Goal: Task Accomplishment & Management: Use online tool/utility

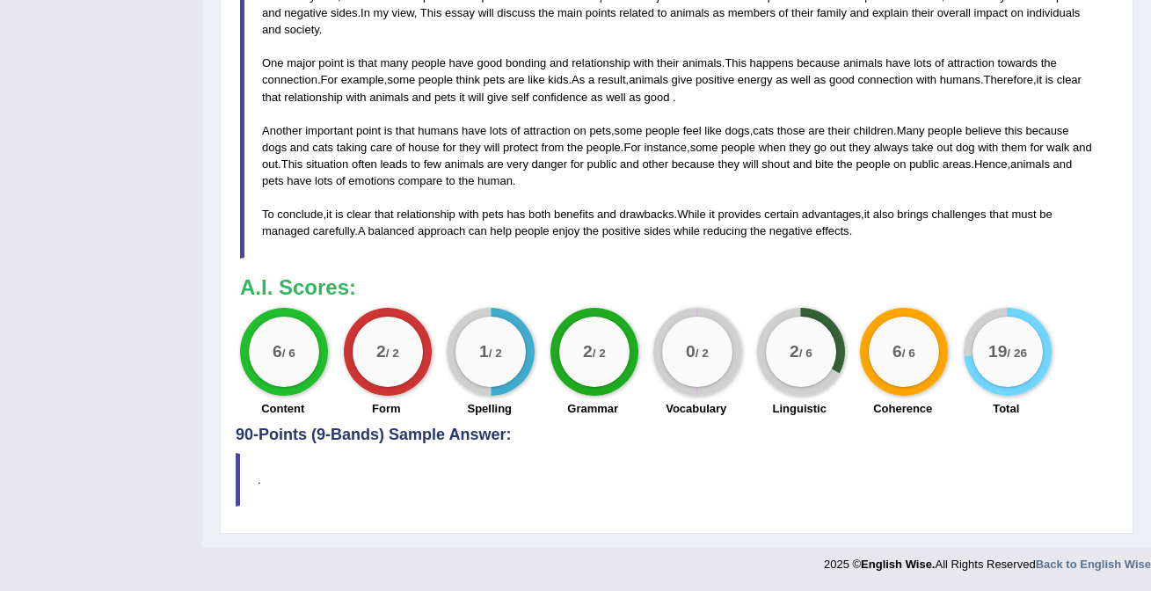
scroll to position [52, 0]
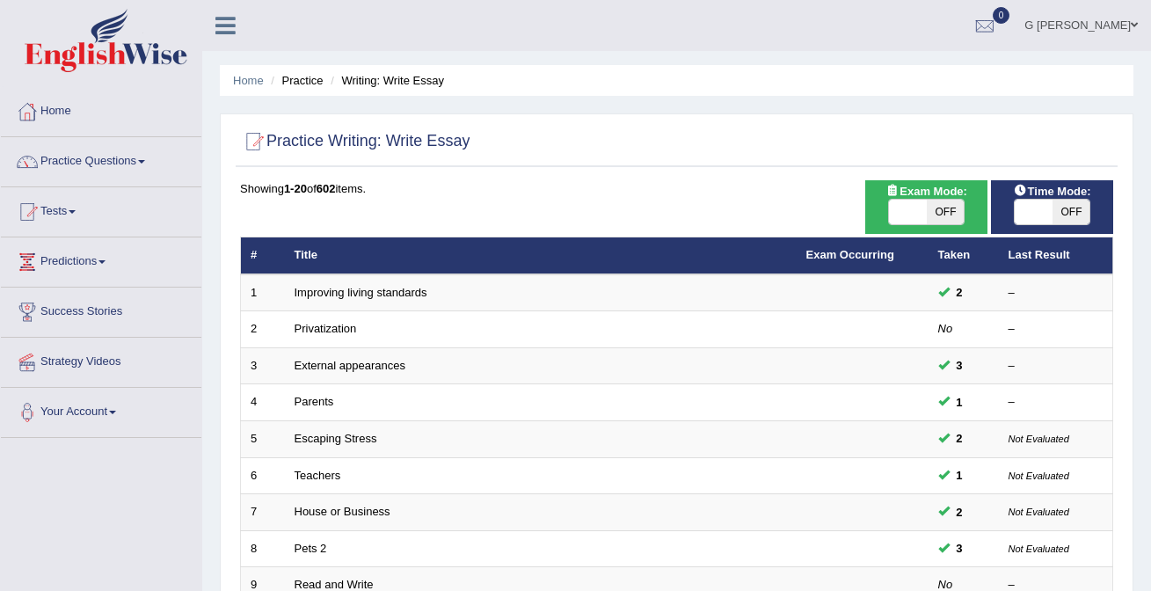
click at [96, 54] on img at bounding box center [106, 40] width 163 height 63
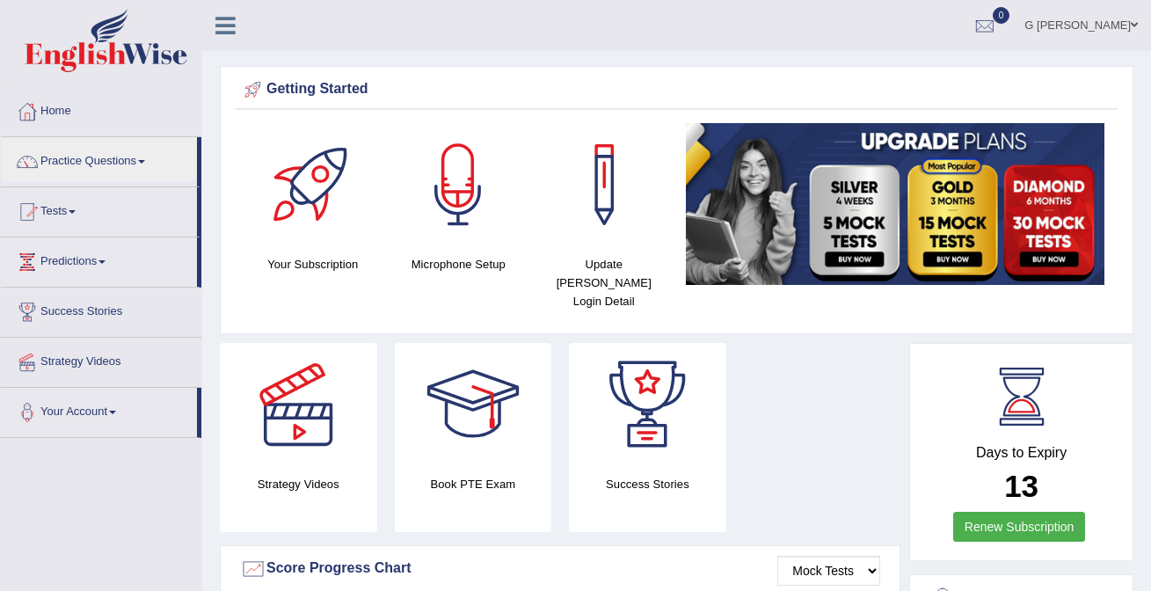
click at [83, 149] on link "Practice Questions" at bounding box center [99, 159] width 196 height 44
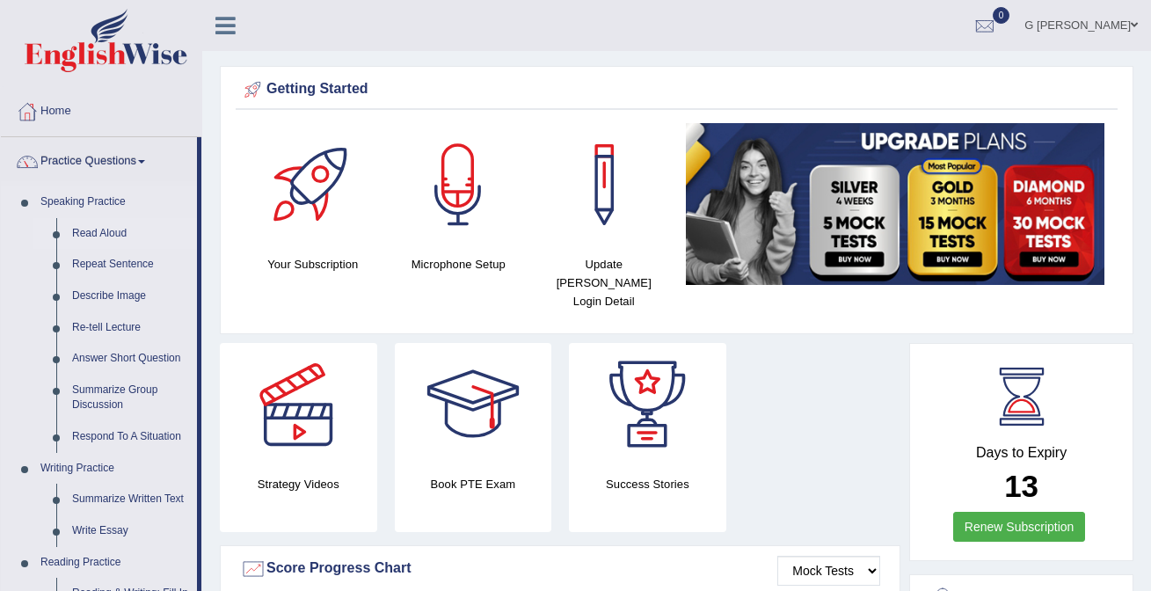
click at [110, 237] on link "Read Aloud" at bounding box center [130, 234] width 133 height 32
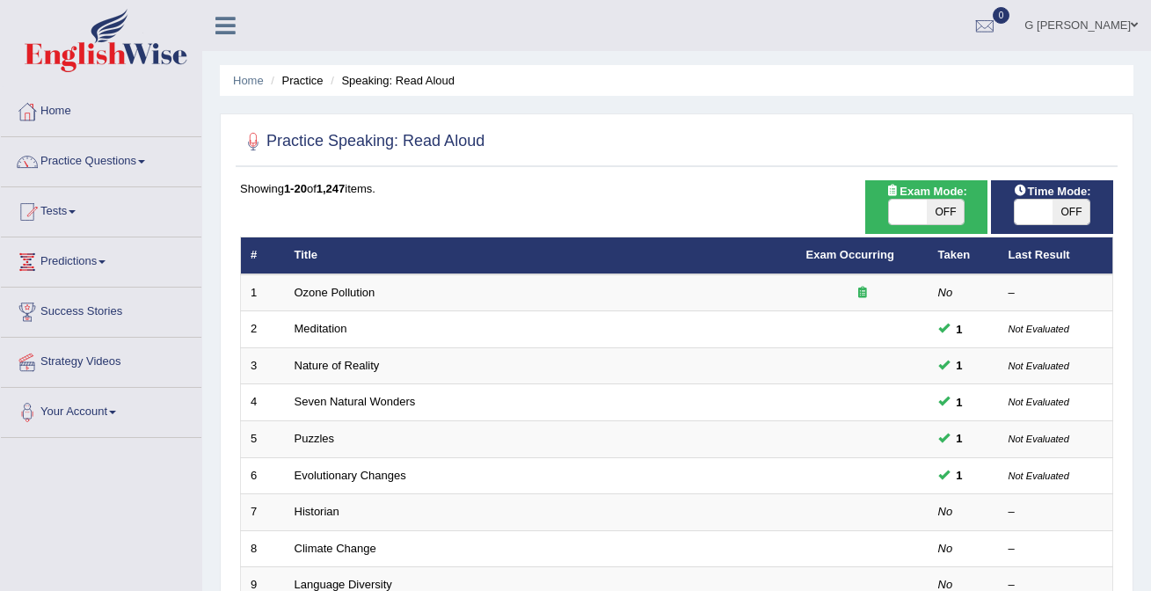
click at [952, 217] on span "OFF" at bounding box center [945, 212] width 38 height 25
checkbox input "true"
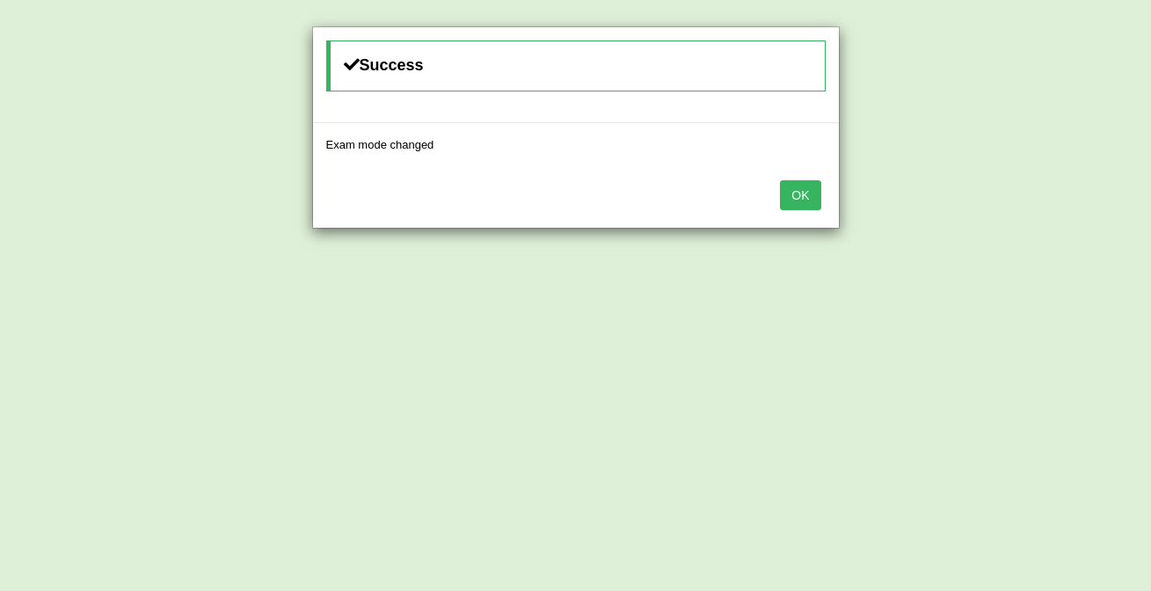
click at [795, 196] on button "OK" at bounding box center [800, 195] width 40 height 30
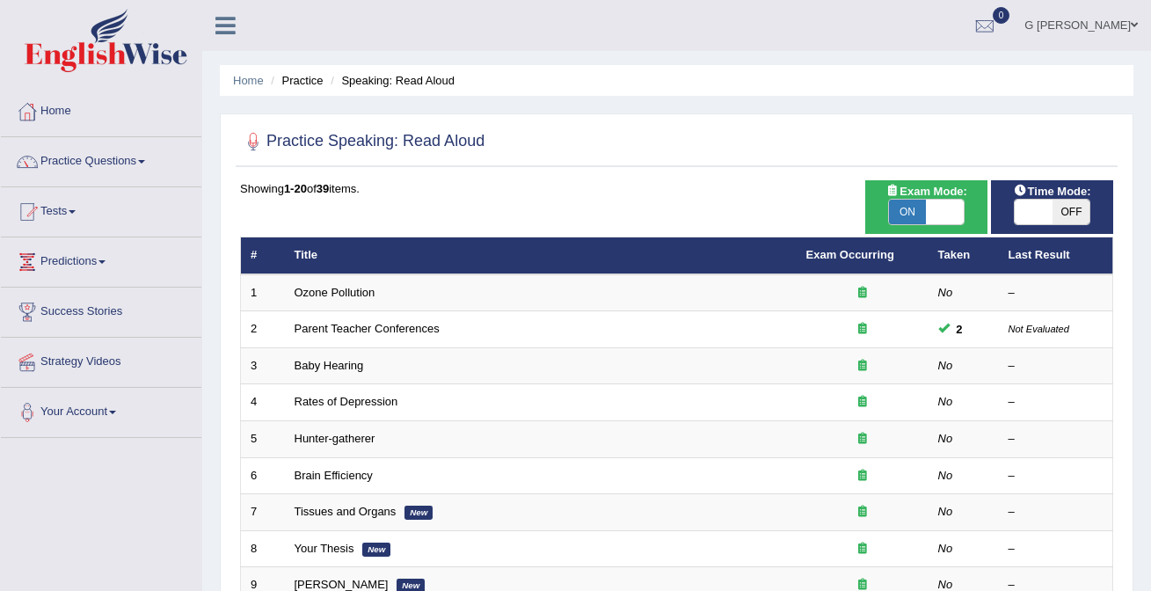
click at [1059, 213] on span "OFF" at bounding box center [1071, 212] width 38 height 25
checkbox input "true"
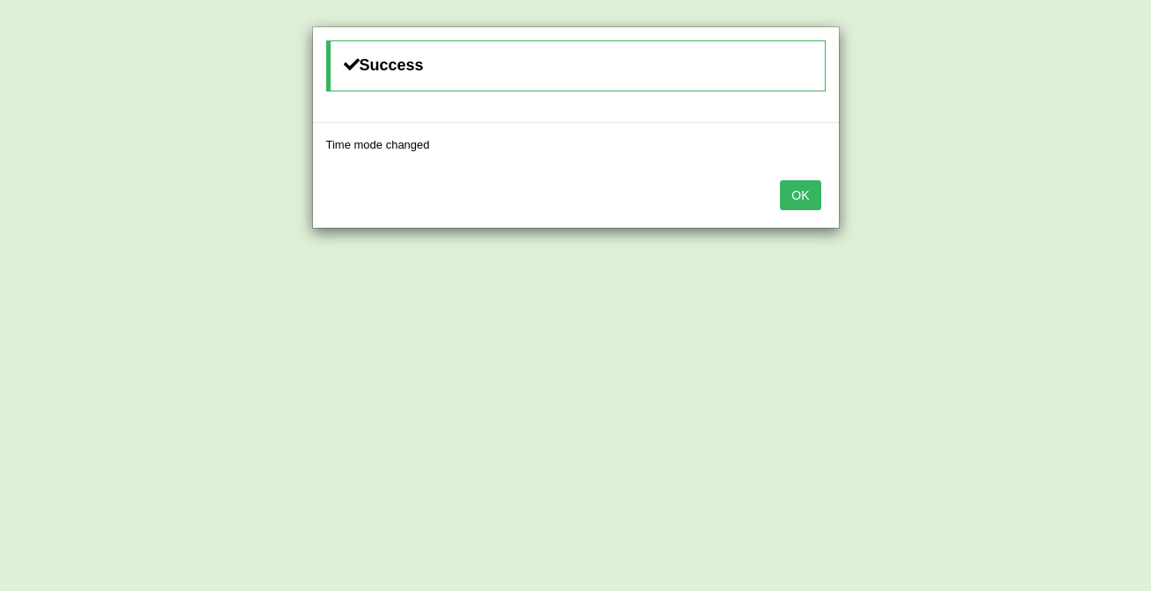
click at [792, 180] on button "OK" at bounding box center [800, 195] width 40 height 30
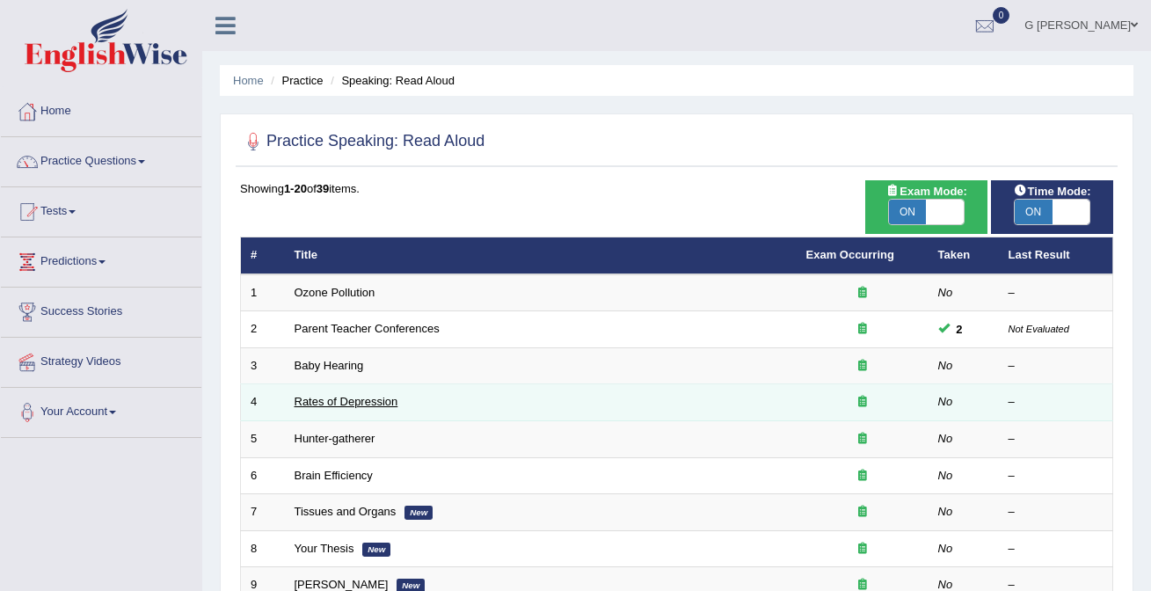
click at [340, 399] on link "Rates of Depression" at bounding box center [346, 401] width 104 height 13
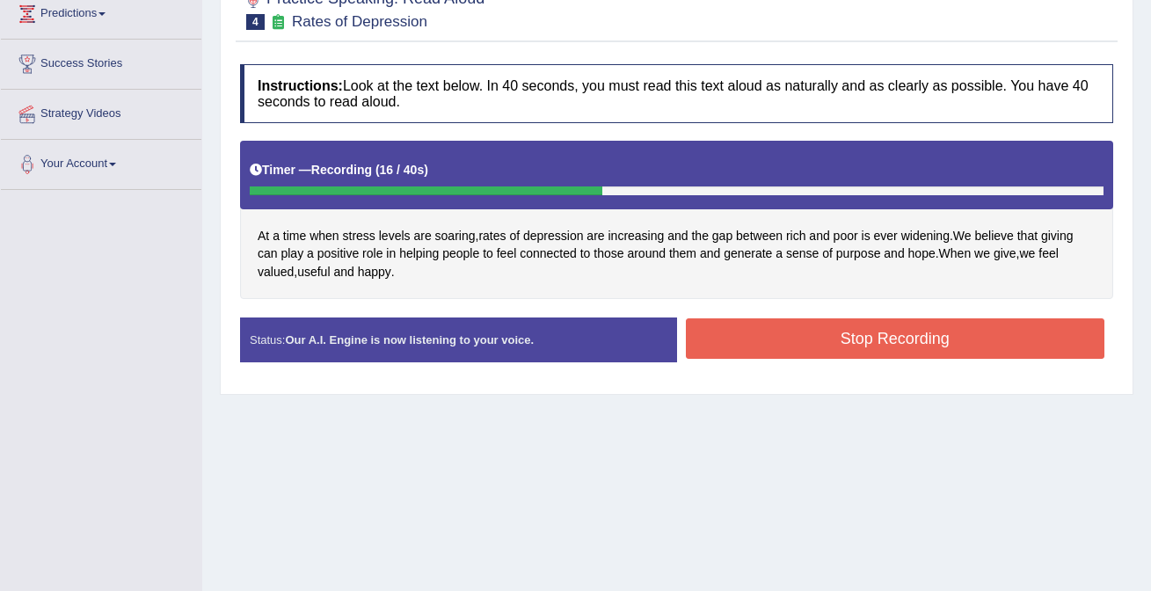
click at [736, 334] on button "Stop Recording" at bounding box center [895, 338] width 419 height 40
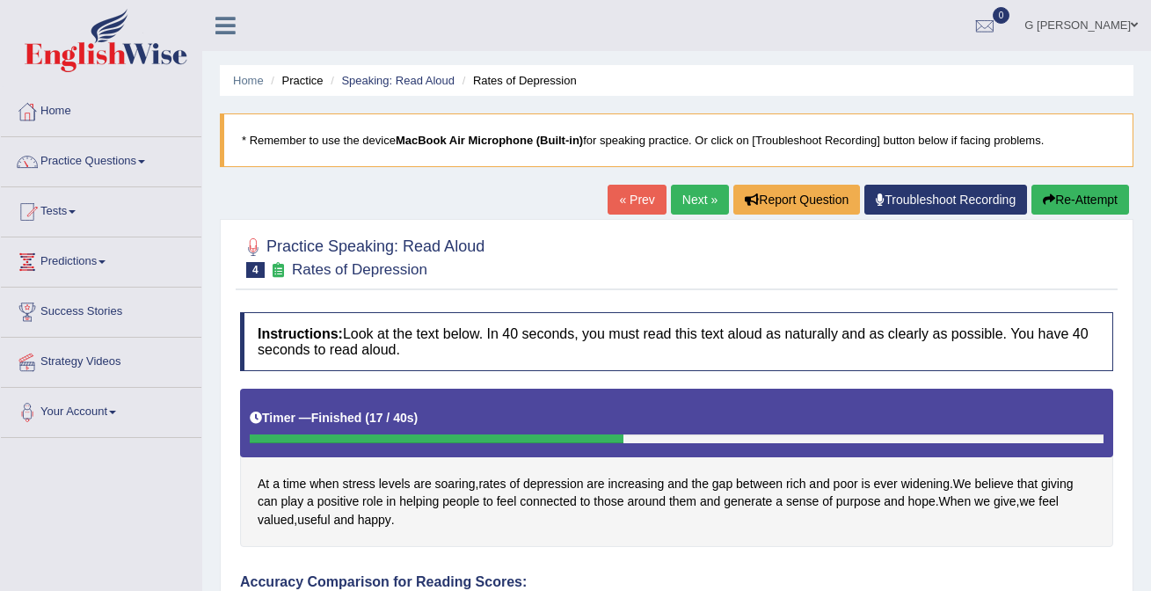
click at [687, 196] on link "Next »" at bounding box center [700, 200] width 58 height 30
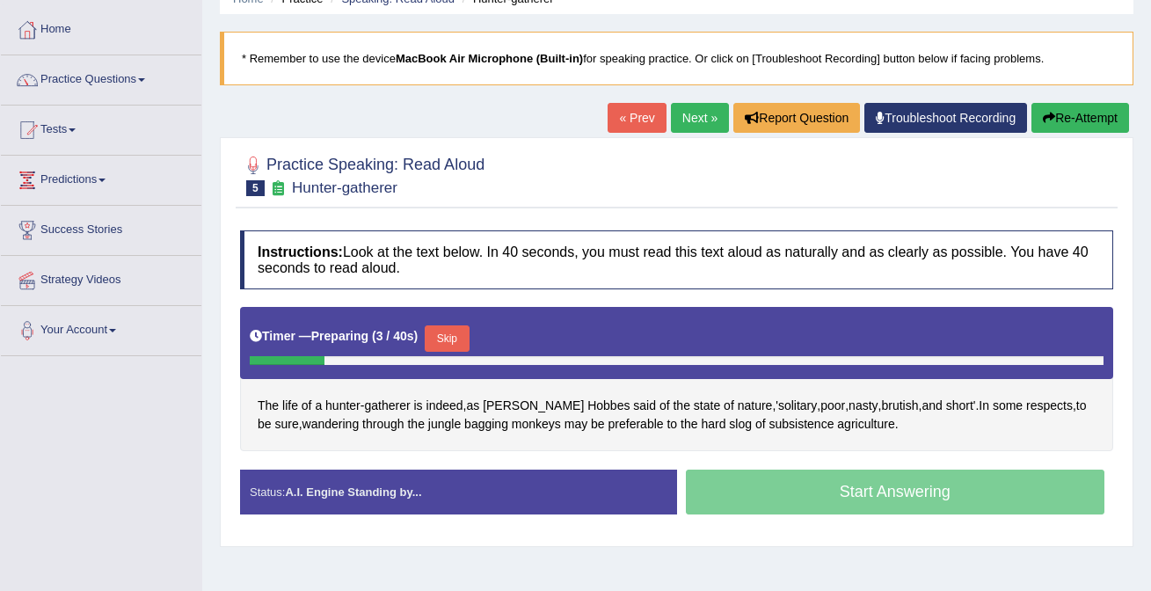
scroll to position [83, 0]
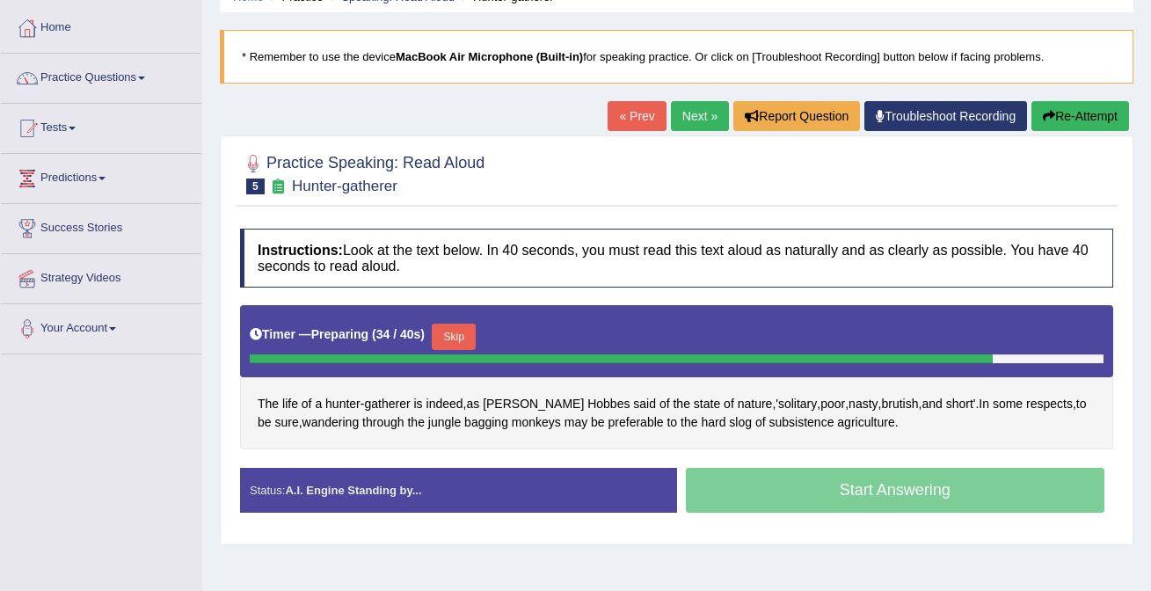
click at [454, 348] on button "Skip" at bounding box center [454, 336] width 44 height 26
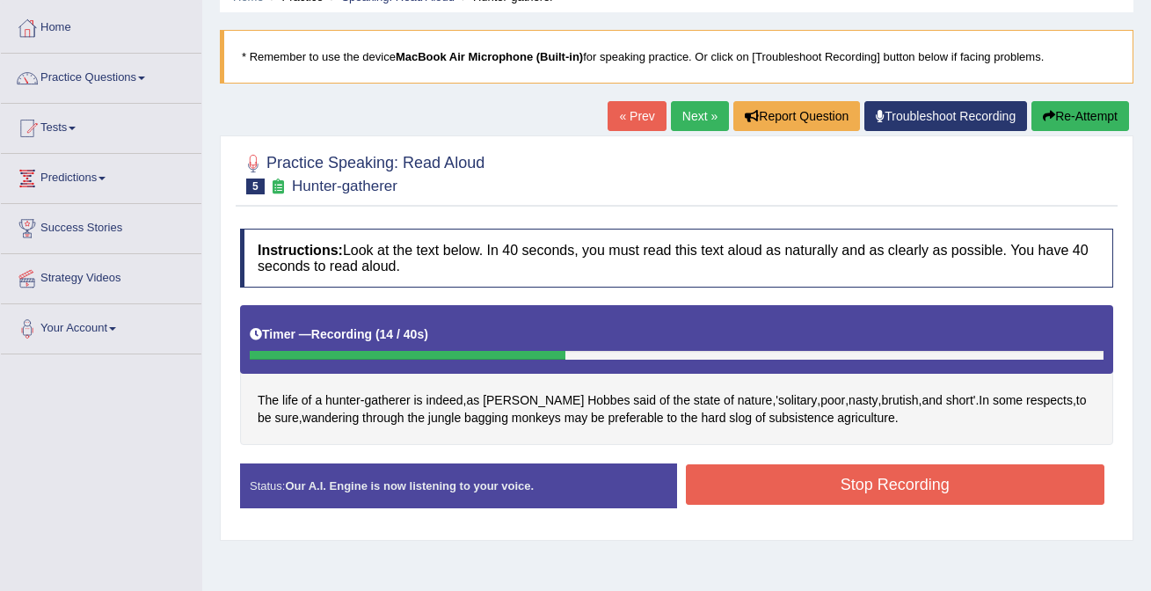
click at [722, 485] on button "Stop Recording" at bounding box center [895, 484] width 419 height 40
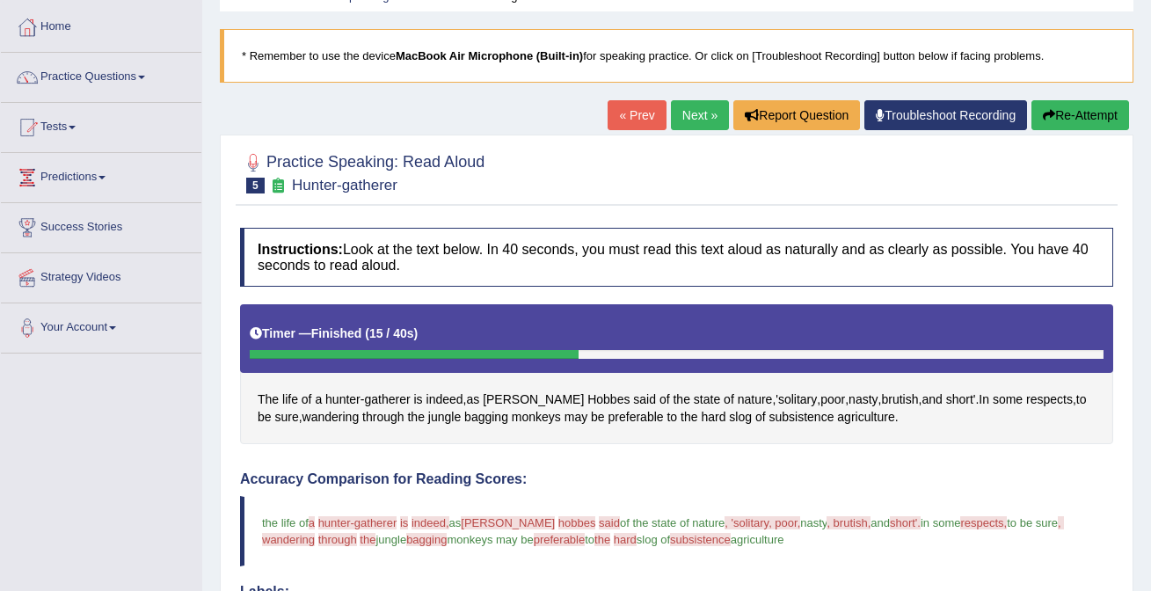
scroll to position [0, 0]
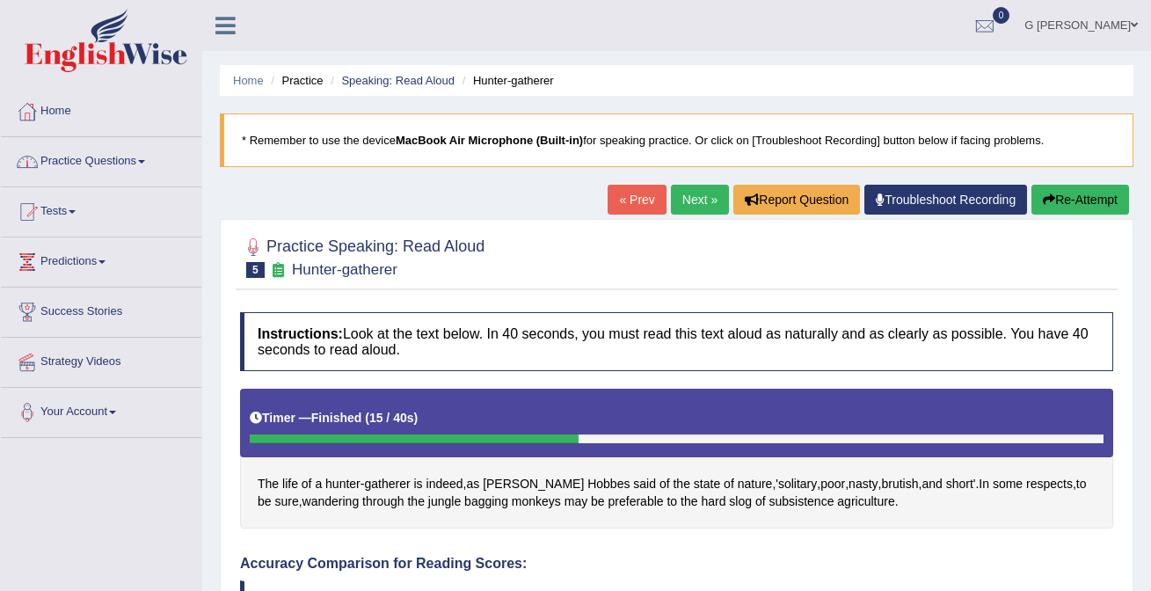
click at [117, 163] on link "Practice Questions" at bounding box center [101, 159] width 200 height 44
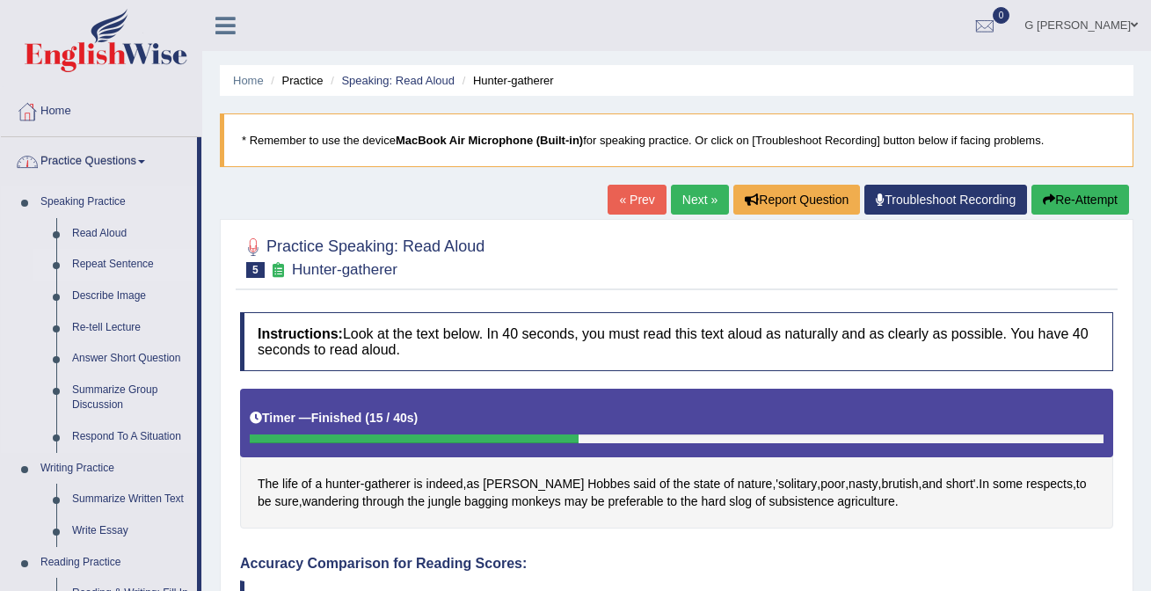
click at [118, 260] on link "Repeat Sentence" at bounding box center [130, 265] width 133 height 32
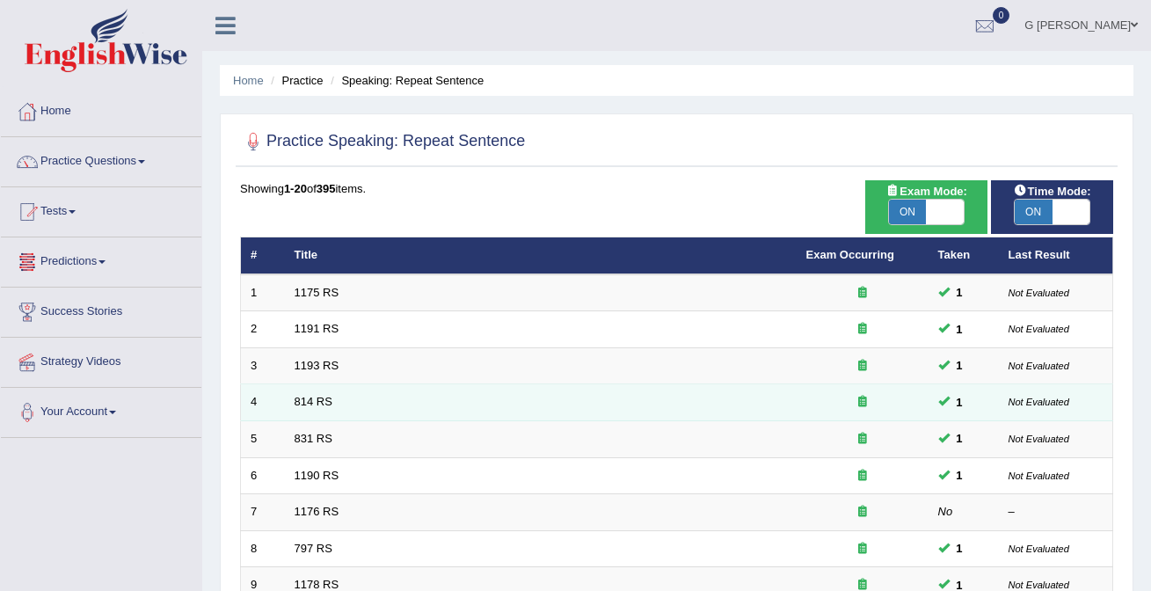
scroll to position [573, 0]
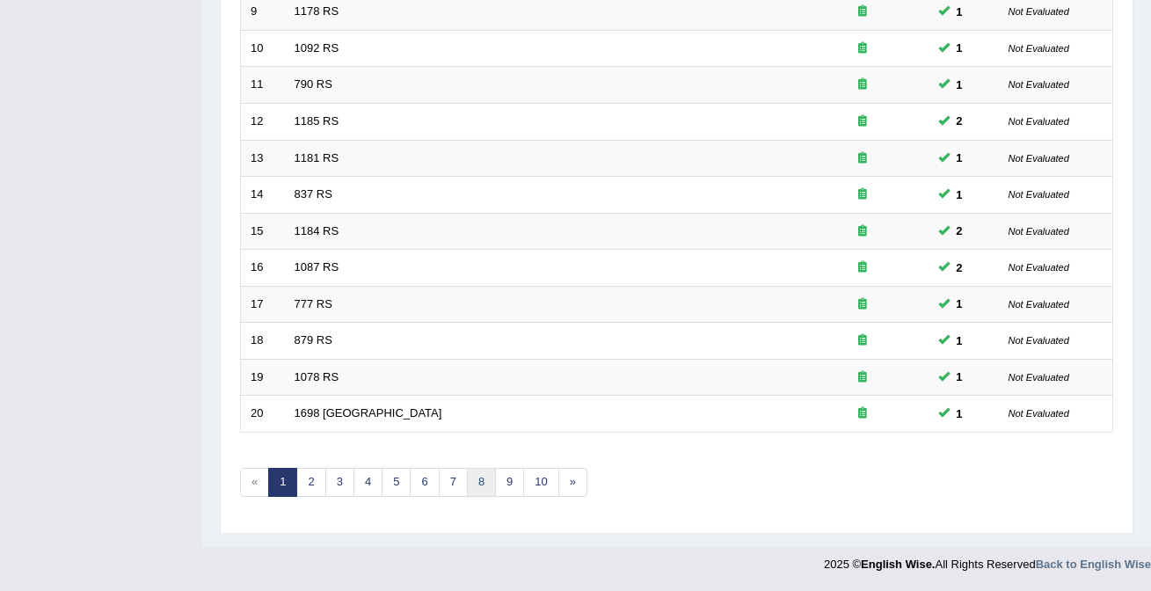
click at [469, 481] on link "8" at bounding box center [481, 482] width 29 height 29
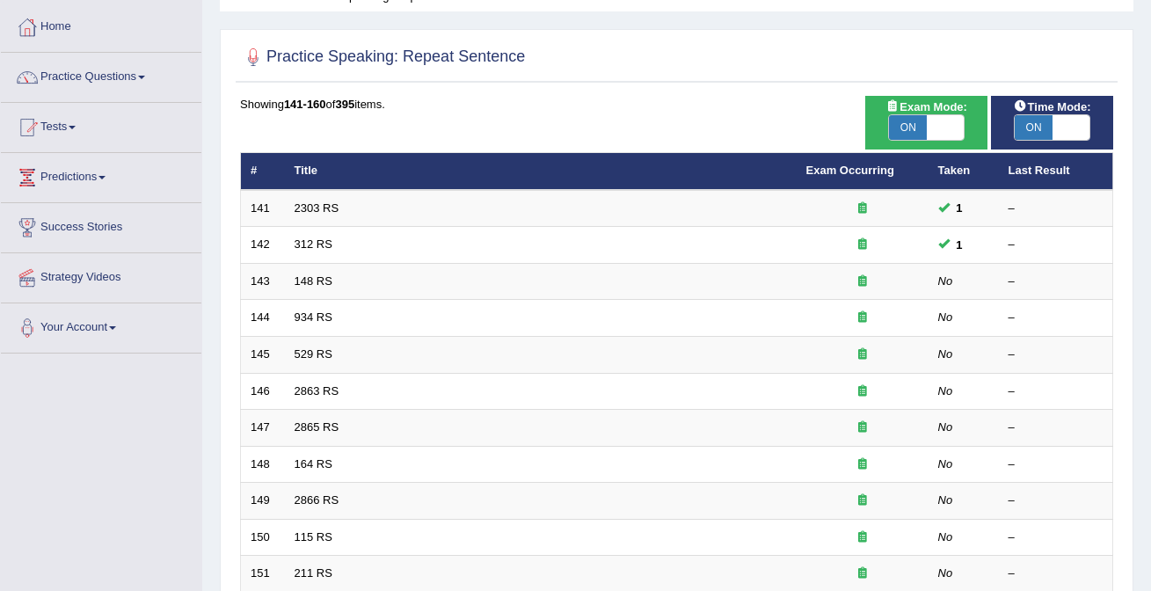
scroll to position [109, 0]
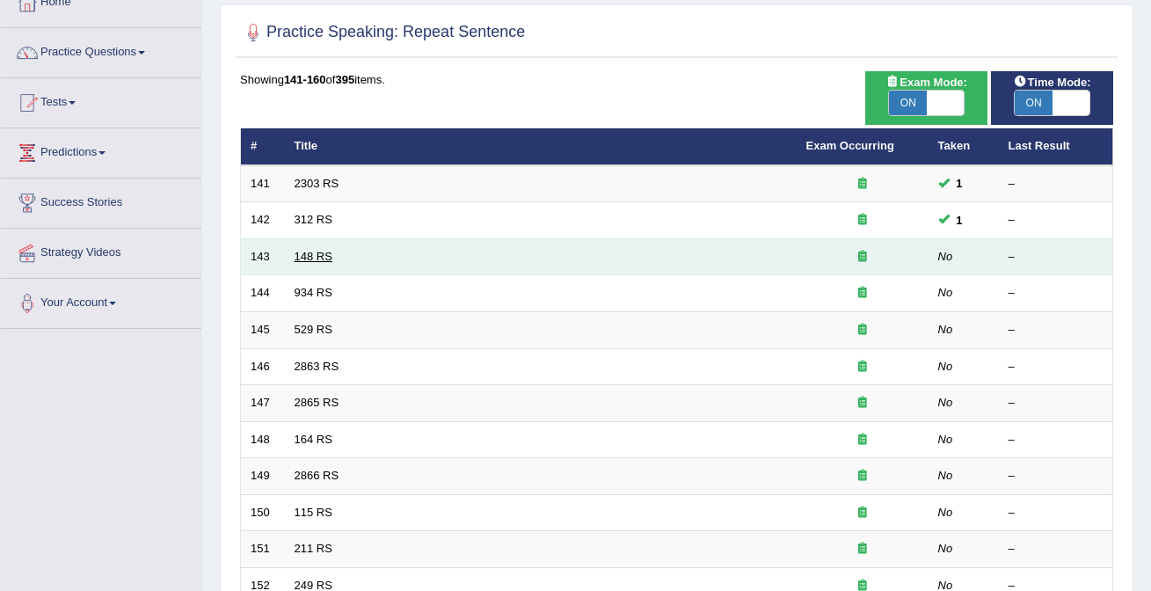
click at [316, 250] on link "148 RS" at bounding box center [313, 256] width 38 height 13
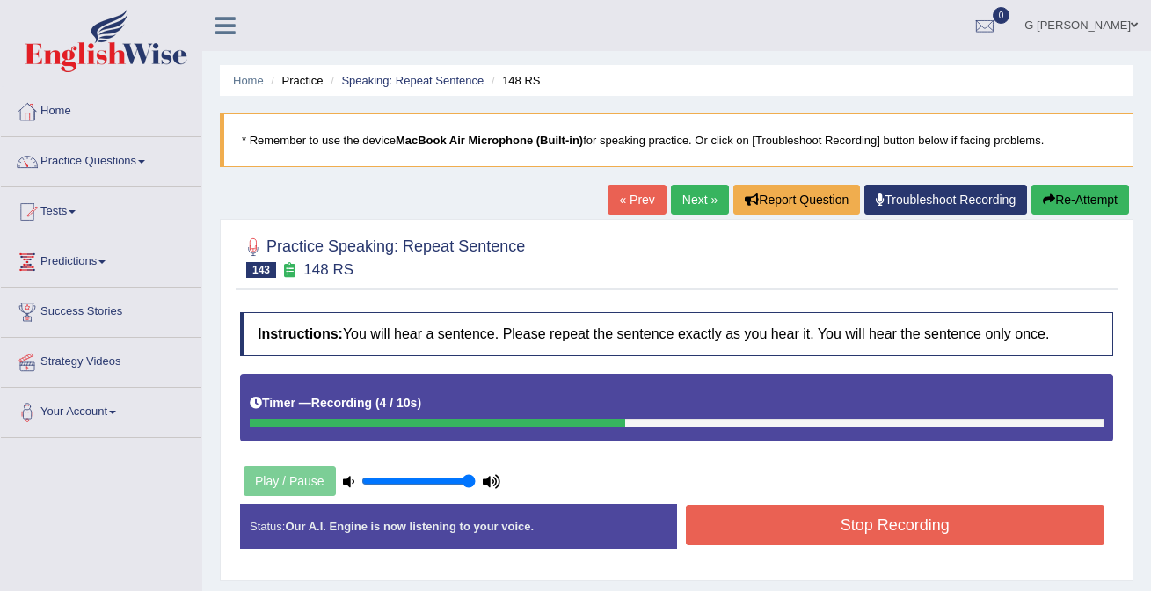
click at [768, 525] on button "Stop Recording" at bounding box center [895, 525] width 419 height 40
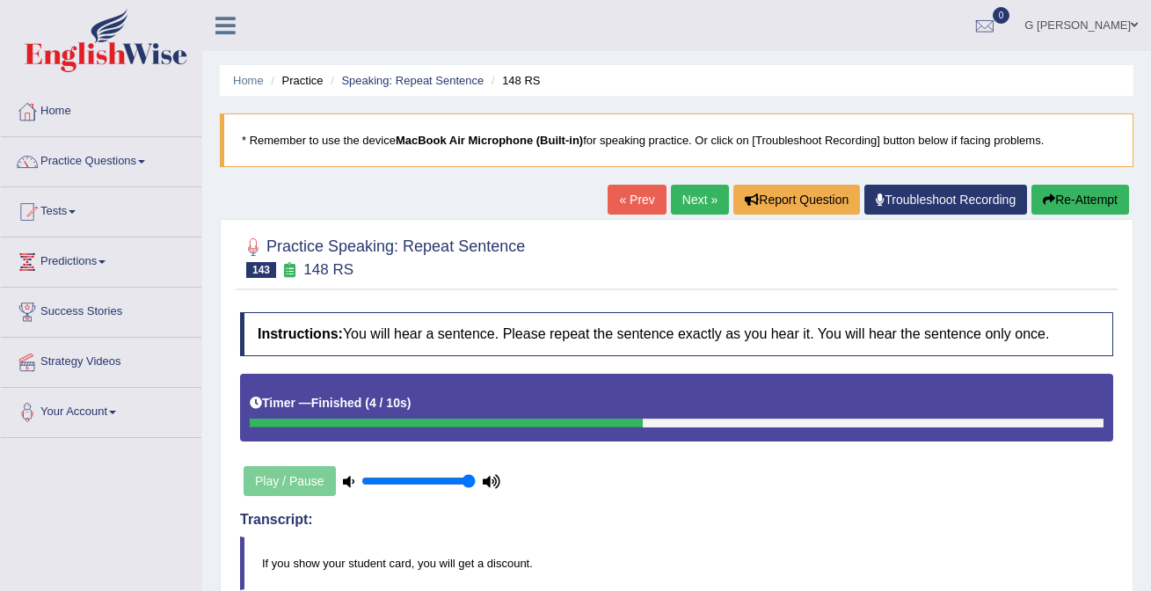
click at [682, 212] on link "Next »" at bounding box center [700, 200] width 58 height 30
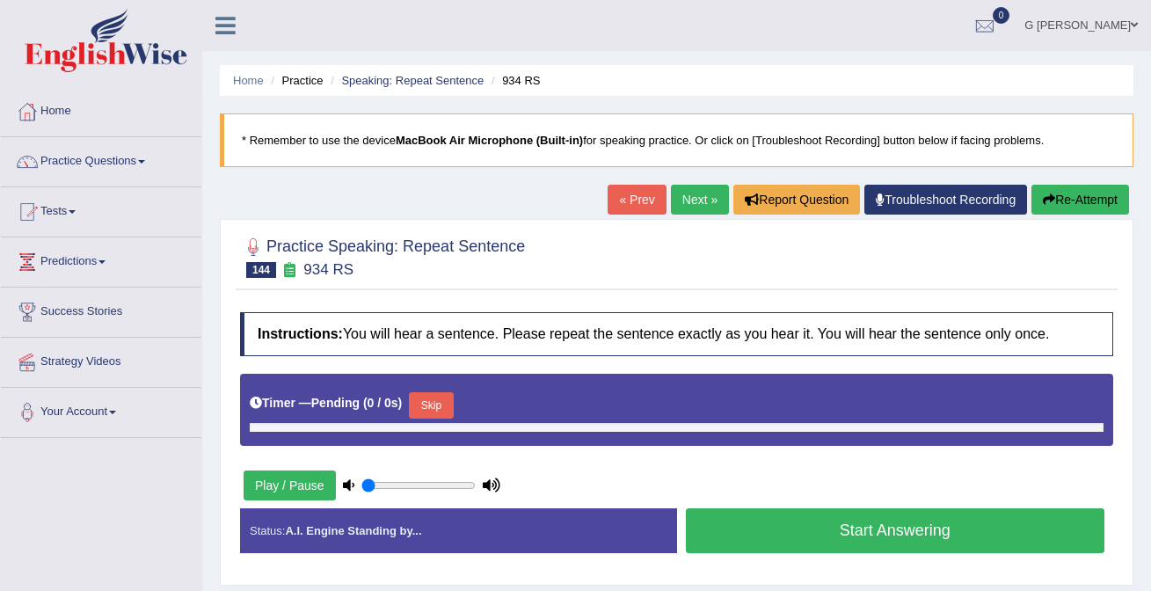
type input "1"
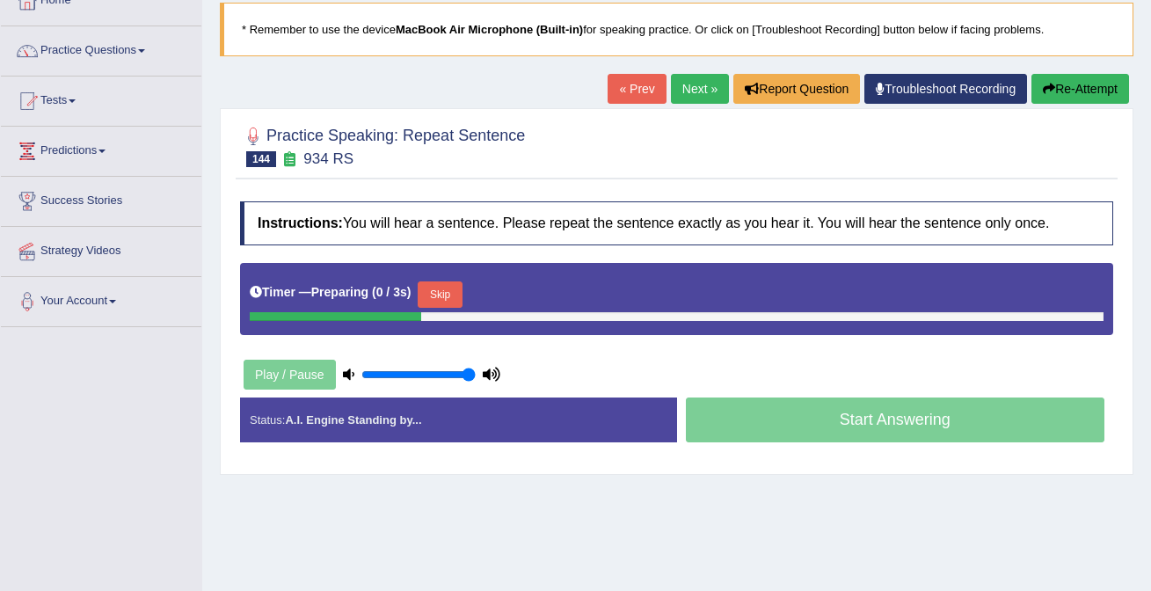
scroll to position [112, 0]
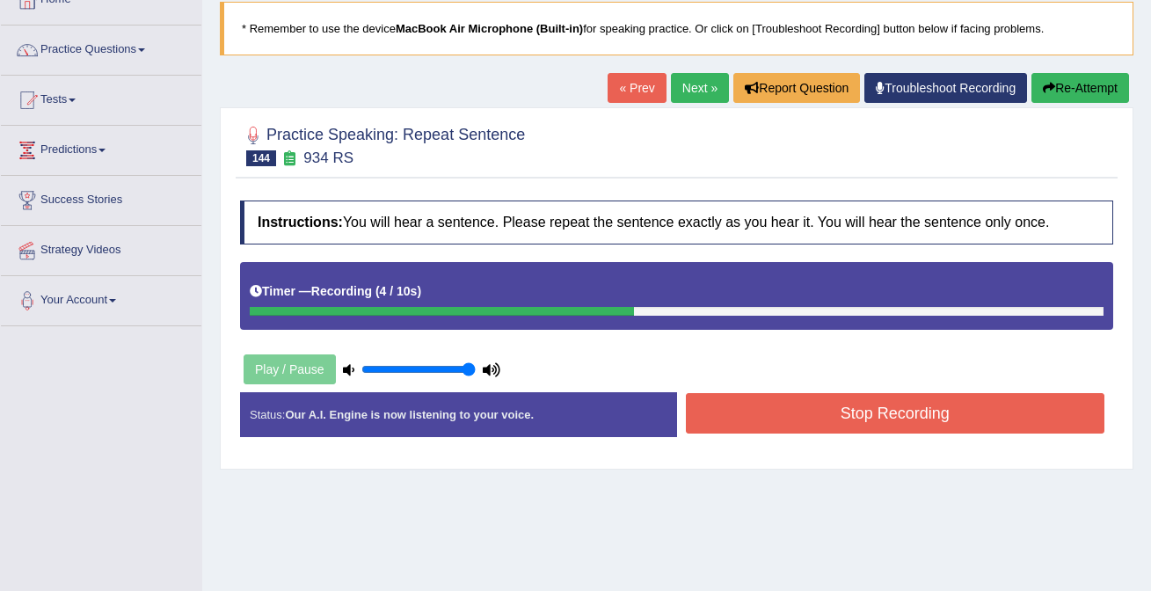
click at [863, 394] on button "Stop Recording" at bounding box center [895, 413] width 419 height 40
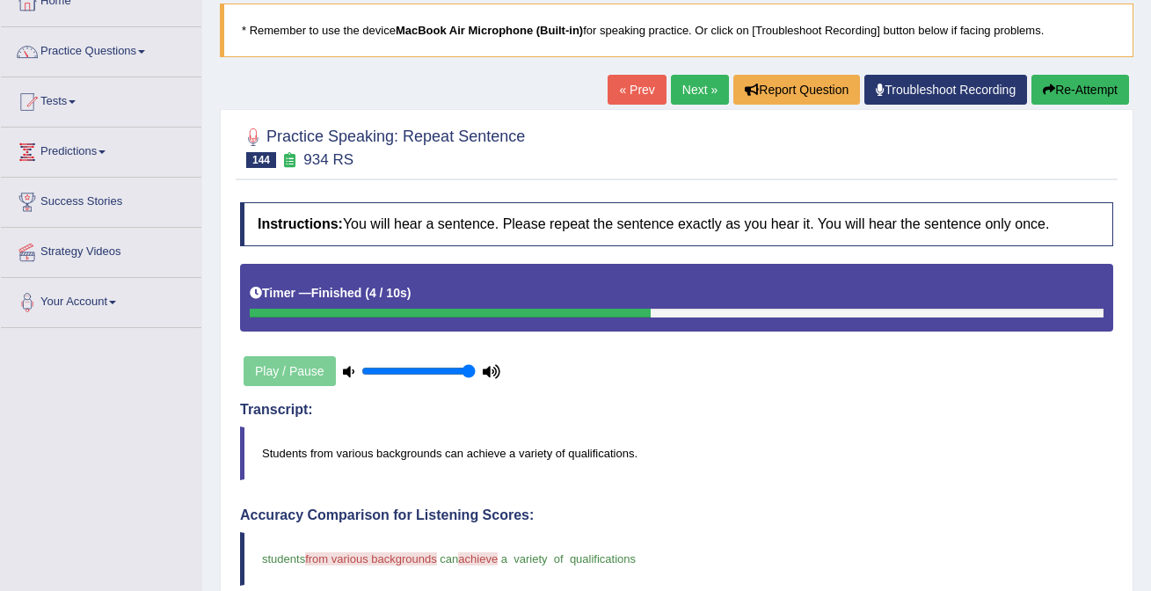
scroll to position [0, 0]
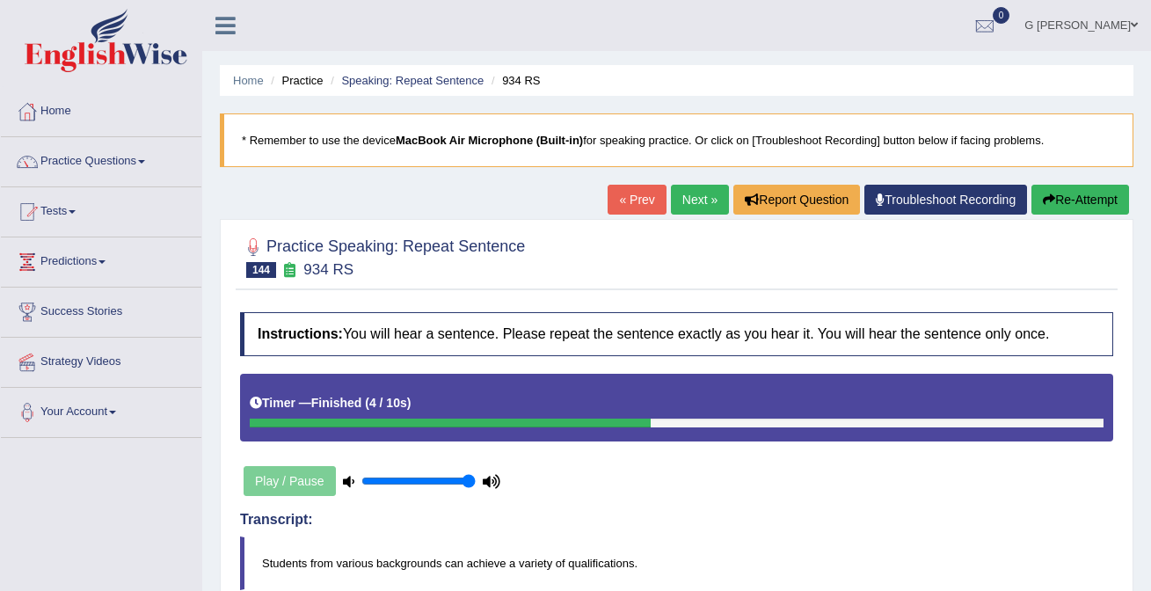
click at [715, 207] on link "Next »" at bounding box center [700, 200] width 58 height 30
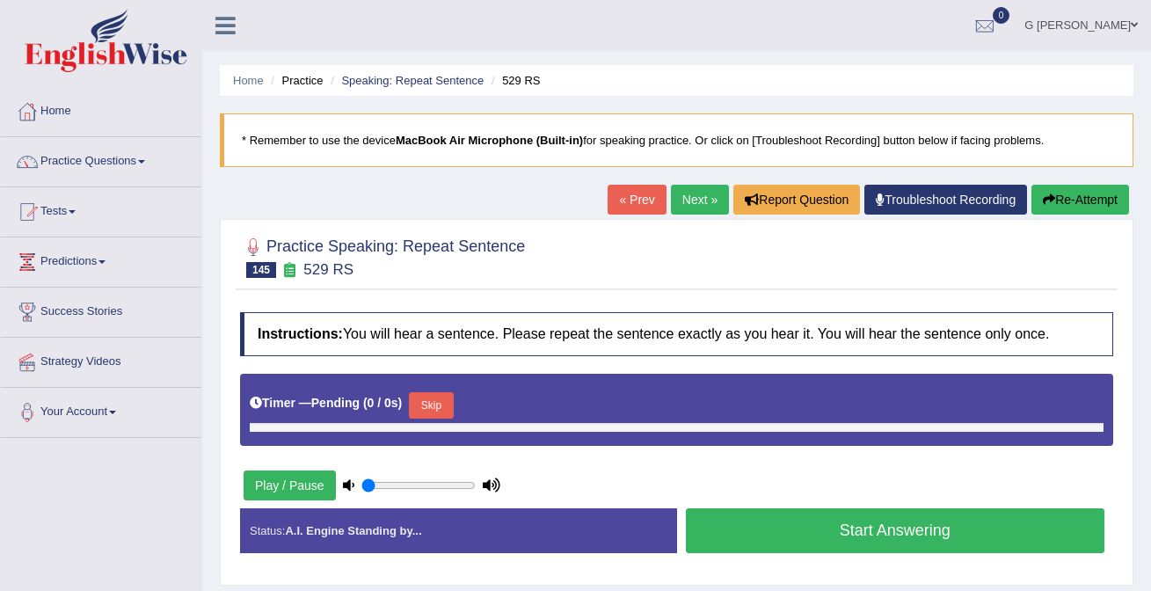
type input "1"
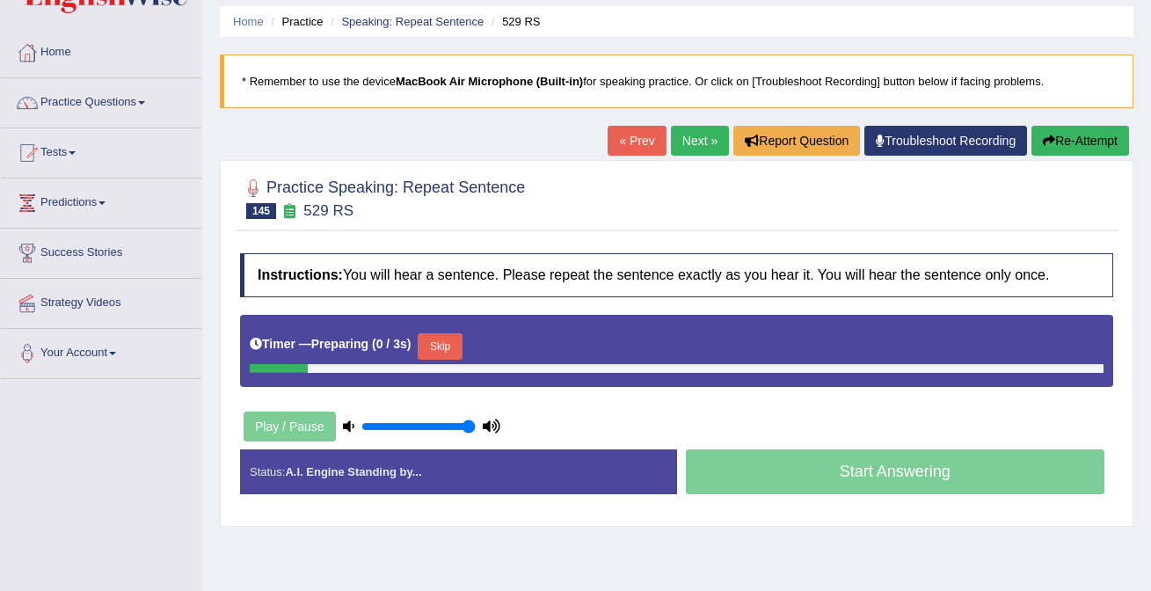
scroll to position [69, 0]
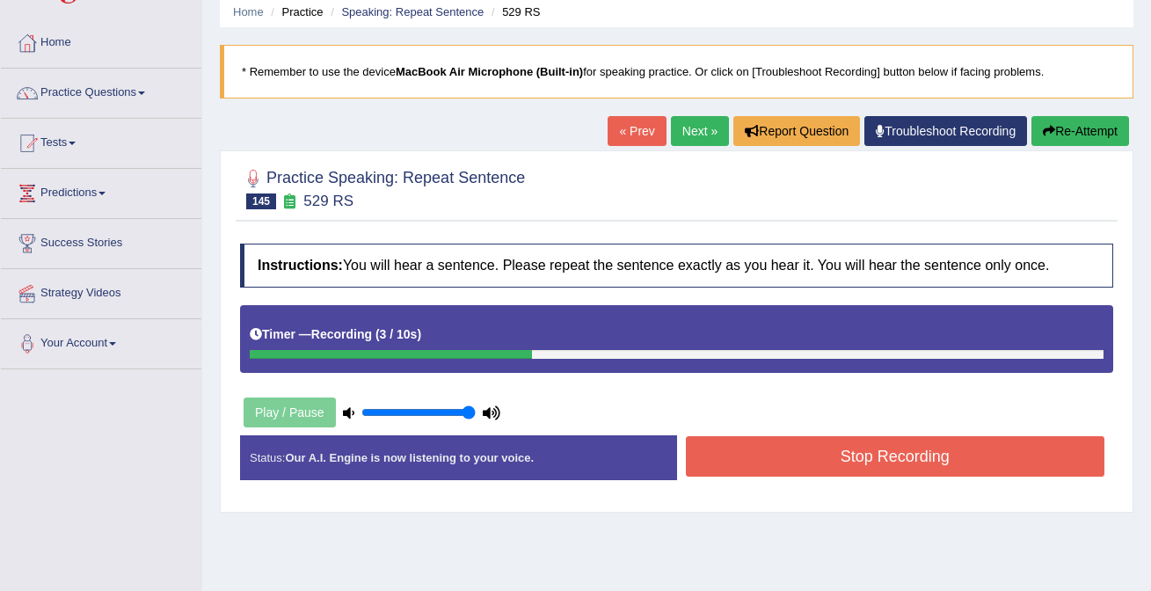
click at [838, 468] on button "Stop Recording" at bounding box center [895, 456] width 419 height 40
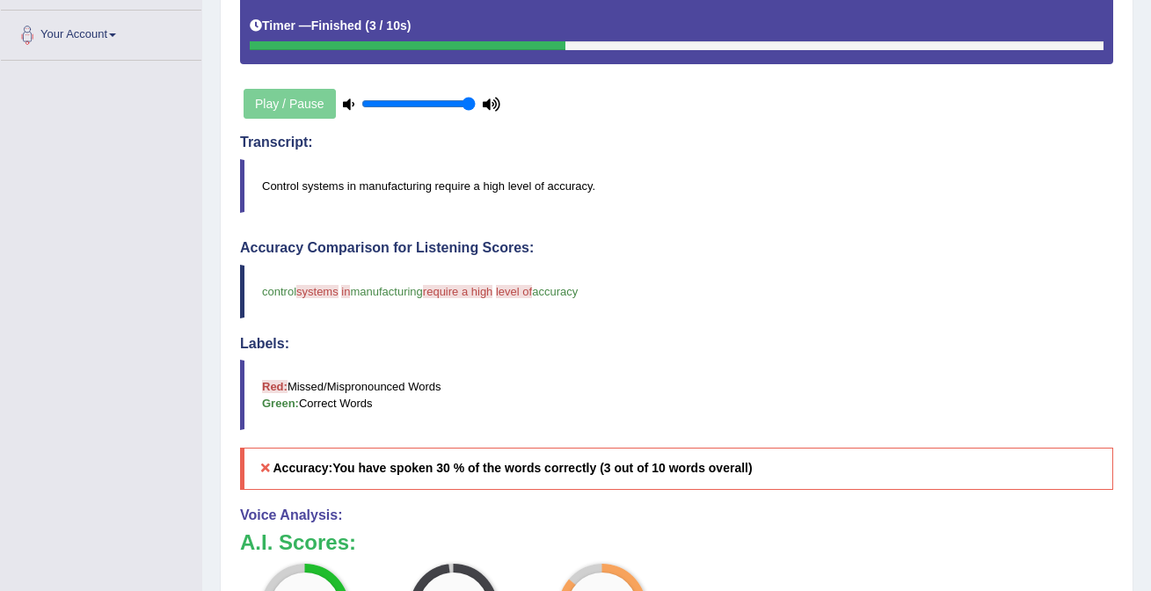
scroll to position [0, 0]
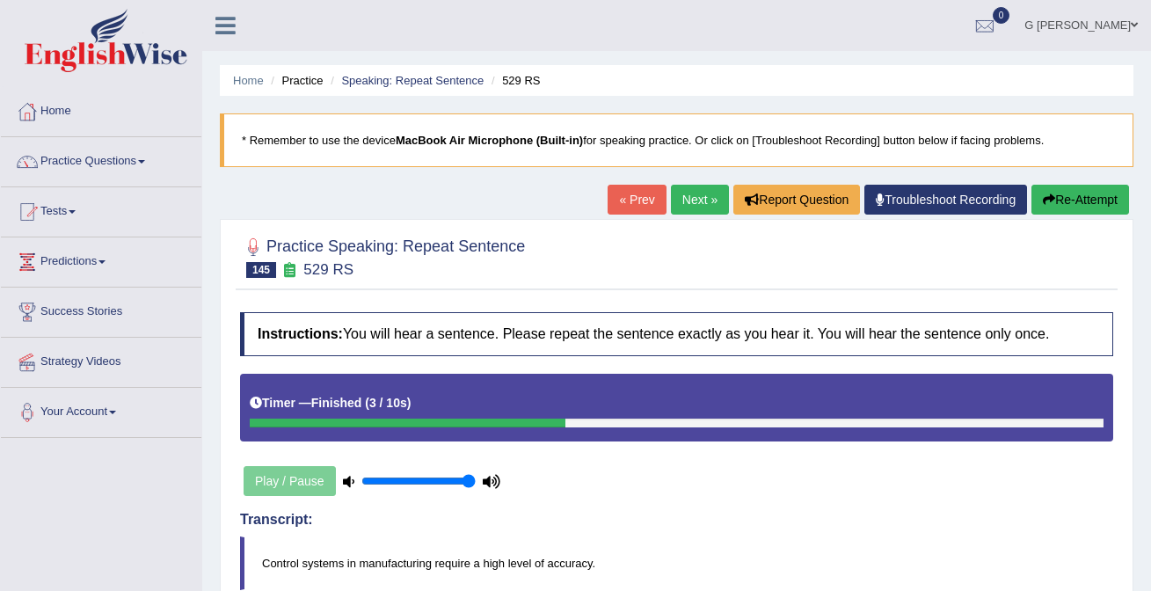
click at [686, 205] on link "Next »" at bounding box center [700, 200] width 58 height 30
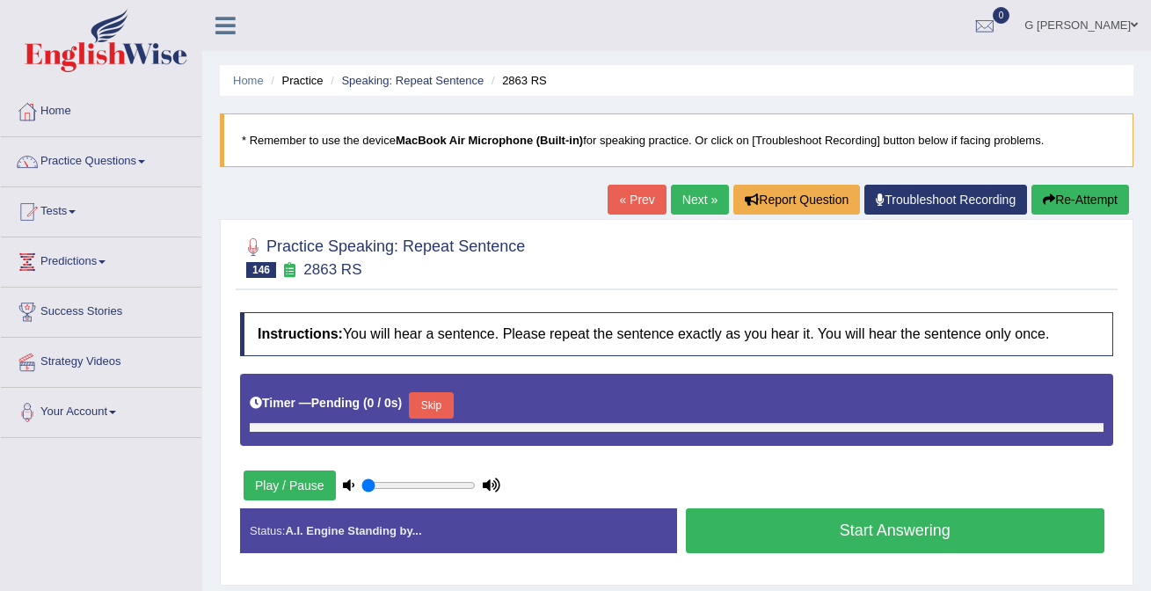
type input "1"
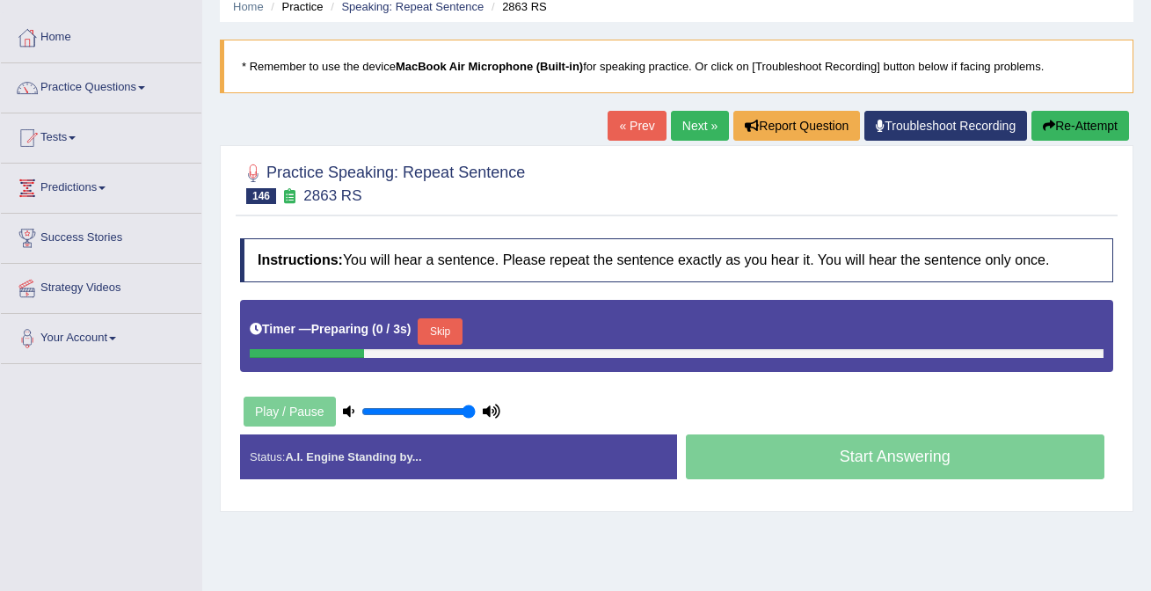
scroll to position [91, 0]
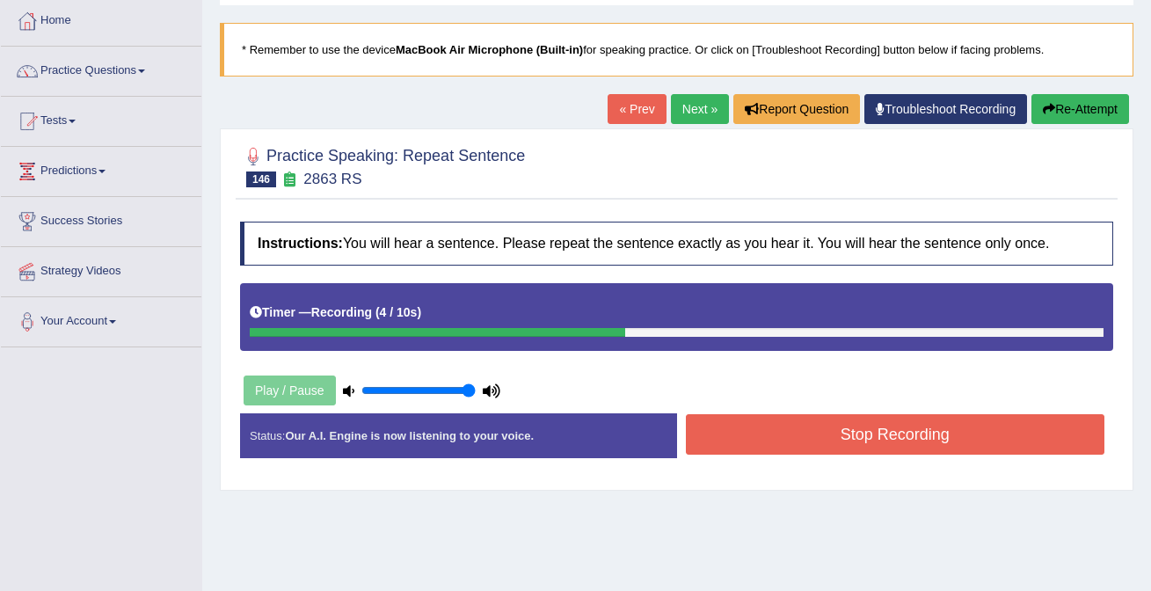
click at [819, 442] on button "Stop Recording" at bounding box center [895, 434] width 419 height 40
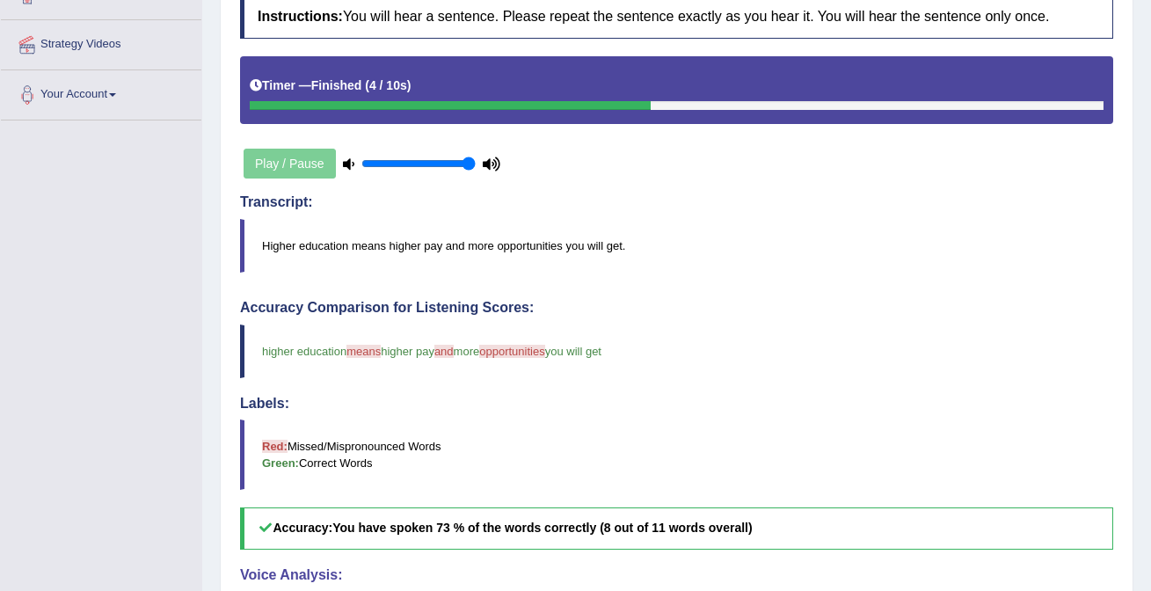
scroll to position [0, 0]
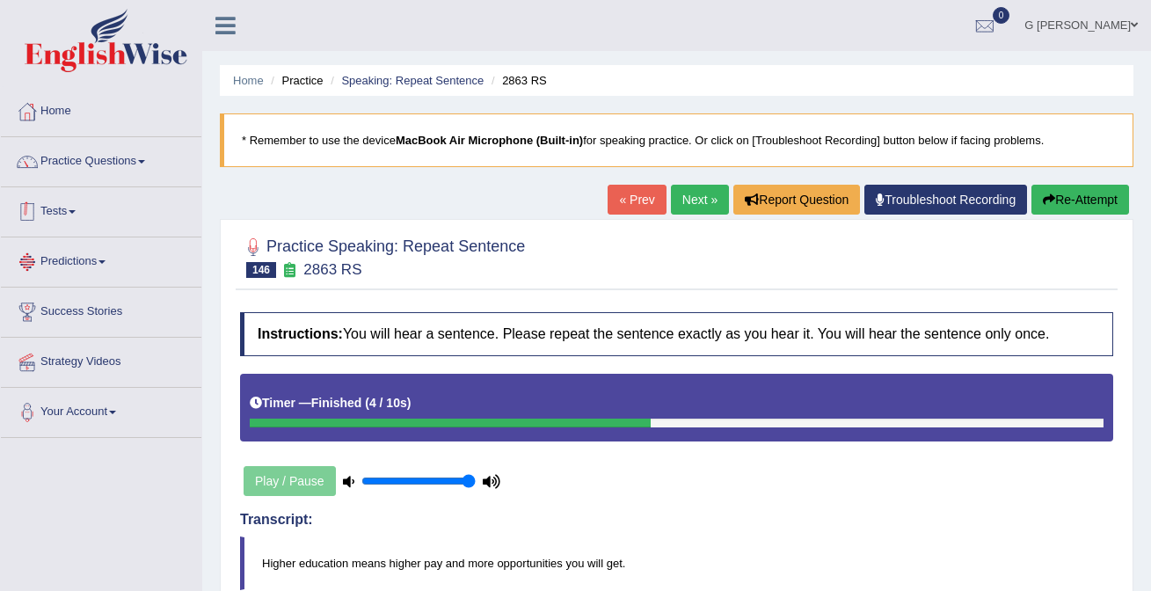
click at [111, 168] on link "Practice Questions" at bounding box center [101, 159] width 200 height 44
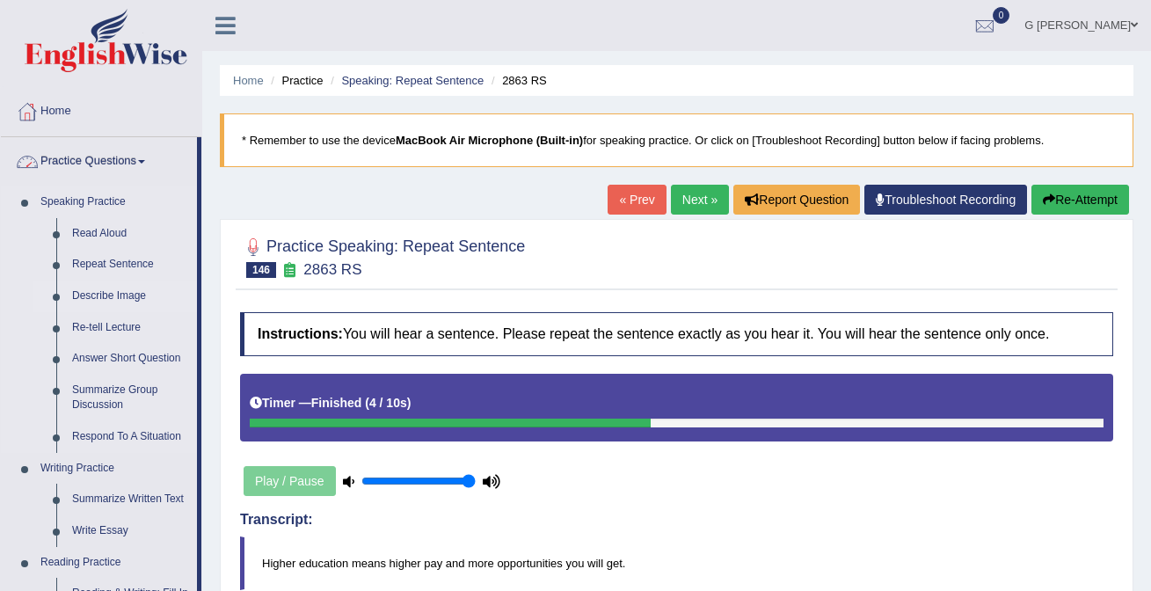
click at [115, 295] on link "Describe Image" at bounding box center [130, 296] width 133 height 32
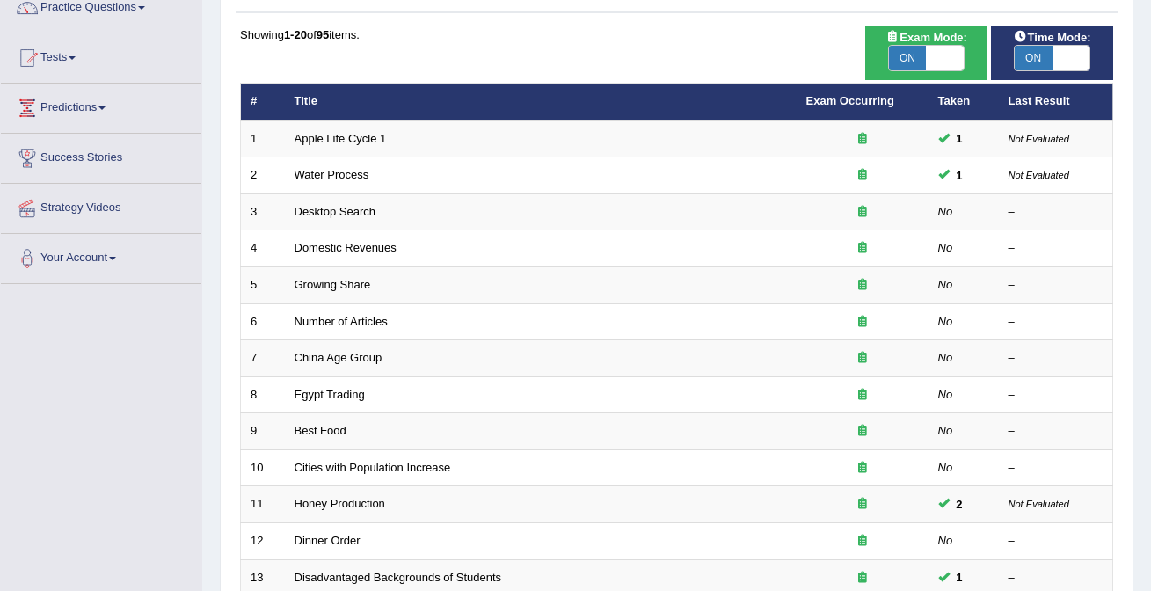
scroll to position [181, 0]
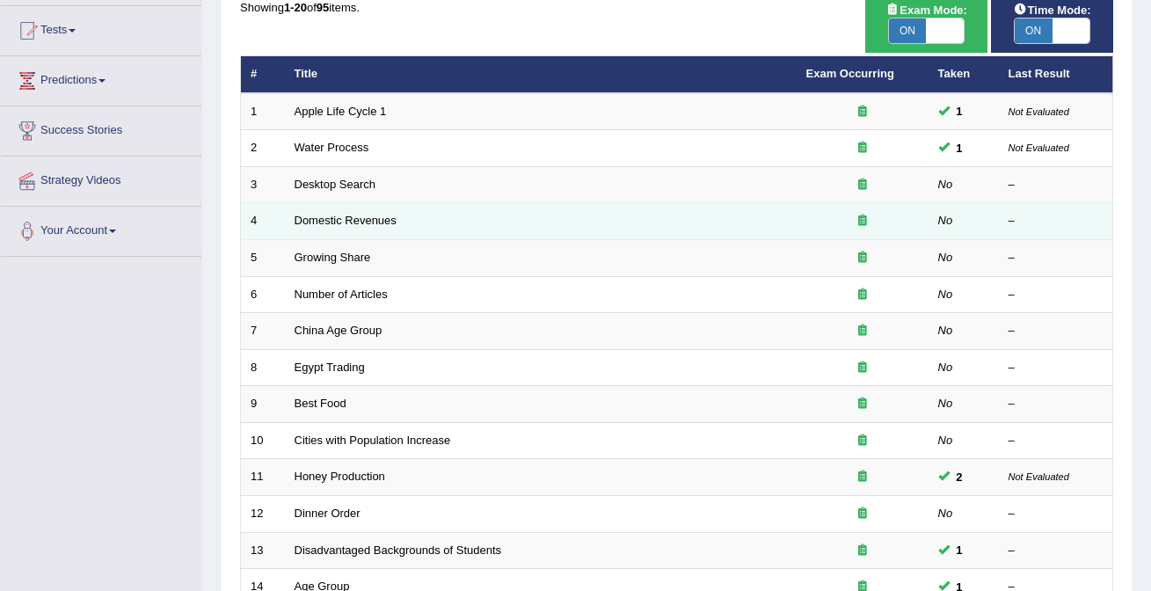
click at [368, 229] on td "Domestic Revenues" at bounding box center [541, 221] width 512 height 37
click at [367, 216] on link "Domestic Revenues" at bounding box center [345, 220] width 102 height 13
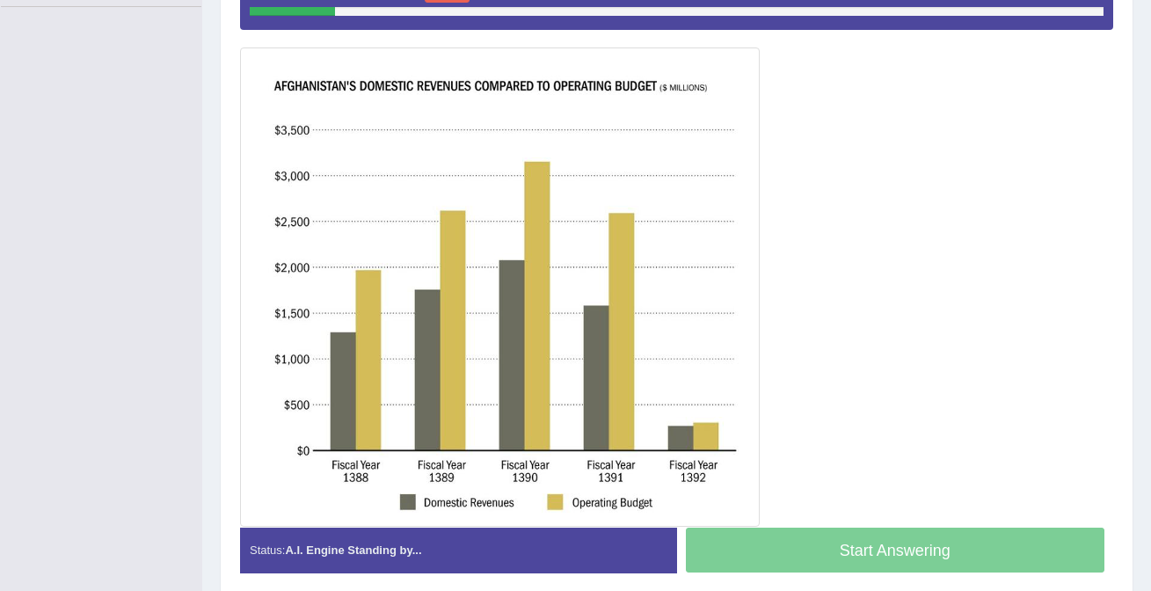
scroll to position [425, 0]
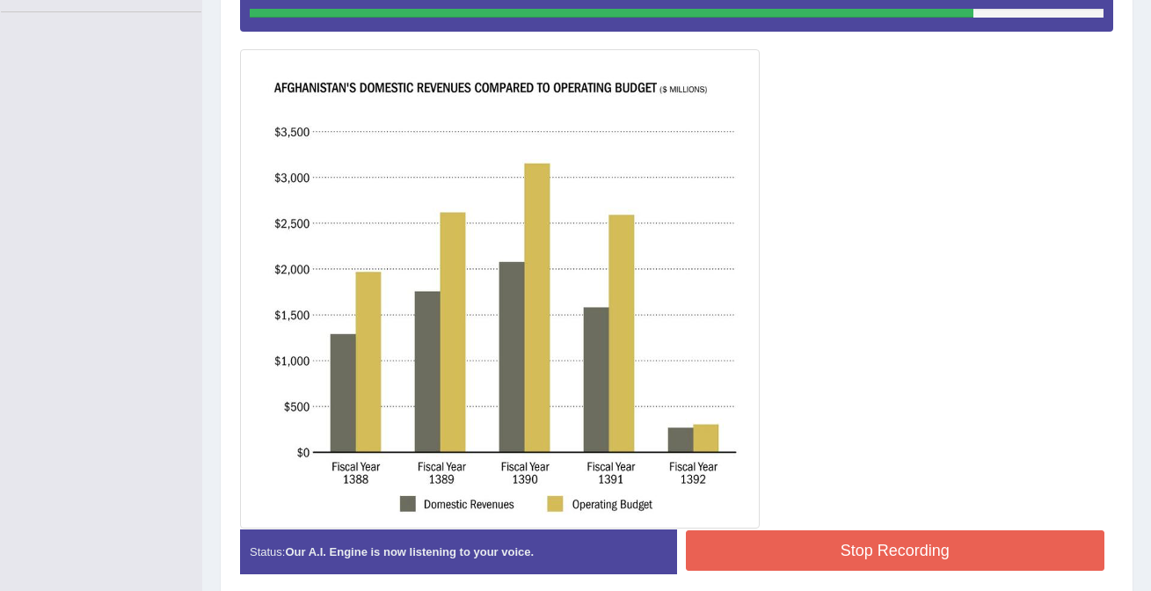
click at [839, 560] on button "Stop Recording" at bounding box center [895, 550] width 419 height 40
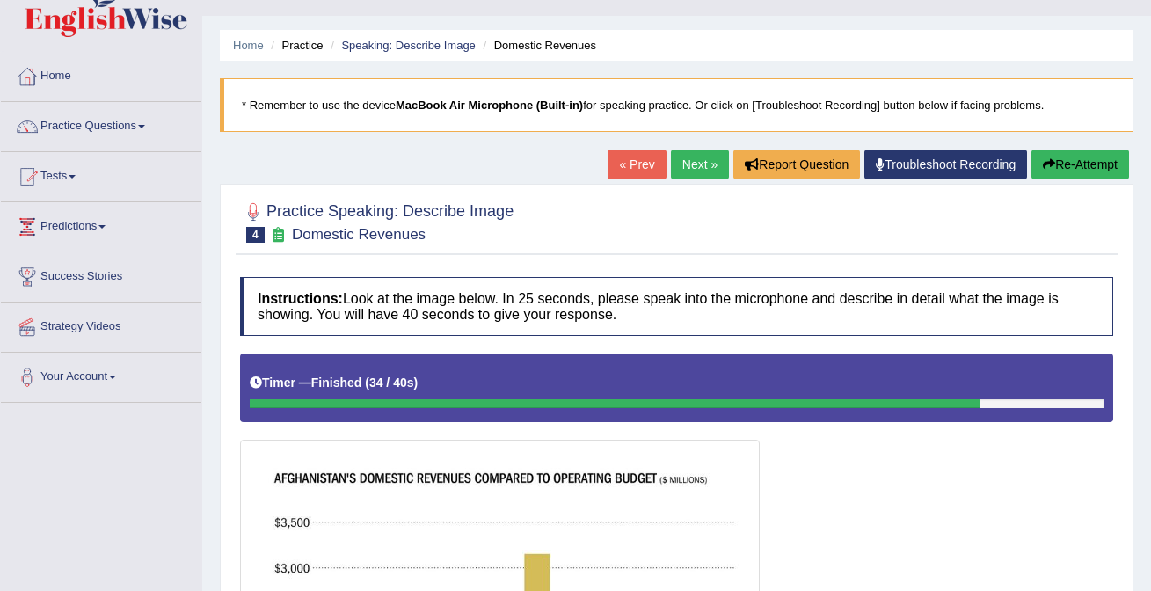
scroll to position [0, 0]
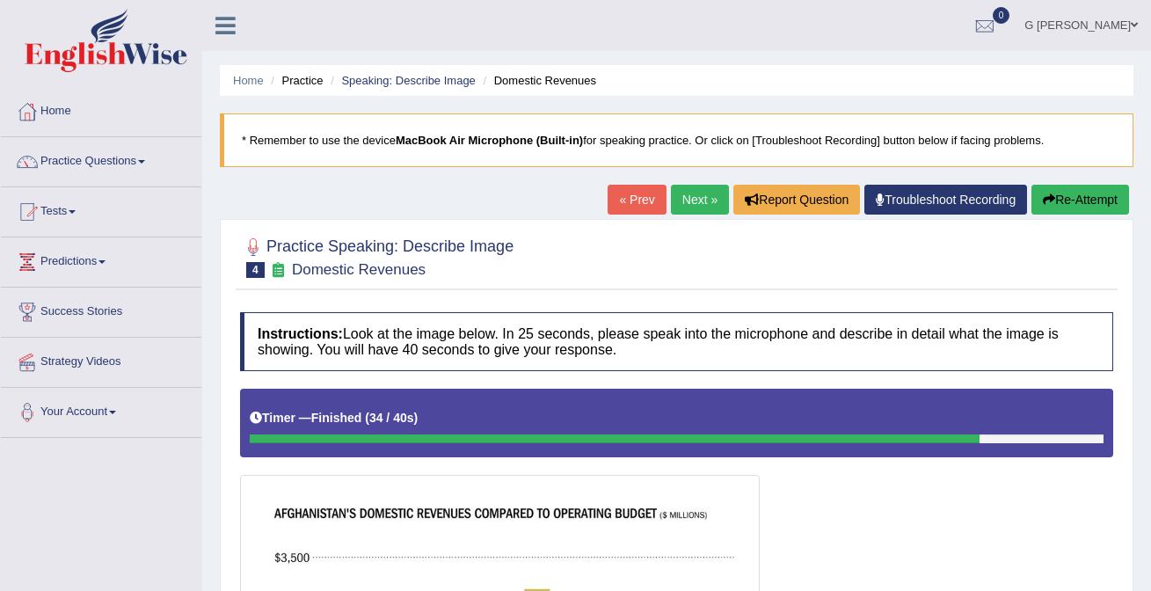
click at [1055, 200] on button "Re-Attempt" at bounding box center [1080, 200] width 98 height 30
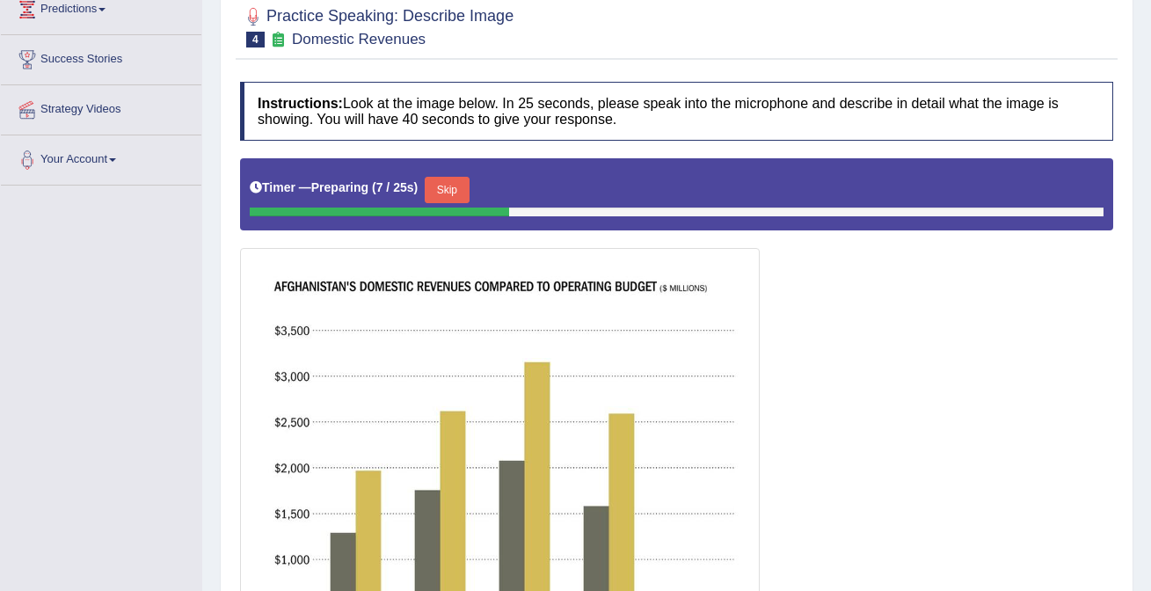
scroll to position [396, 0]
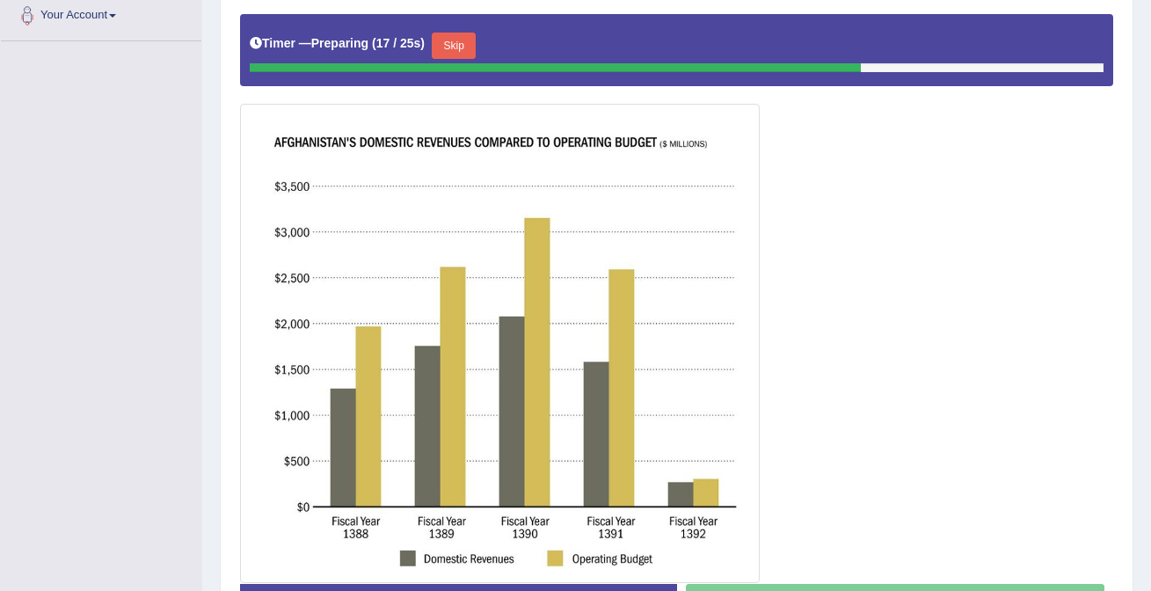
click at [467, 41] on button "Skip" at bounding box center [454, 46] width 44 height 26
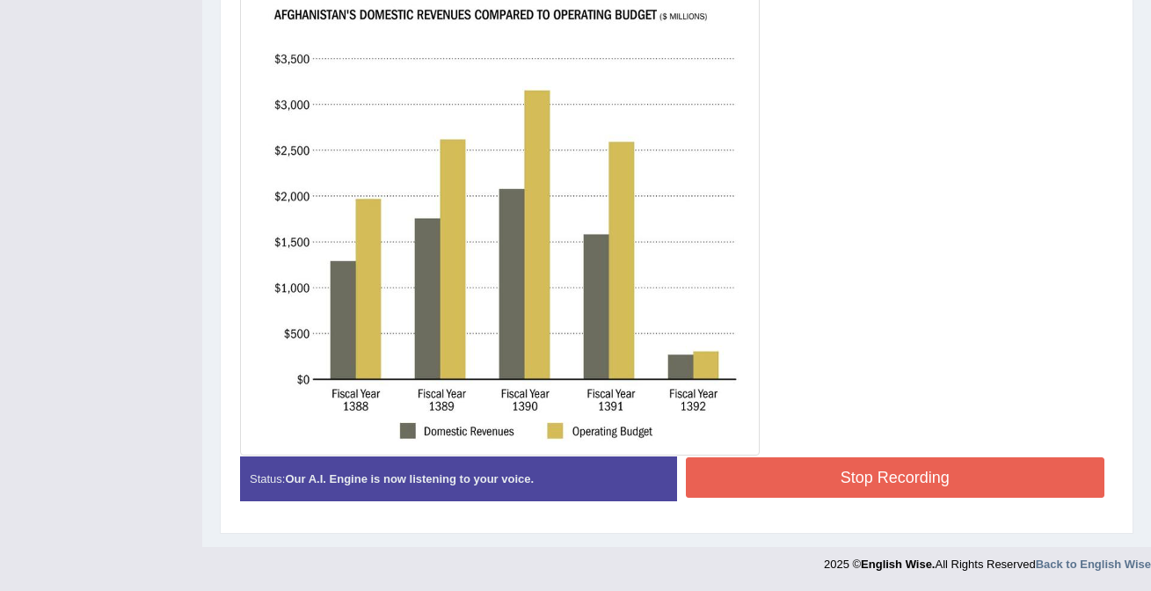
scroll to position [455, 0]
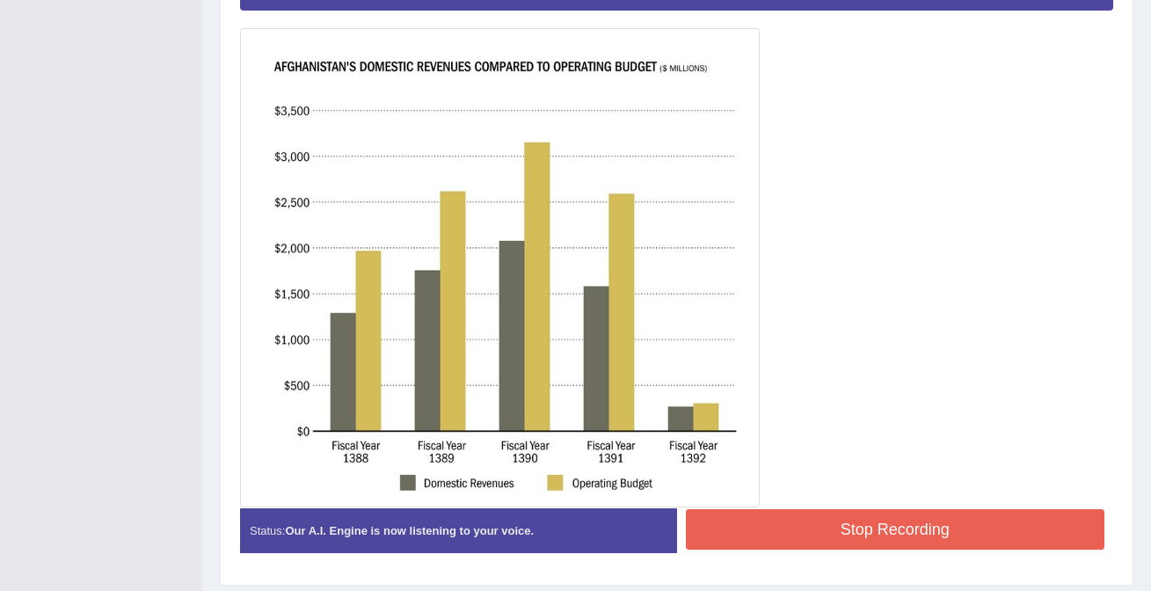
click at [838, 521] on button "Stop Recording" at bounding box center [895, 529] width 419 height 40
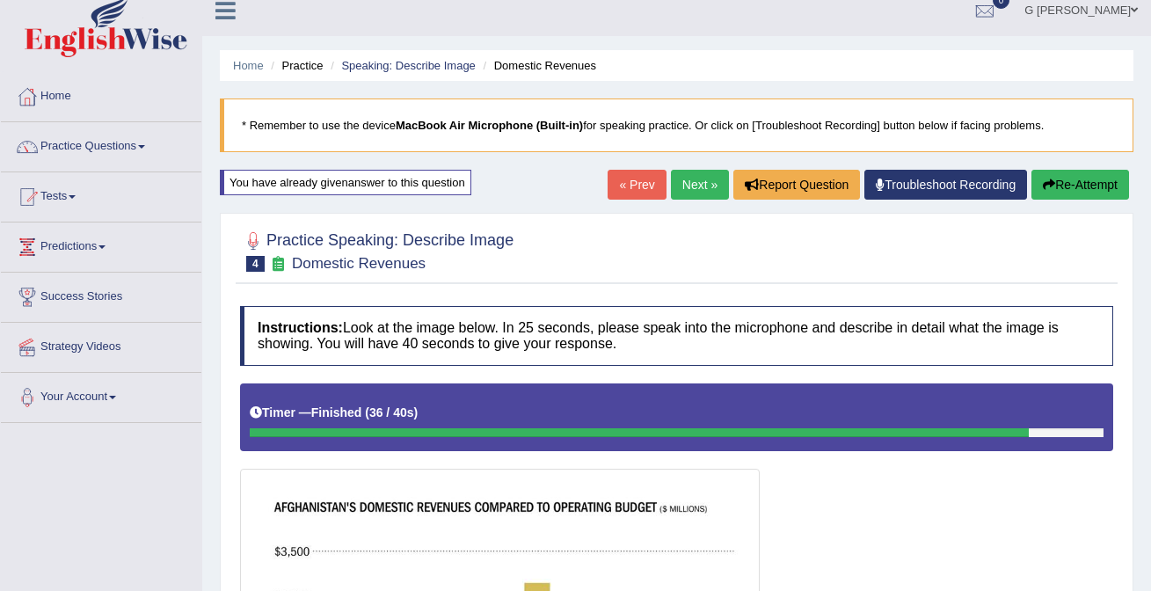
scroll to position [0, 0]
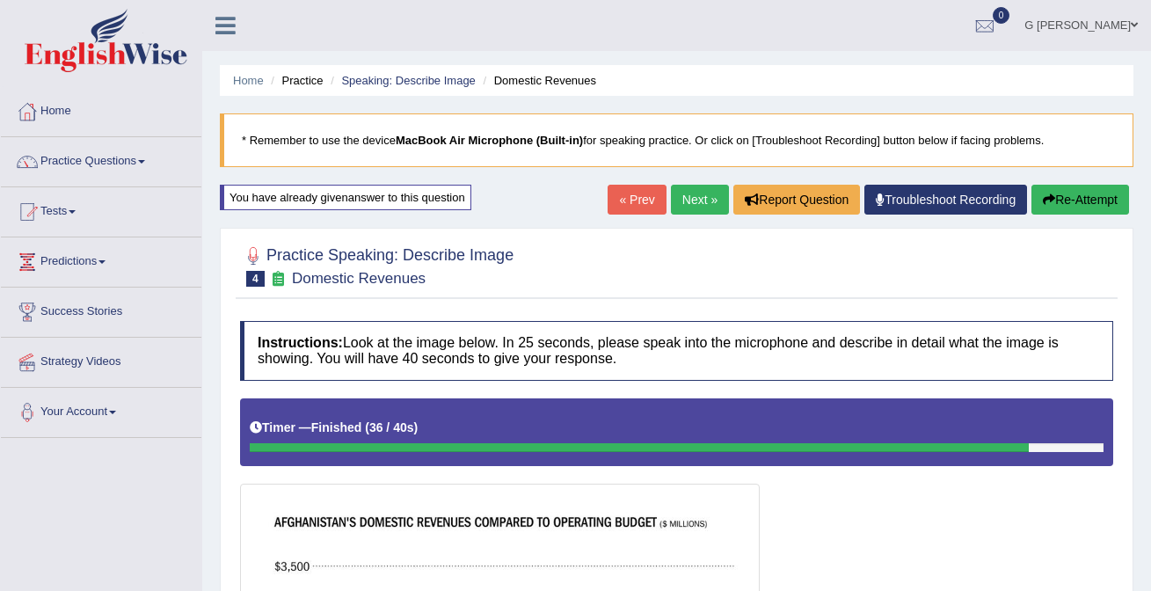
click at [697, 199] on link "Next »" at bounding box center [700, 200] width 58 height 30
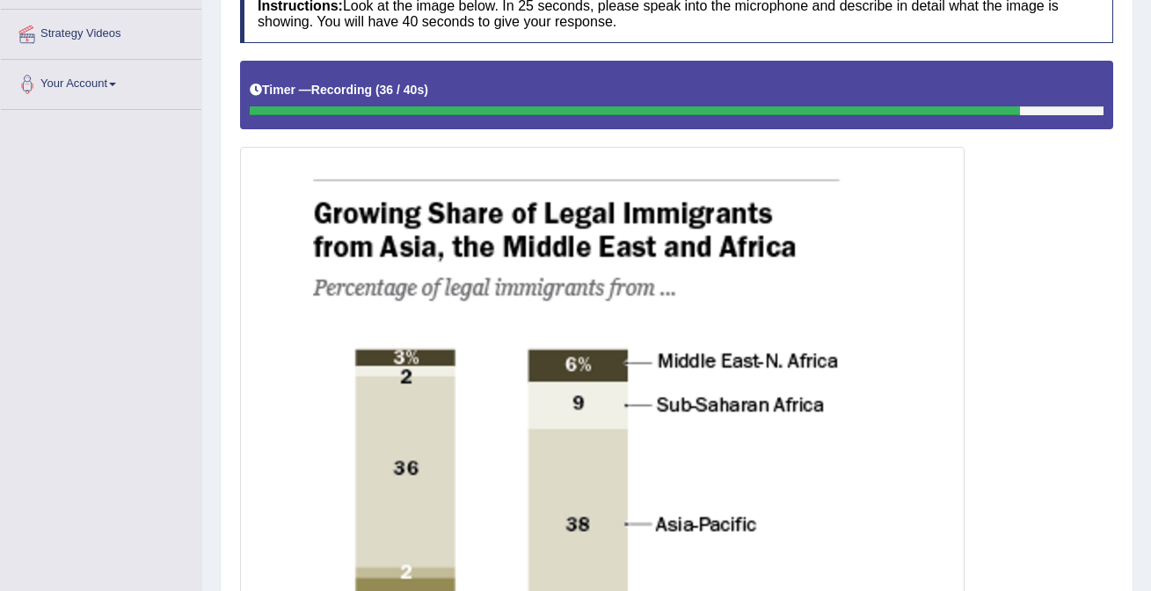
scroll to position [929, 0]
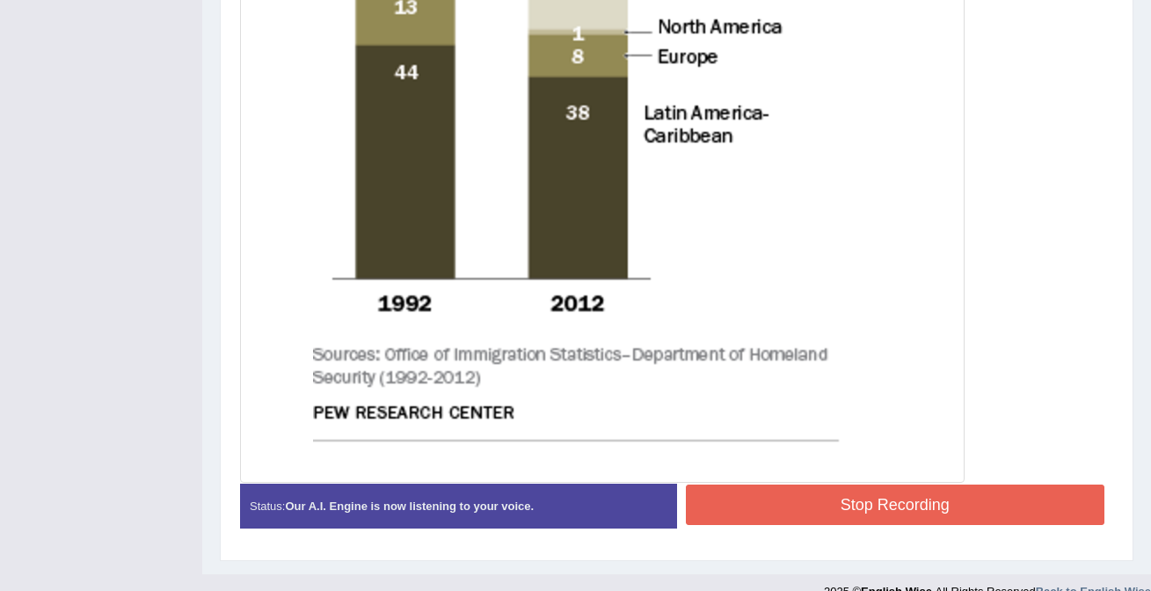
click at [894, 507] on button "Stop Recording" at bounding box center [895, 504] width 419 height 40
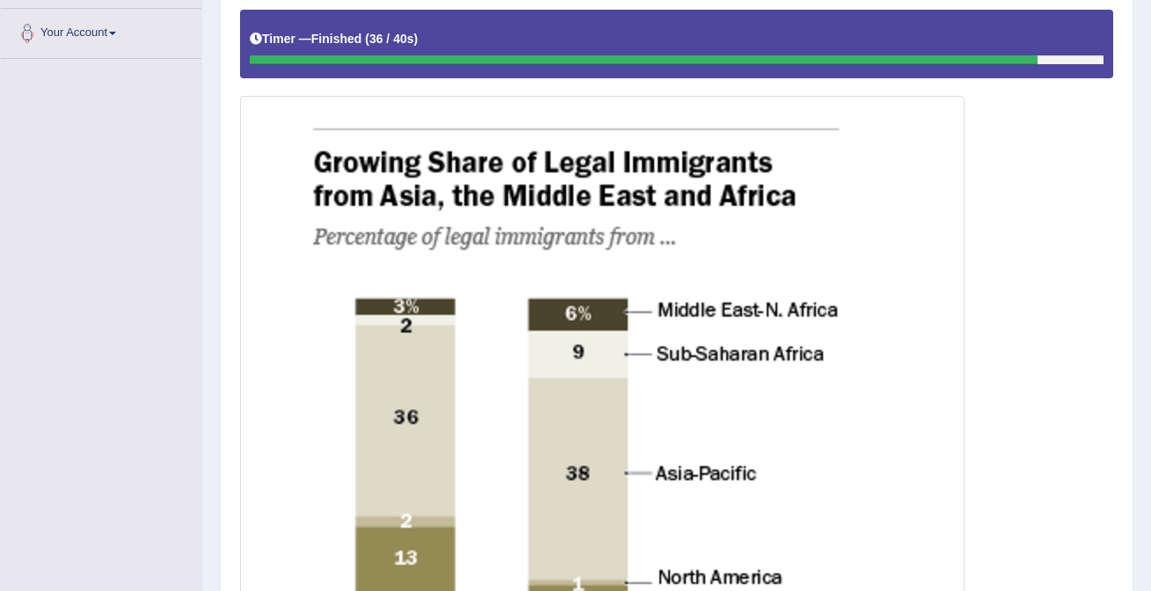
scroll to position [0, 0]
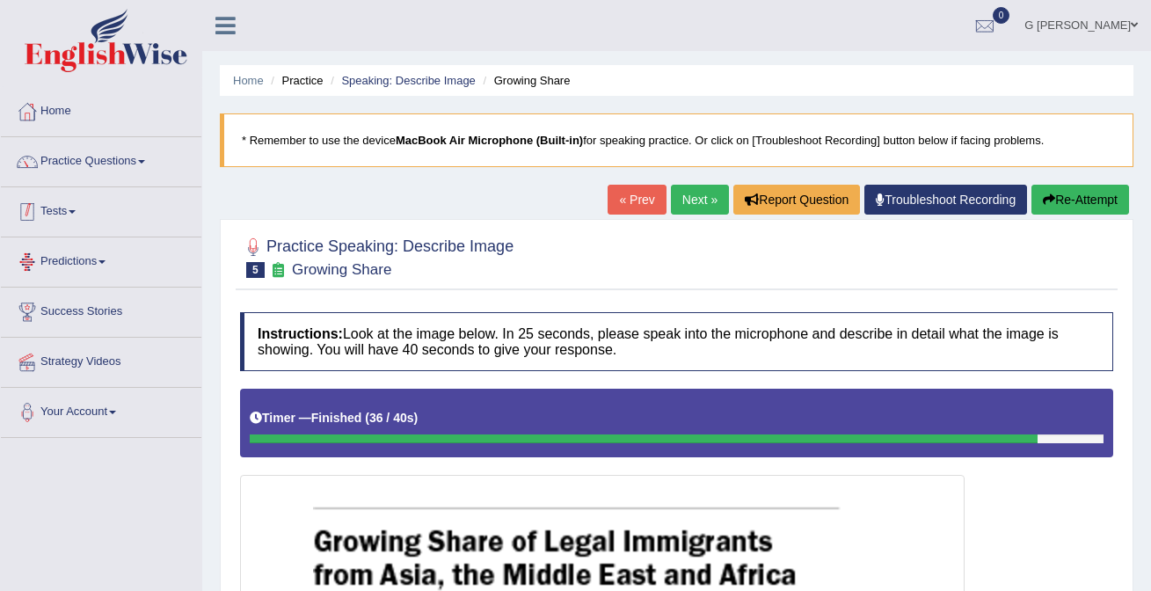
click at [104, 162] on link "Practice Questions" at bounding box center [101, 159] width 200 height 44
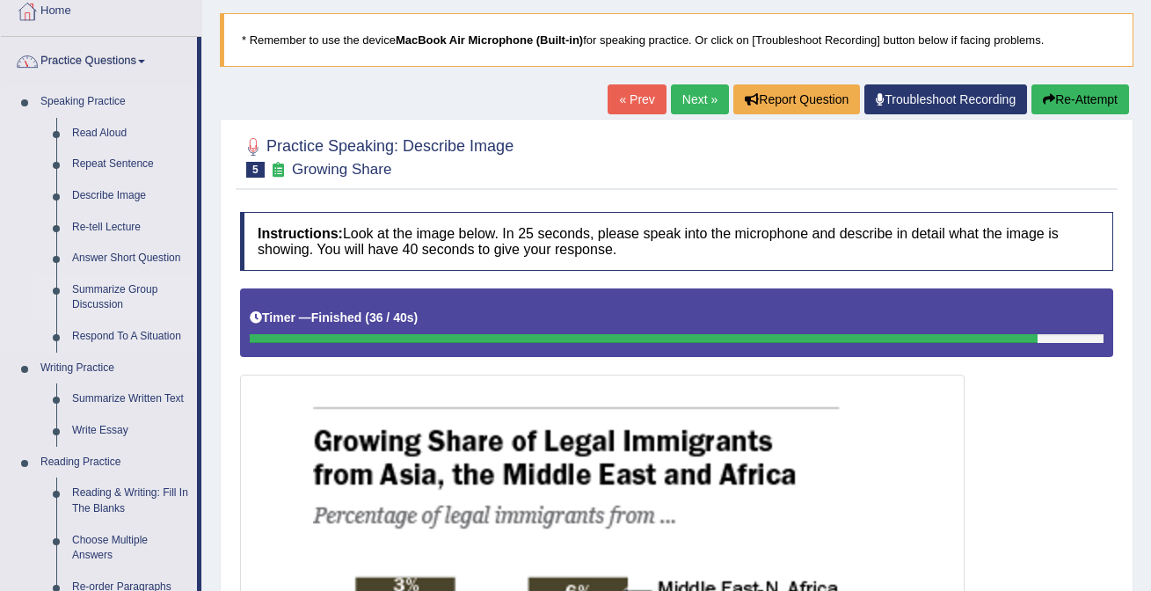
scroll to position [118, 0]
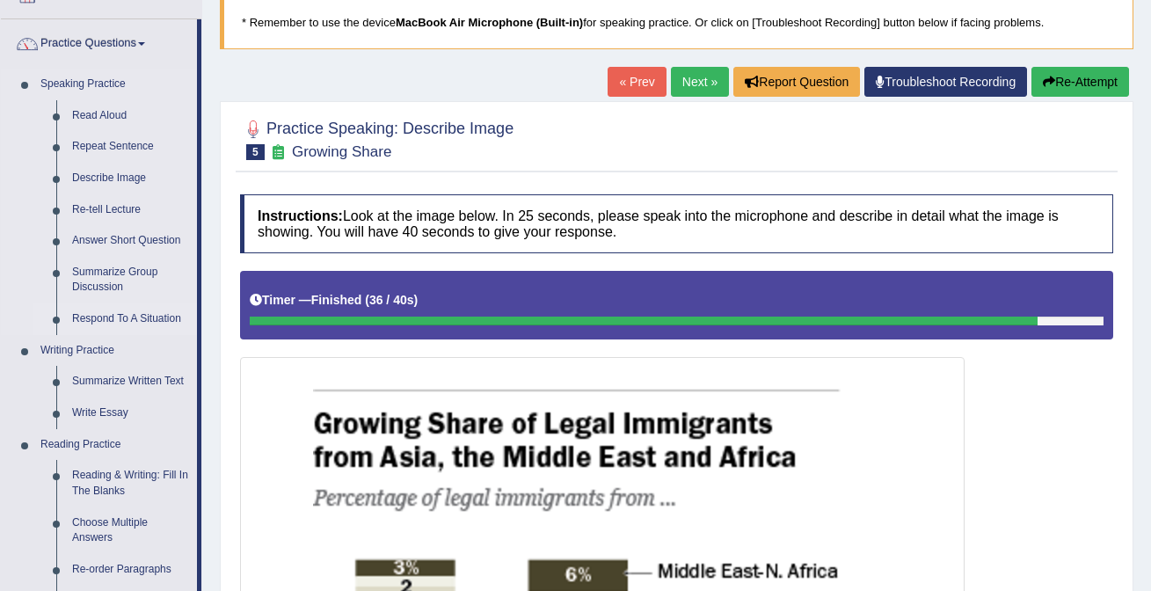
click at [118, 309] on link "Respond To A Situation" at bounding box center [130, 319] width 133 height 32
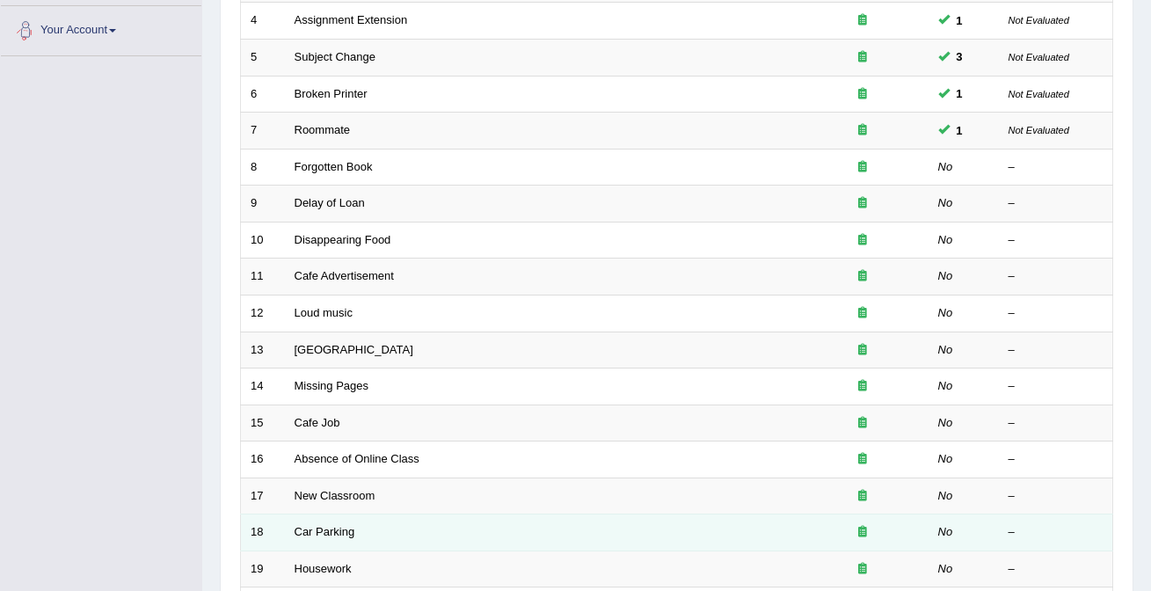
scroll to position [379, 0]
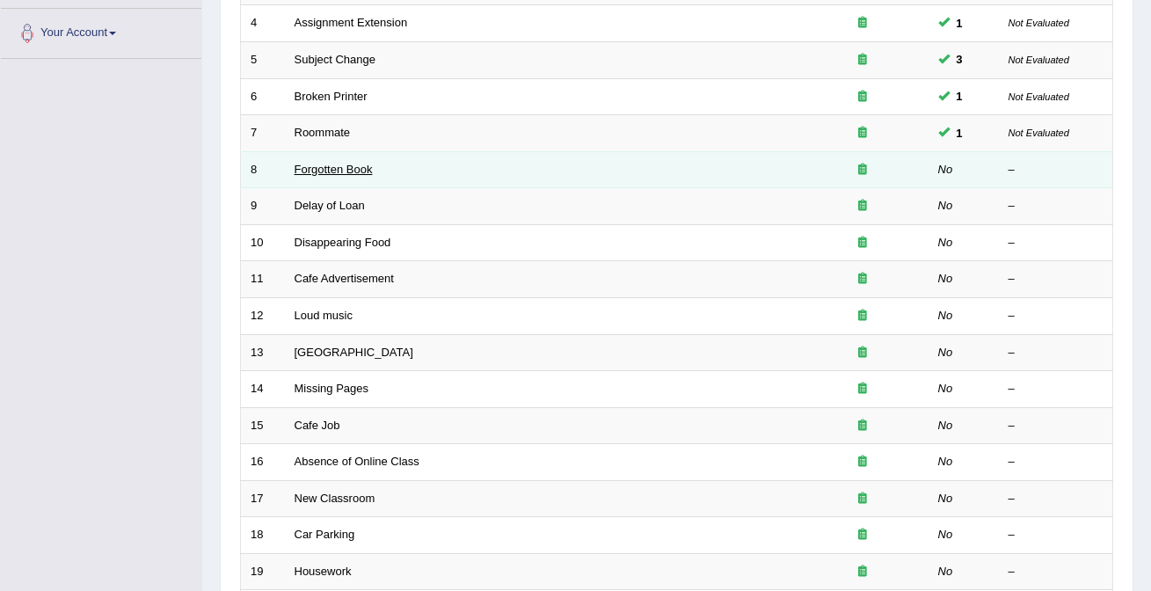
click at [340, 168] on link "Forgotten Book" at bounding box center [333, 169] width 78 height 13
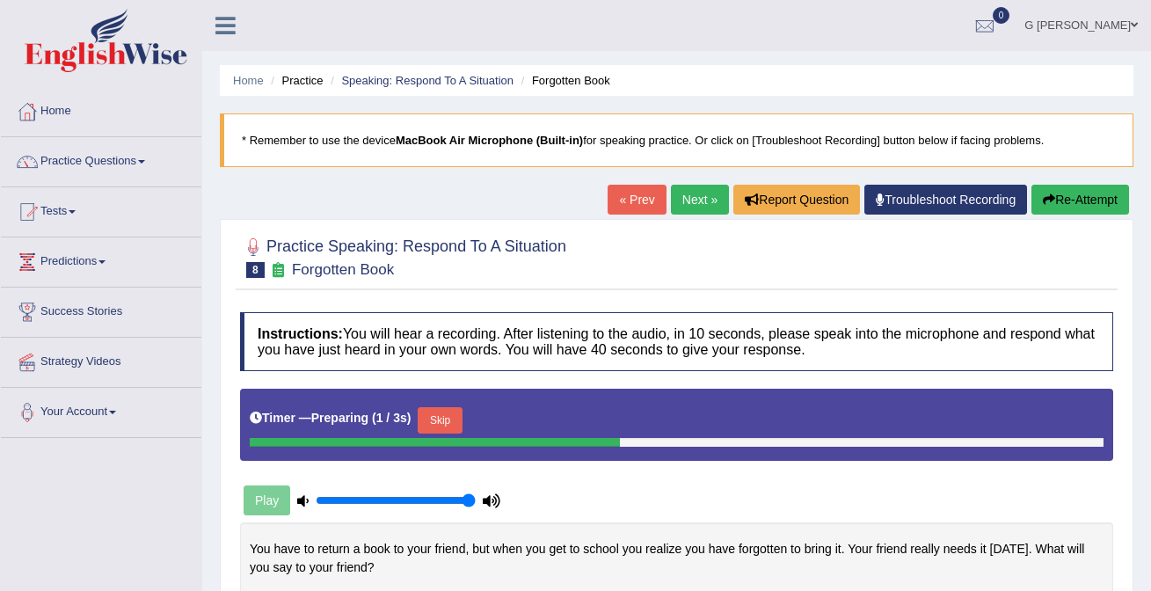
scroll to position [128, 0]
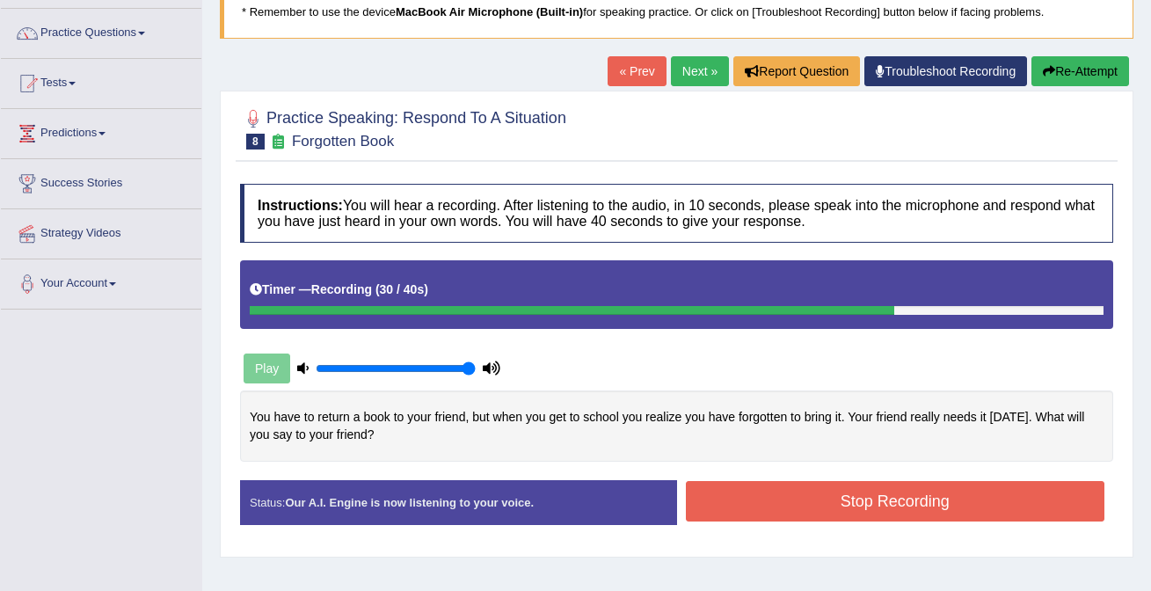
click at [782, 510] on button "Stop Recording" at bounding box center [895, 501] width 419 height 40
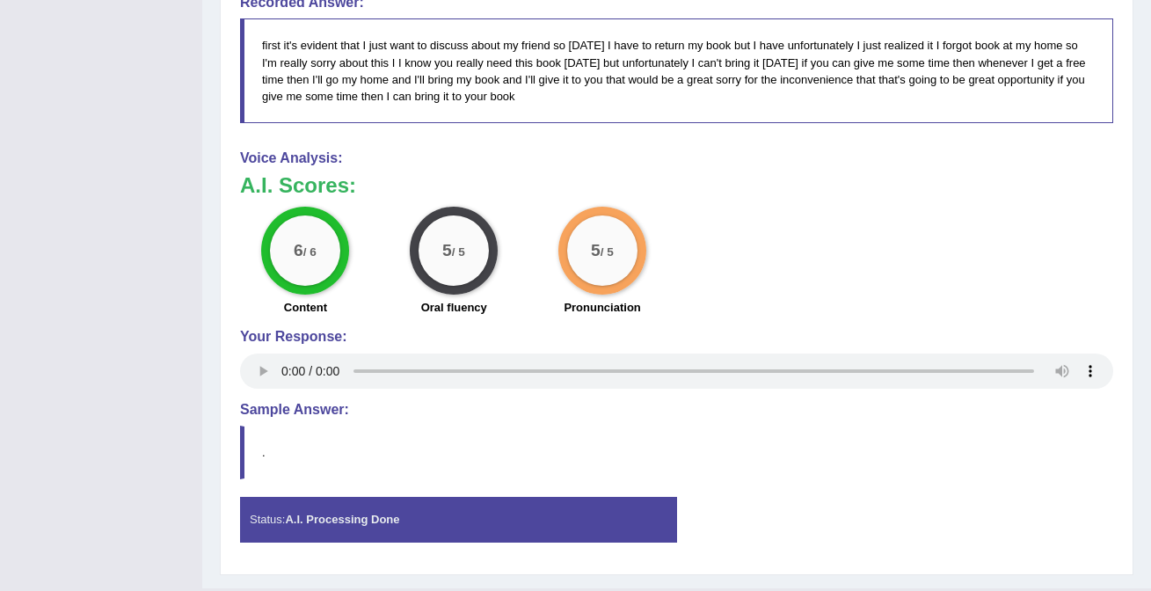
scroll to position [766, 0]
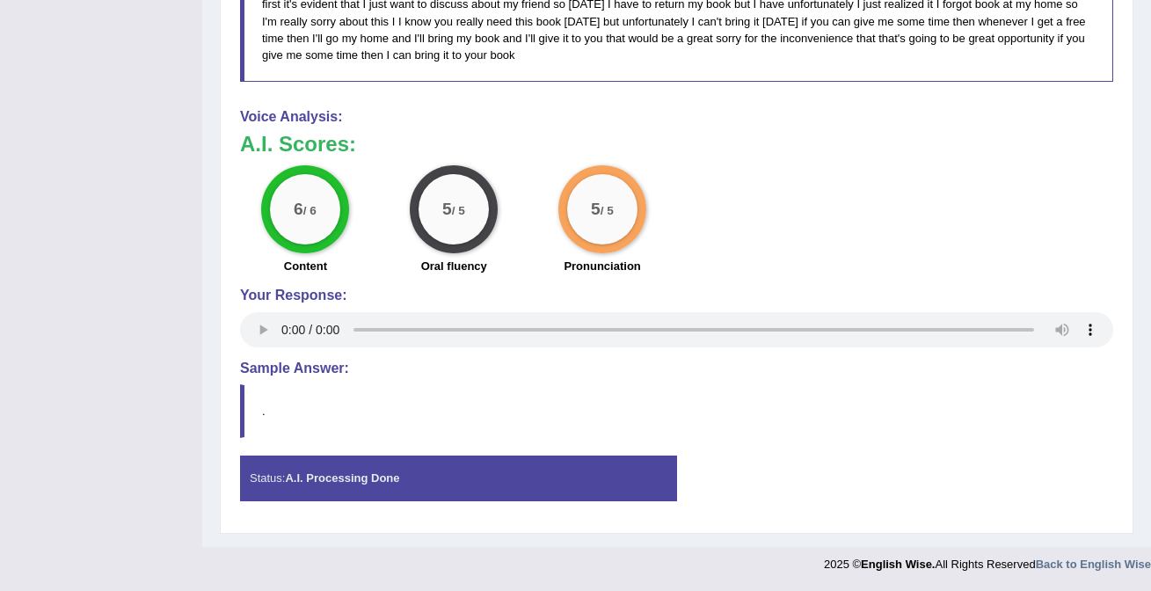
click at [782, 510] on div "Status: A.I. Processing Done Start Answering Stop Recording" at bounding box center [676, 486] width 873 height 62
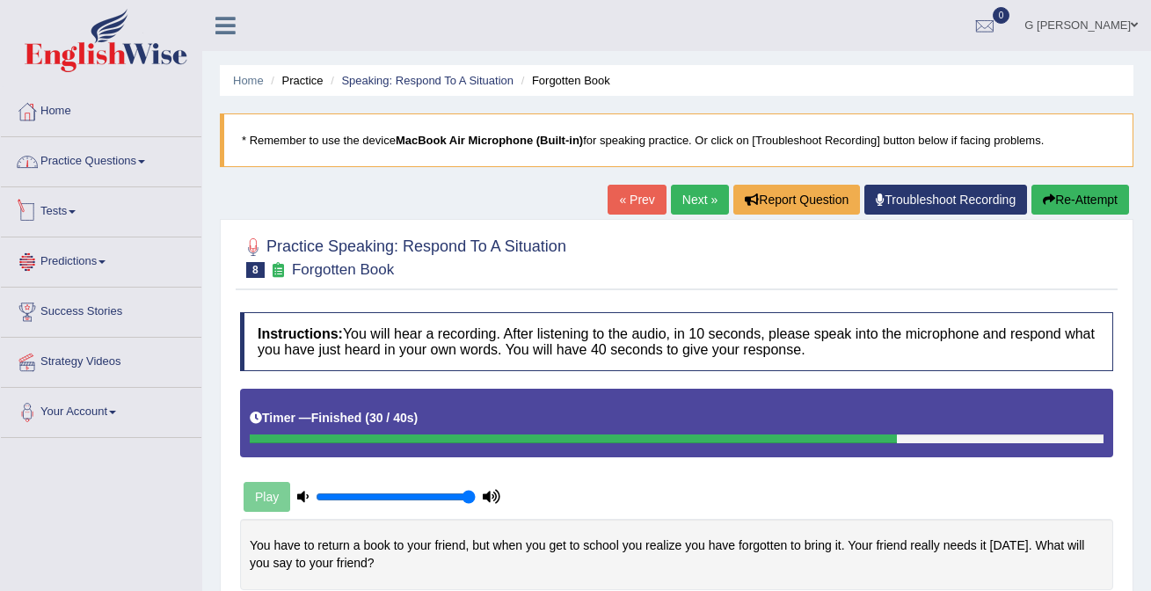
click at [106, 156] on link "Practice Questions" at bounding box center [101, 159] width 200 height 44
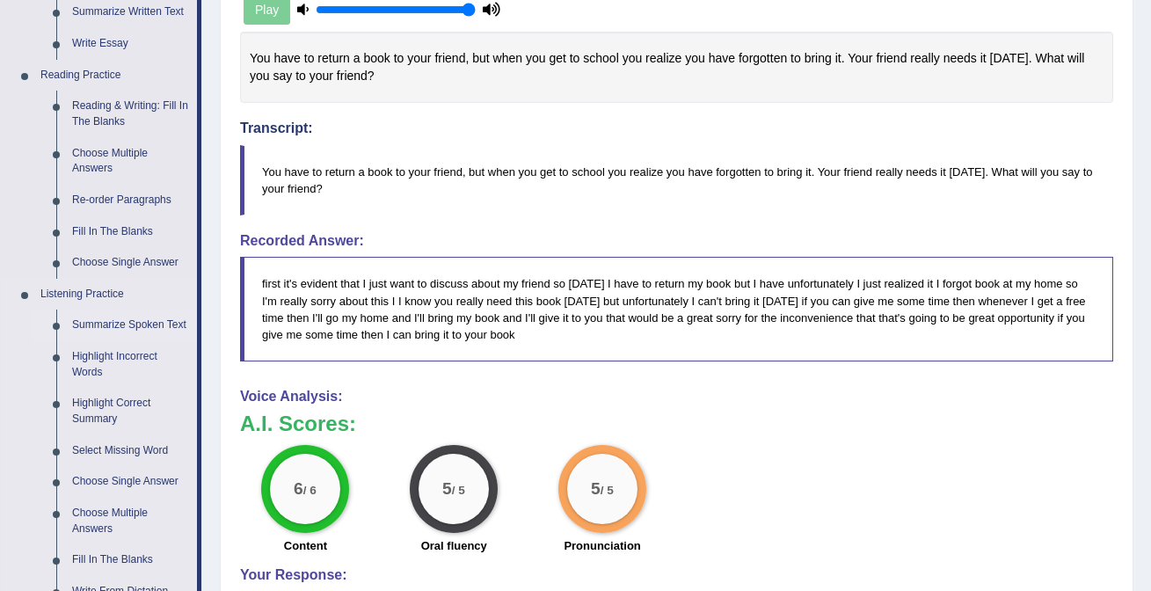
scroll to position [522, 0]
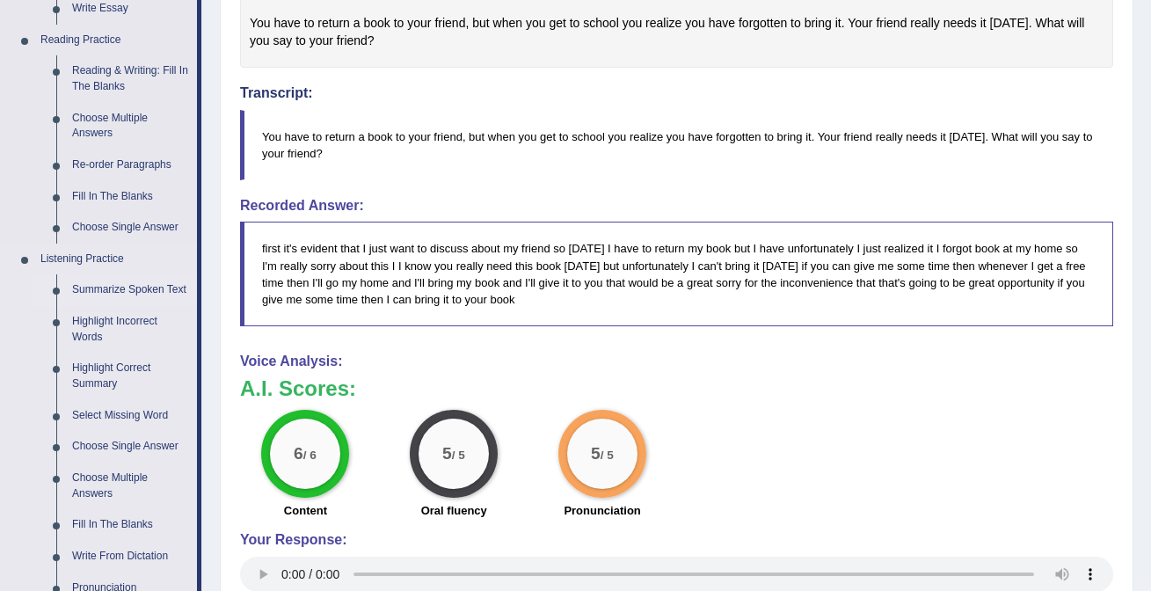
click at [105, 300] on link "Summarize Spoken Text" at bounding box center [130, 290] width 133 height 32
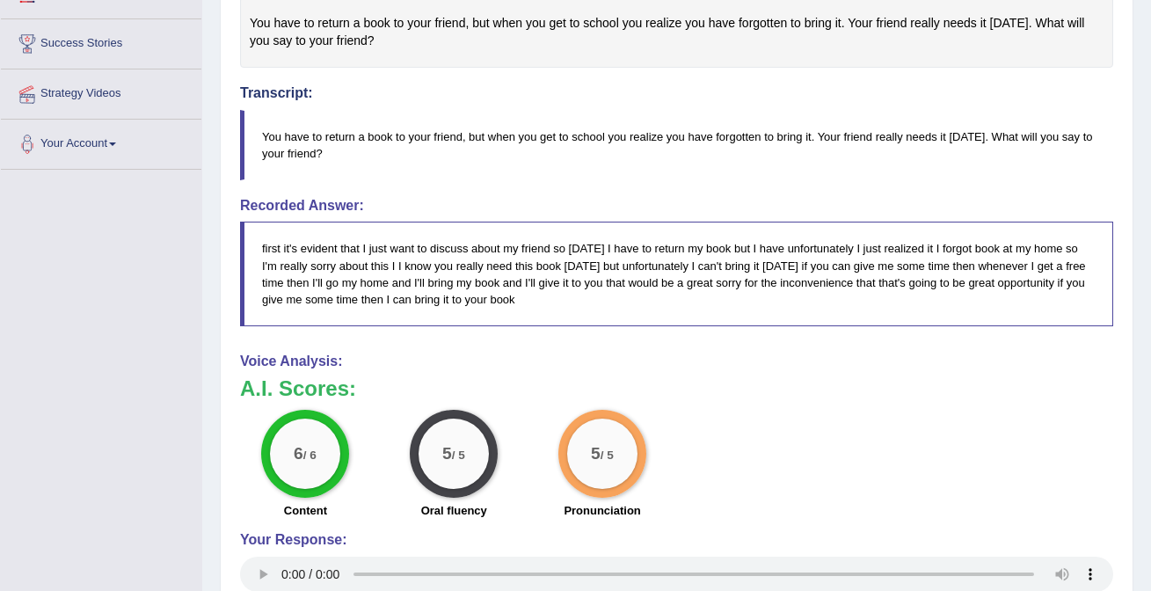
scroll to position [216, 0]
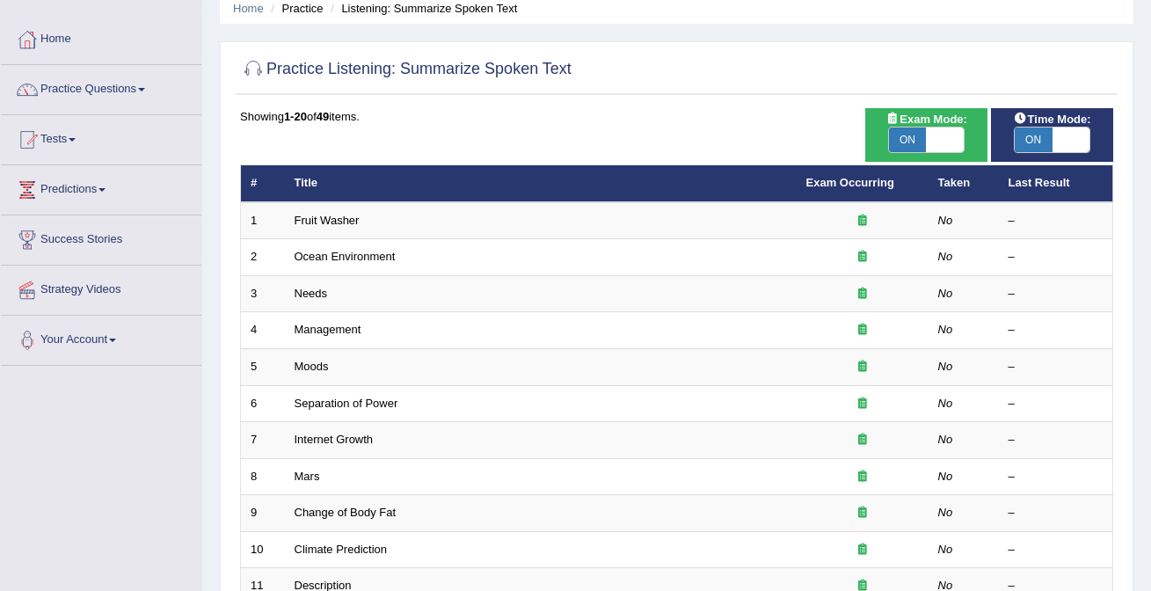
scroll to position [79, 0]
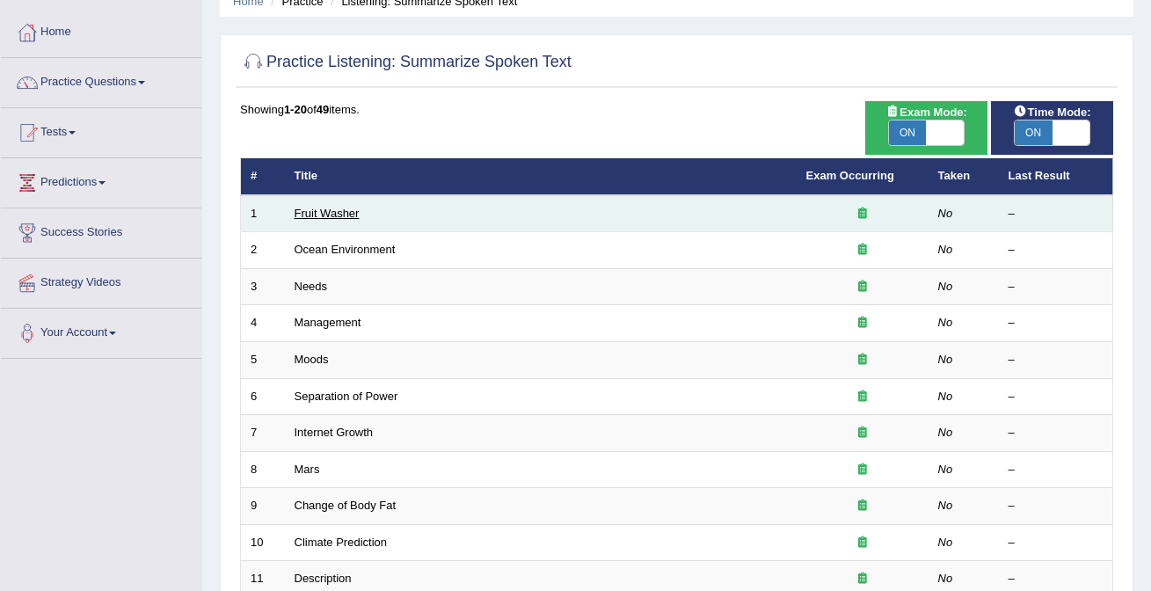
click at [334, 213] on link "Fruit Washer" at bounding box center [326, 213] width 65 height 13
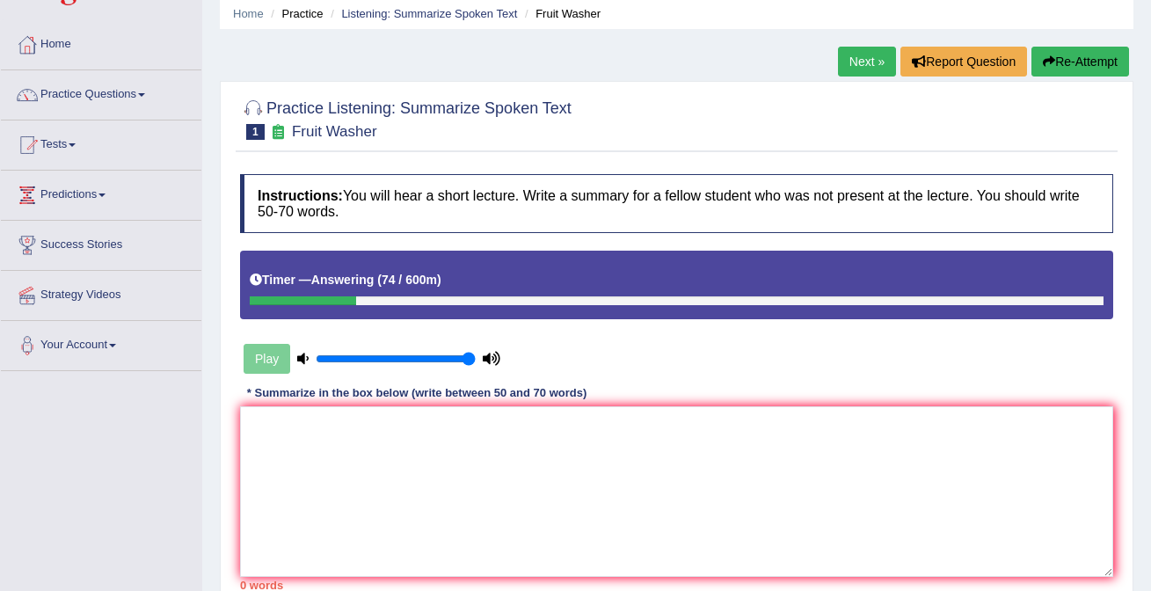
scroll to position [61, 0]
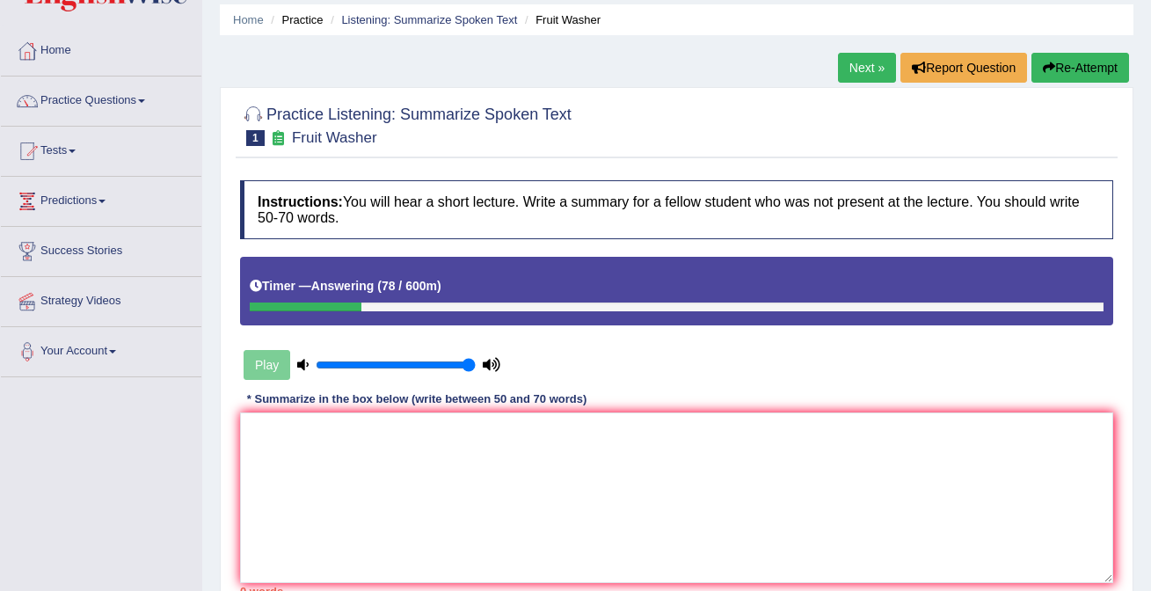
click at [399, 301] on div "Timer — Answering ( 78 / 600m )" at bounding box center [676, 286] width 853 height 31
click at [403, 309] on div at bounding box center [676, 306] width 853 height 9
click at [105, 88] on link "Practice Questions" at bounding box center [101, 98] width 200 height 44
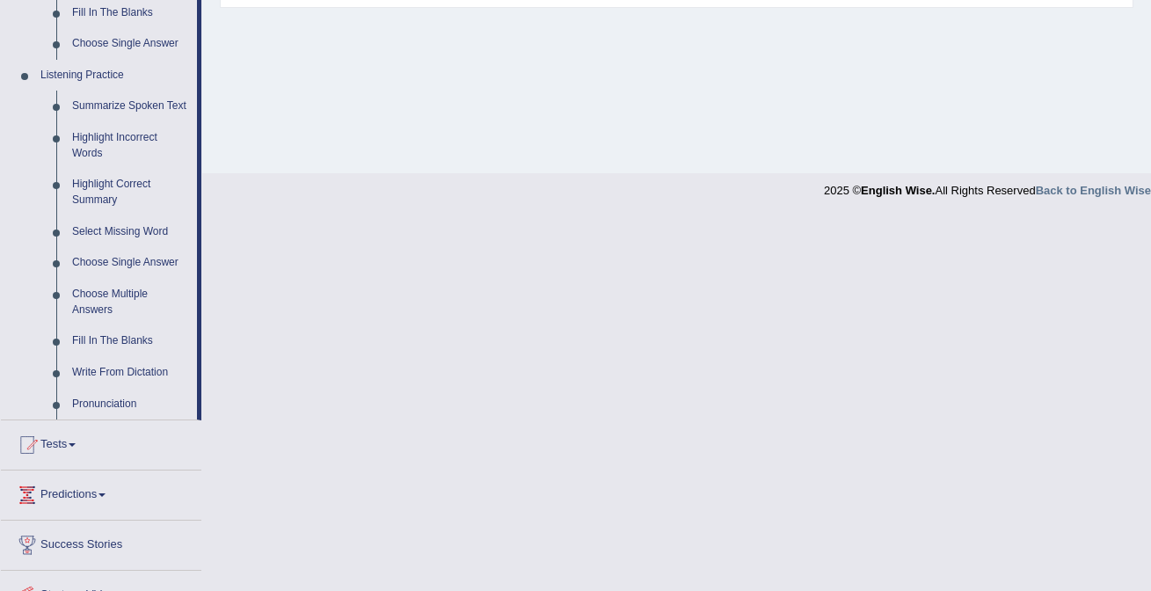
scroll to position [730, 0]
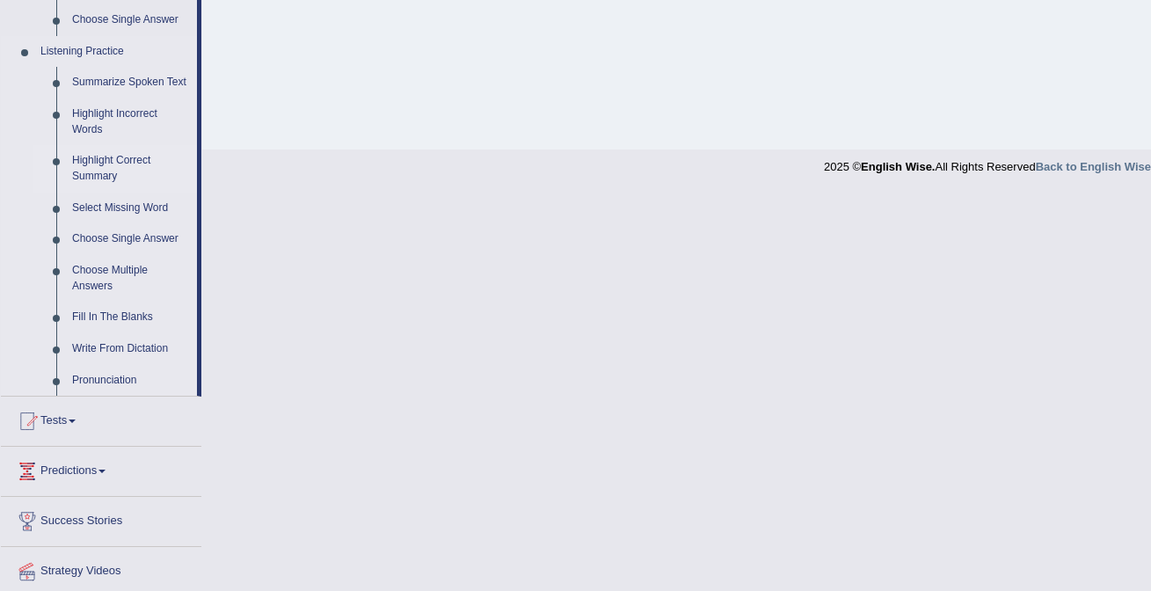
click at [105, 183] on link "Highlight Correct Summary" at bounding box center [130, 168] width 133 height 47
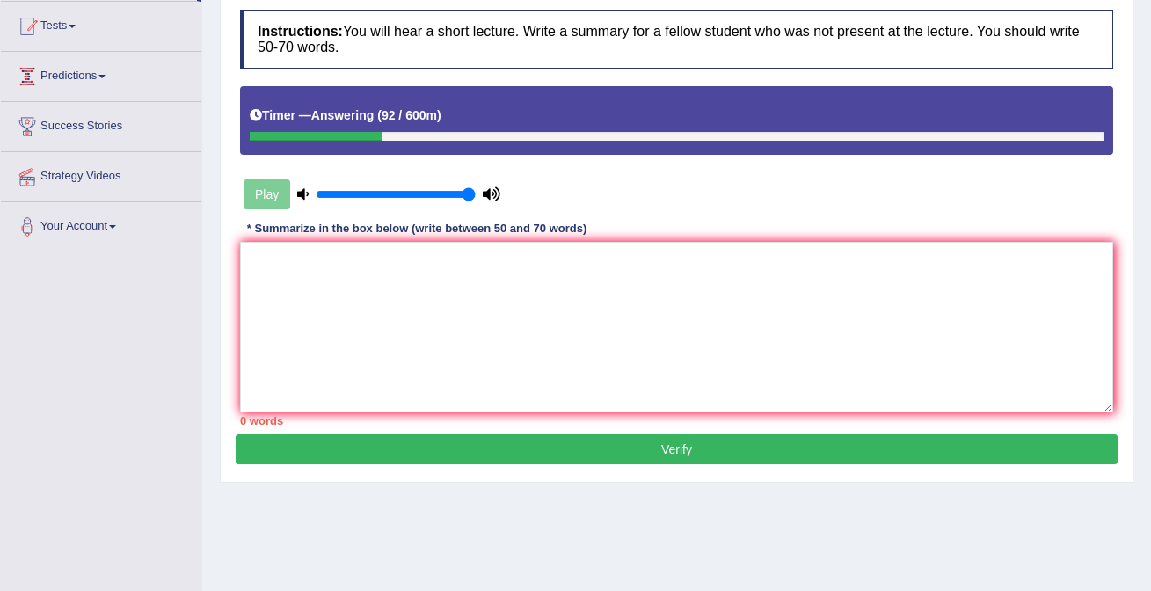
scroll to position [332, 0]
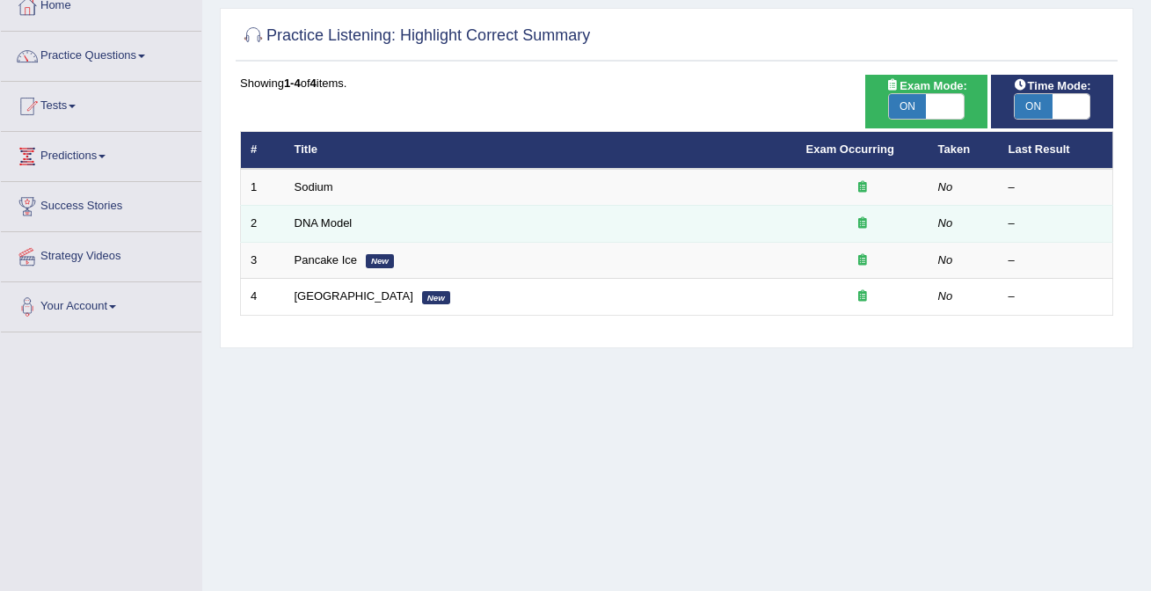
scroll to position [52, 0]
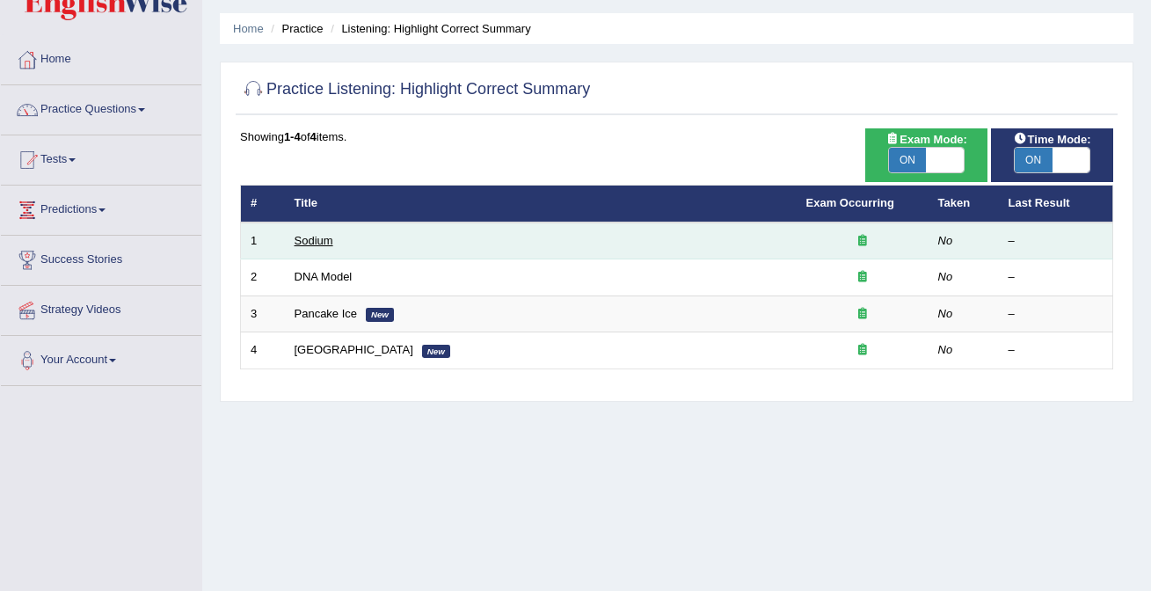
click at [308, 244] on link "Sodium" at bounding box center [313, 240] width 39 height 13
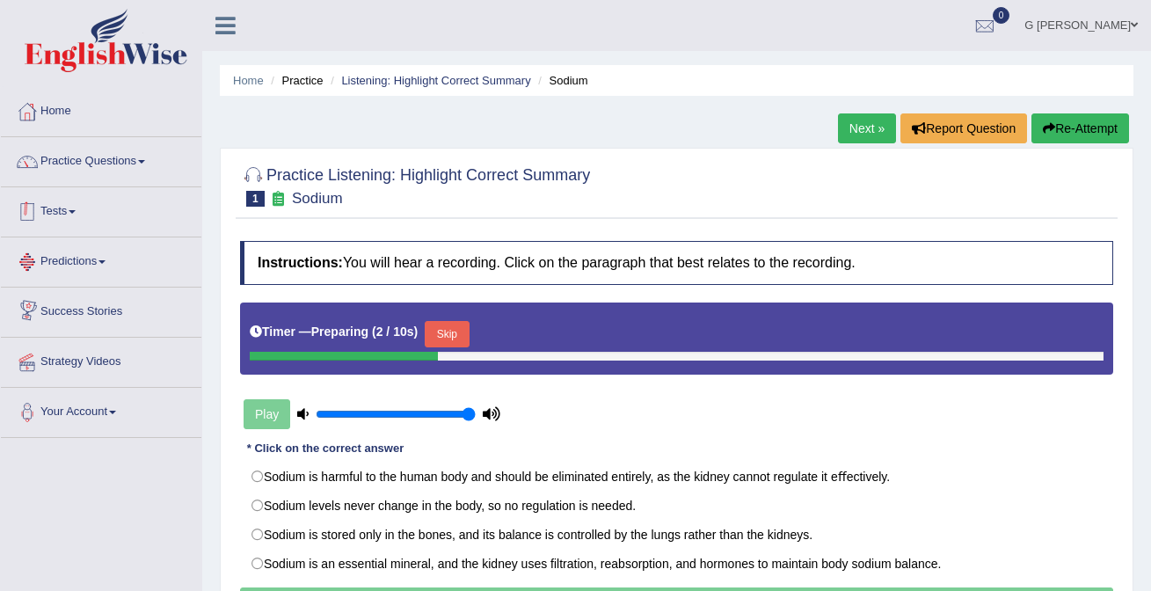
click at [148, 158] on link "Practice Questions" at bounding box center [101, 159] width 200 height 44
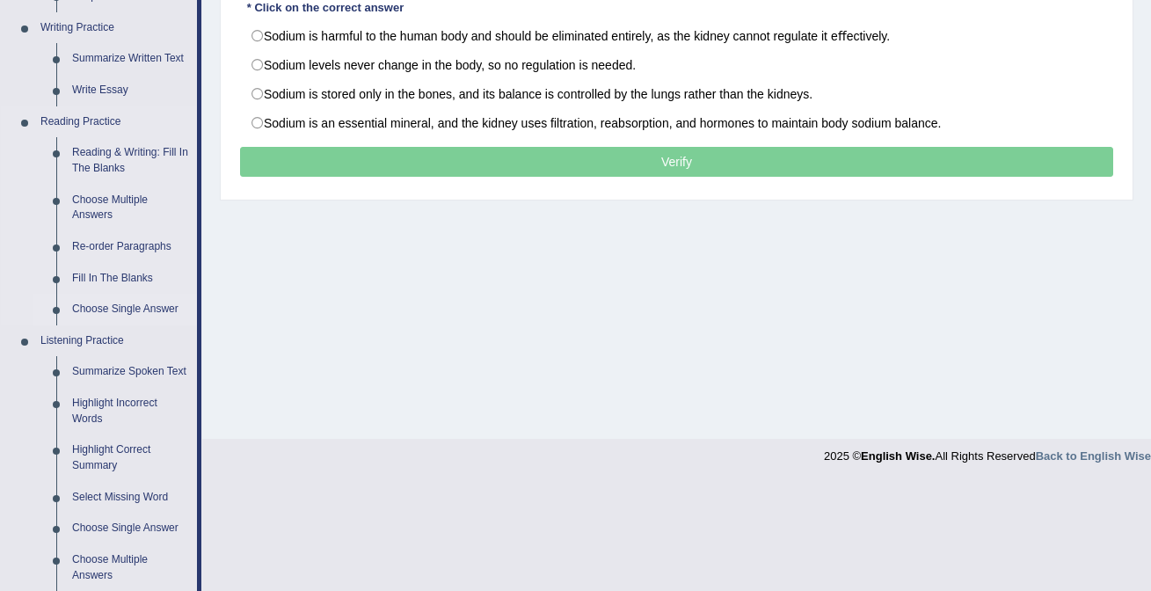
scroll to position [477, 0]
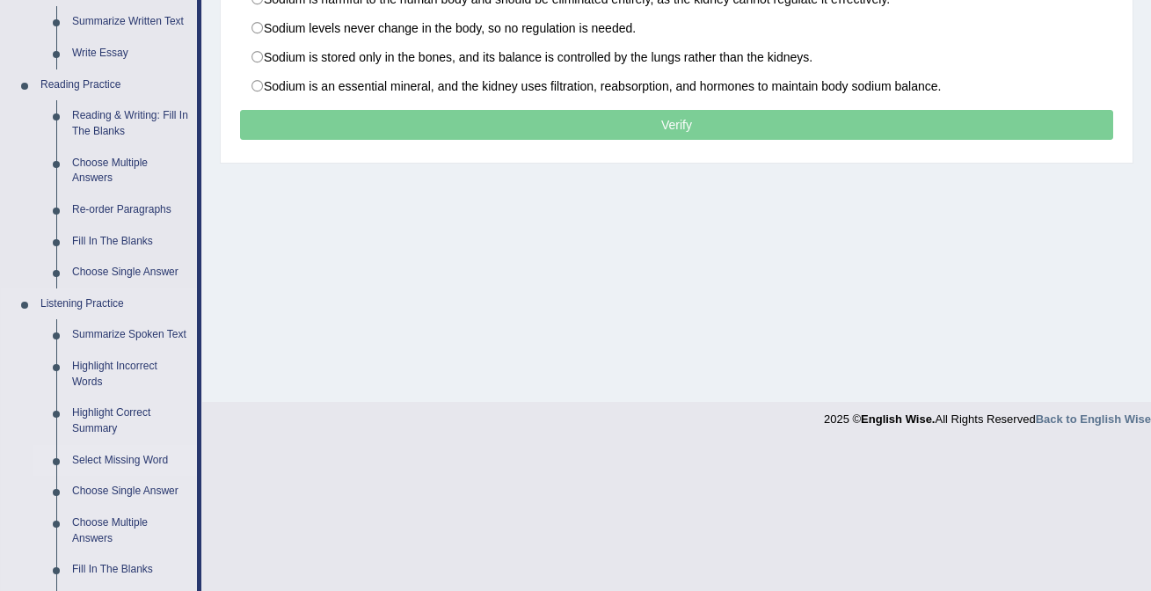
click at [129, 471] on link "Select Missing Word" at bounding box center [130, 461] width 133 height 32
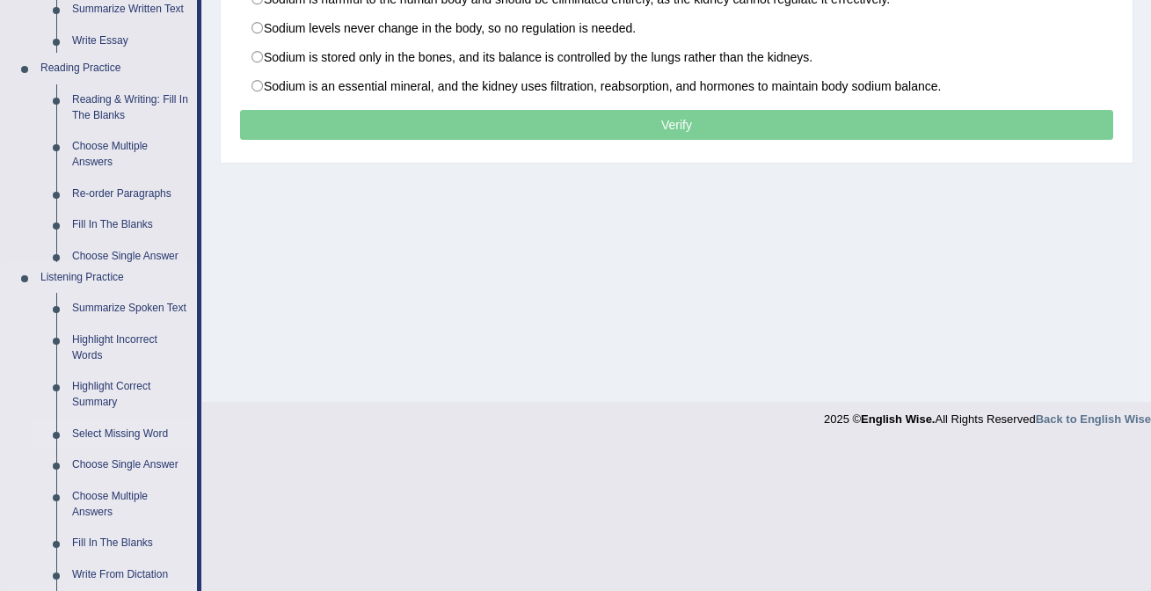
scroll to position [332, 0]
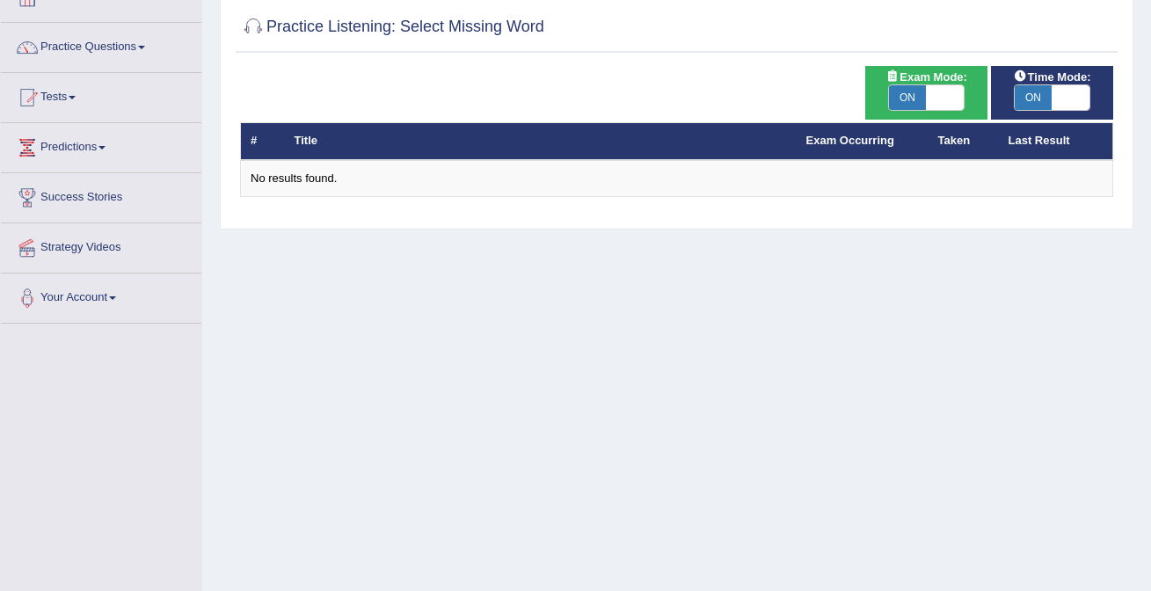
scroll to position [118, 0]
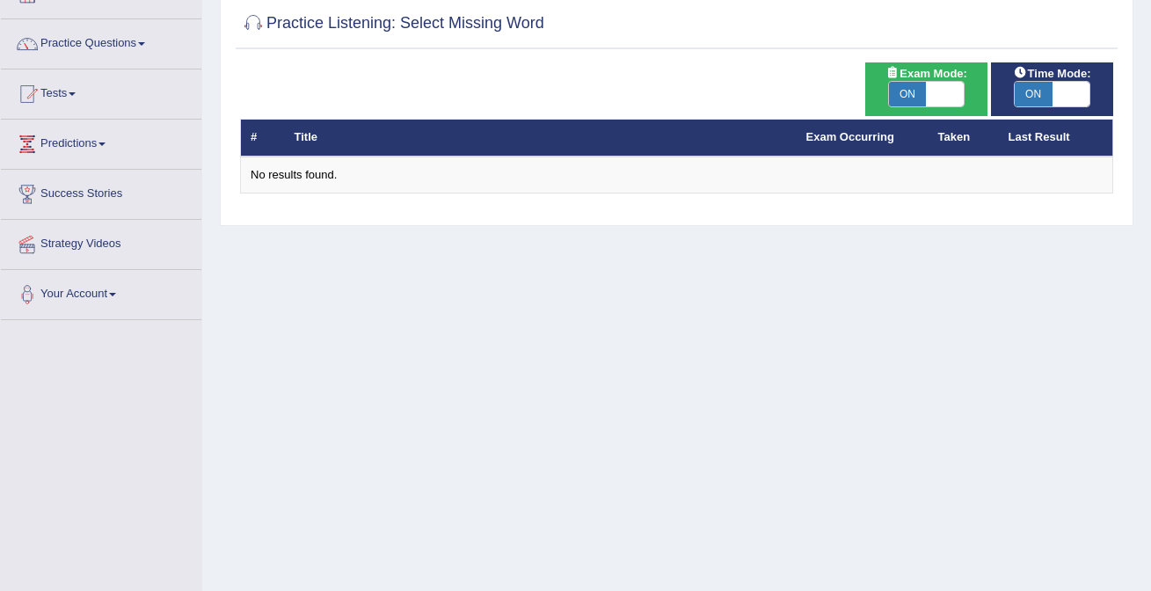
click at [922, 85] on span "ON" at bounding box center [908, 94] width 38 height 25
checkbox input "false"
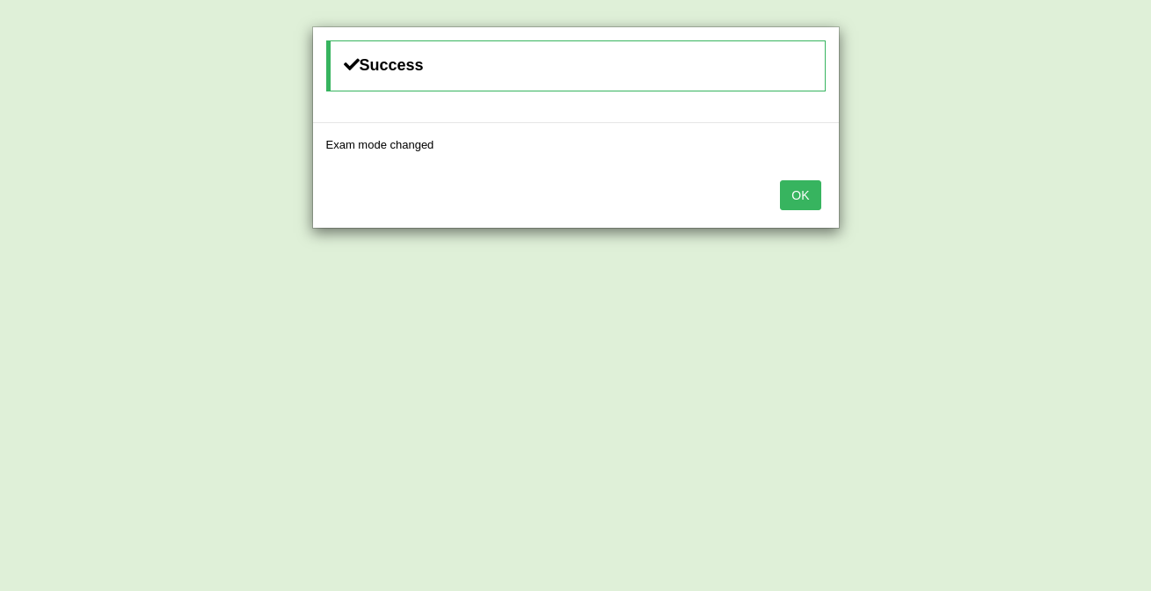
click at [802, 185] on button "OK" at bounding box center [800, 195] width 40 height 30
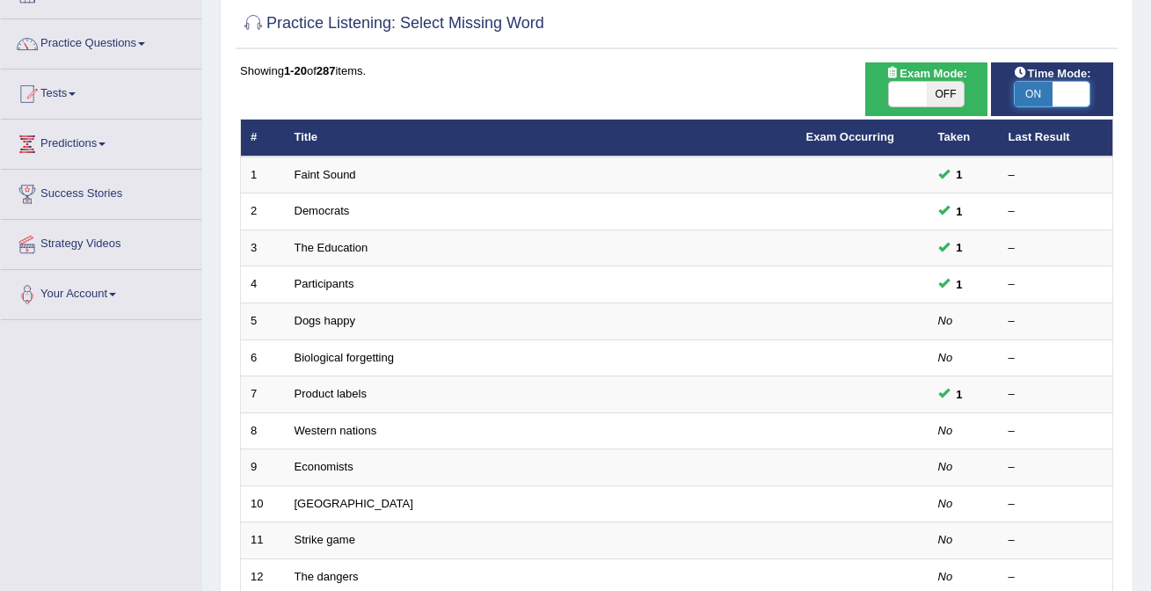
click at [1052, 105] on span at bounding box center [1071, 94] width 38 height 25
checkbox input "false"
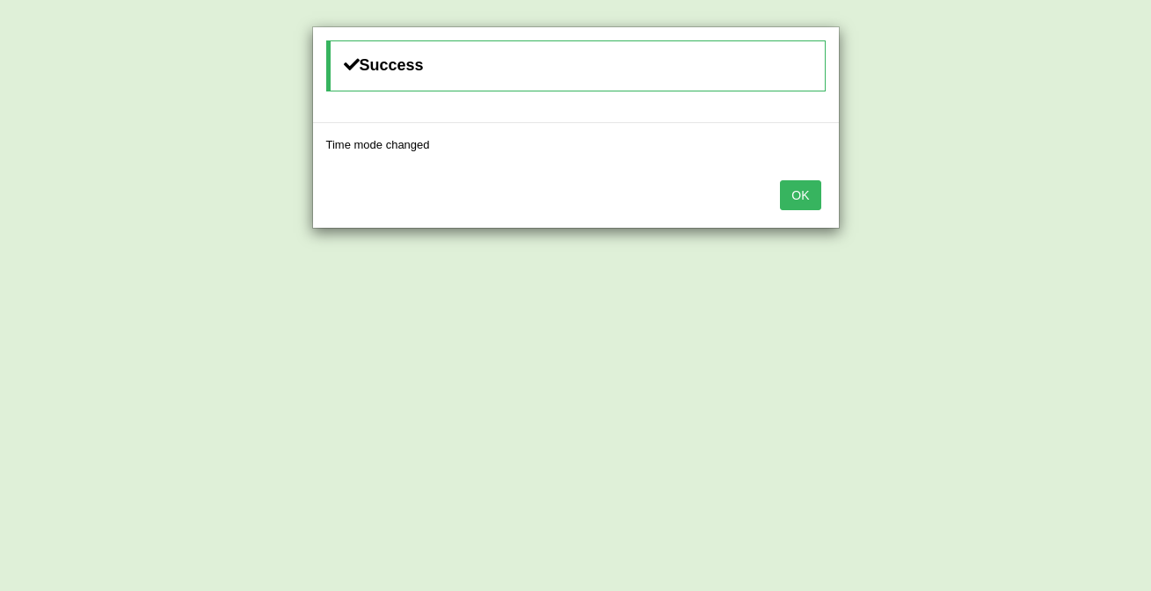
click at [815, 194] on button "OK" at bounding box center [800, 195] width 40 height 30
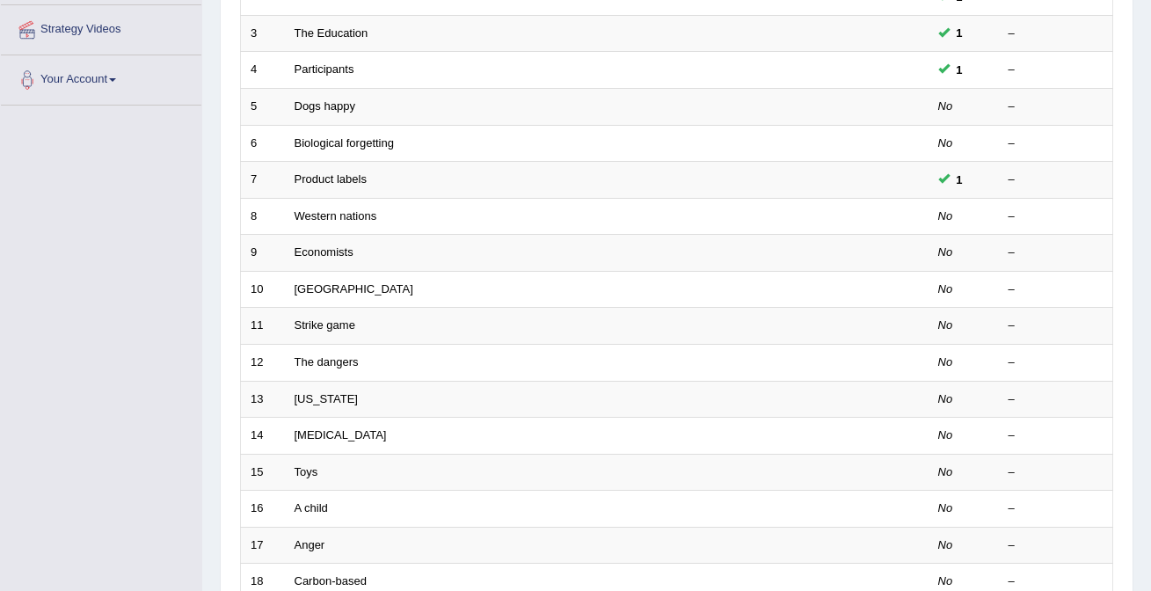
scroll to position [573, 0]
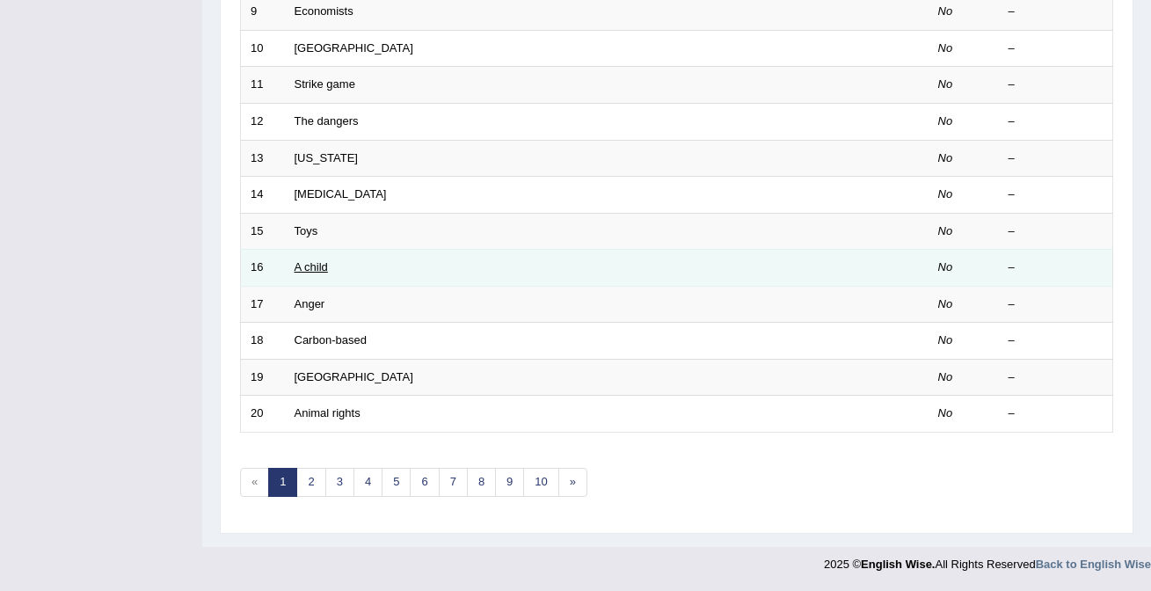
click at [313, 272] on link "A child" at bounding box center [310, 266] width 33 height 13
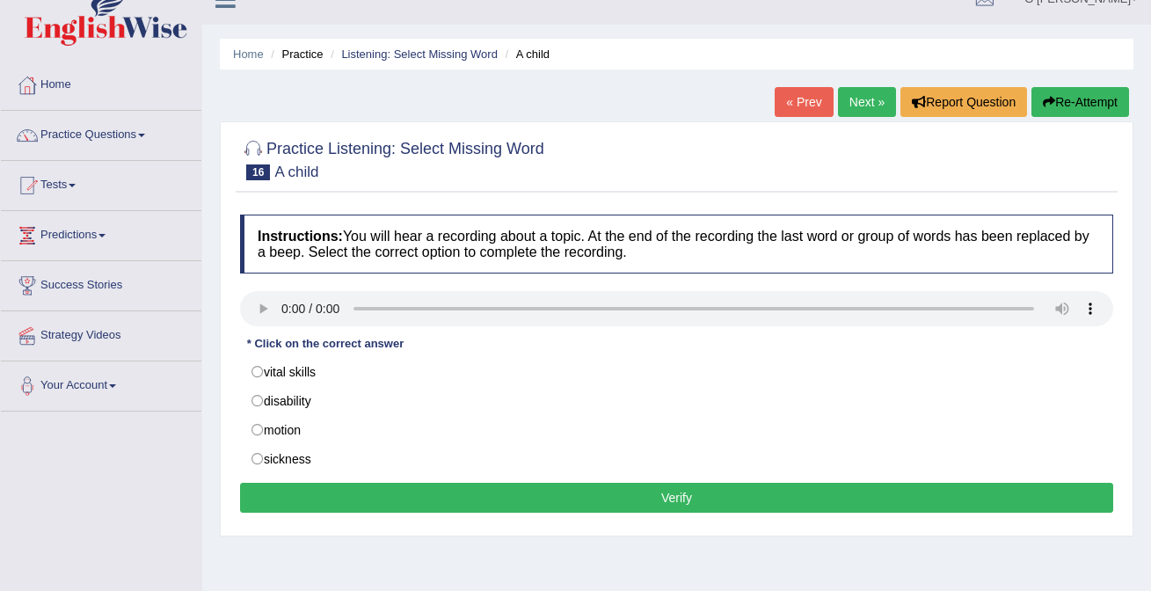
scroll to position [27, 0]
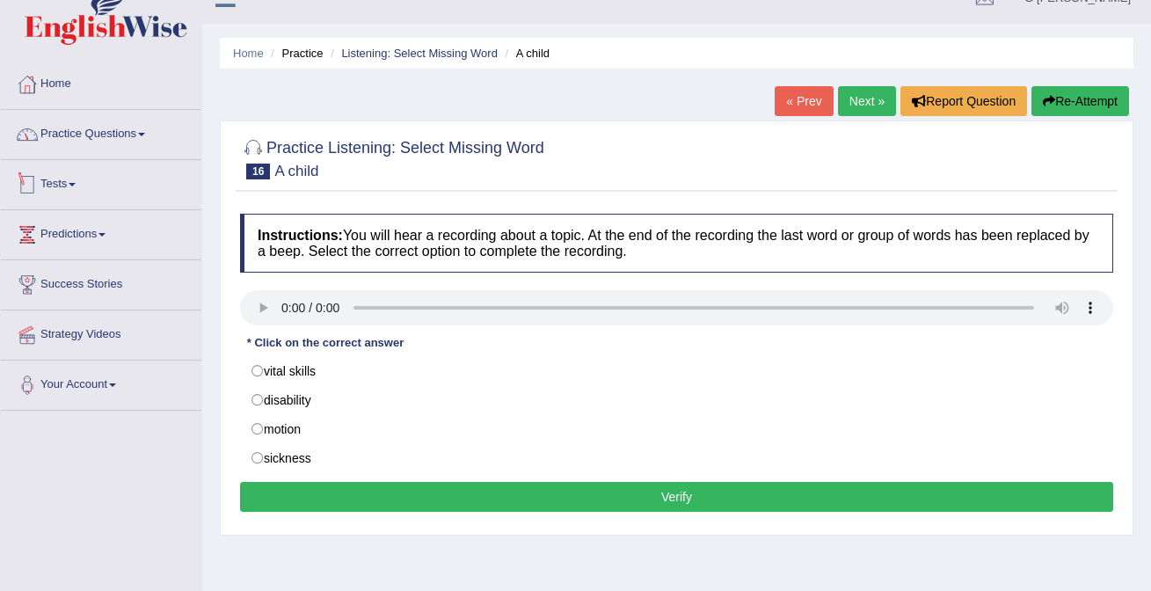
click at [134, 146] on link "Practice Questions" at bounding box center [101, 132] width 200 height 44
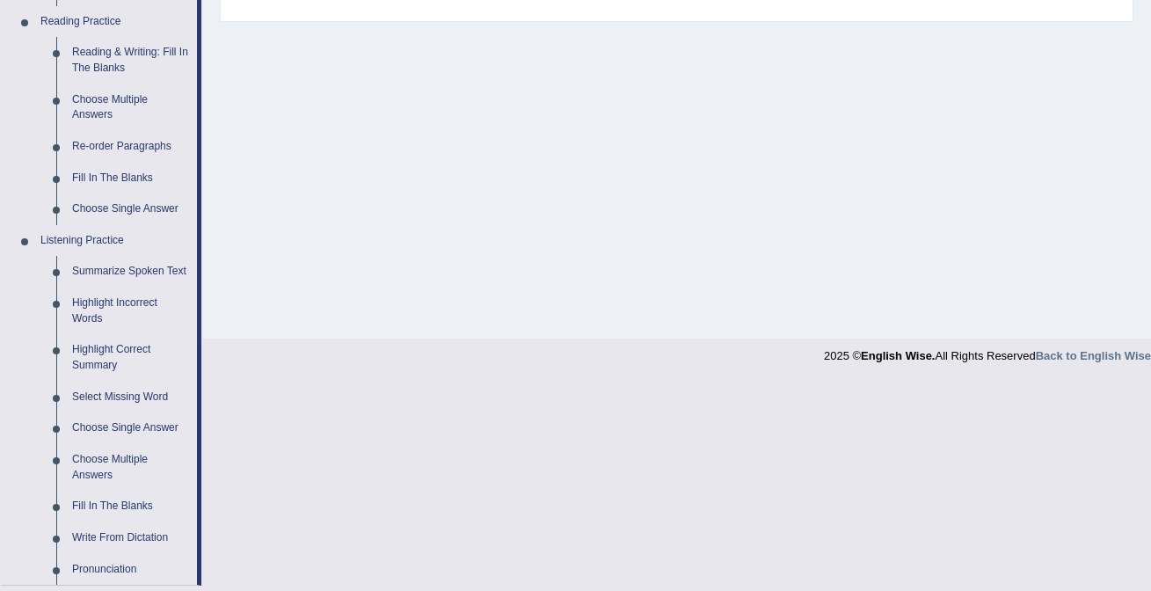
scroll to position [542, 0]
click at [124, 324] on link "Highlight Incorrect Words" at bounding box center [130, 309] width 133 height 47
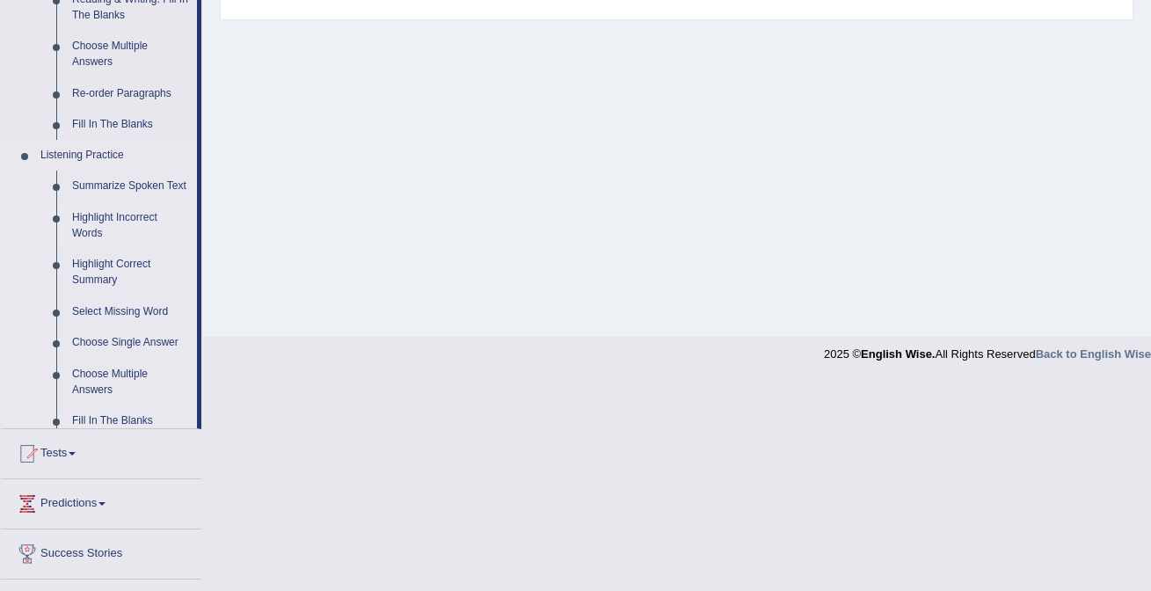
scroll to position [332, 0]
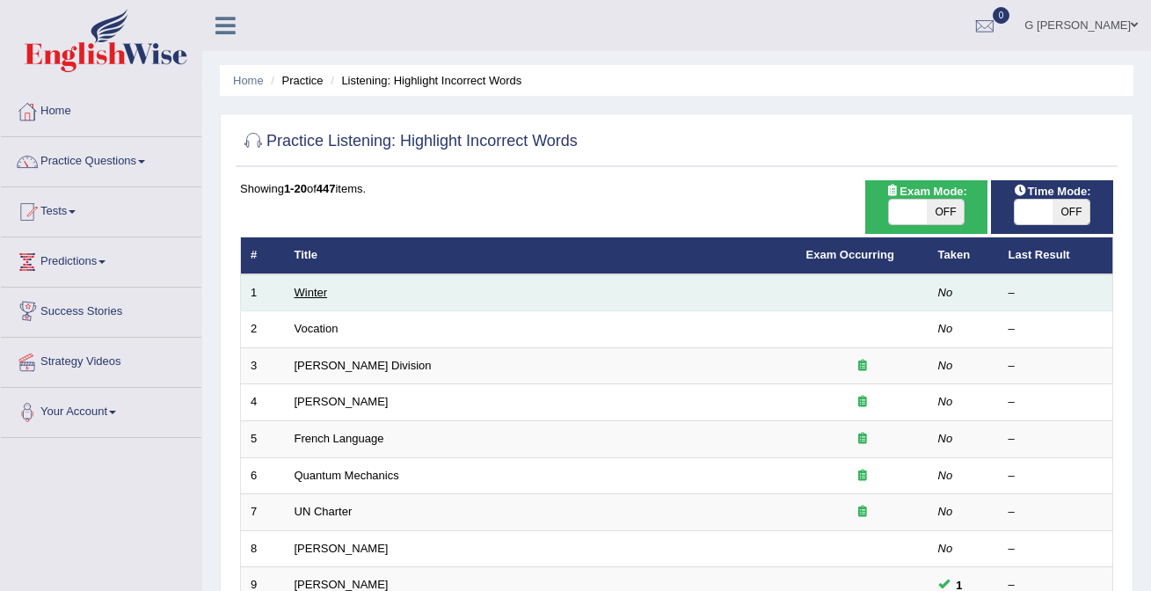
click at [303, 298] on link "Winter" at bounding box center [310, 292] width 33 height 13
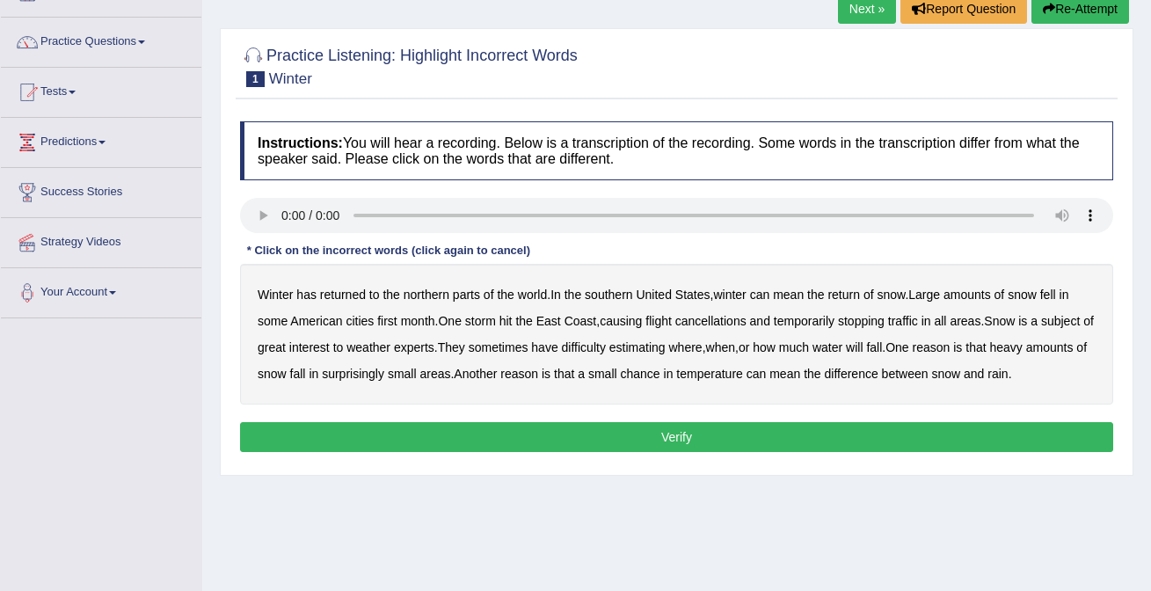
scroll to position [116, 0]
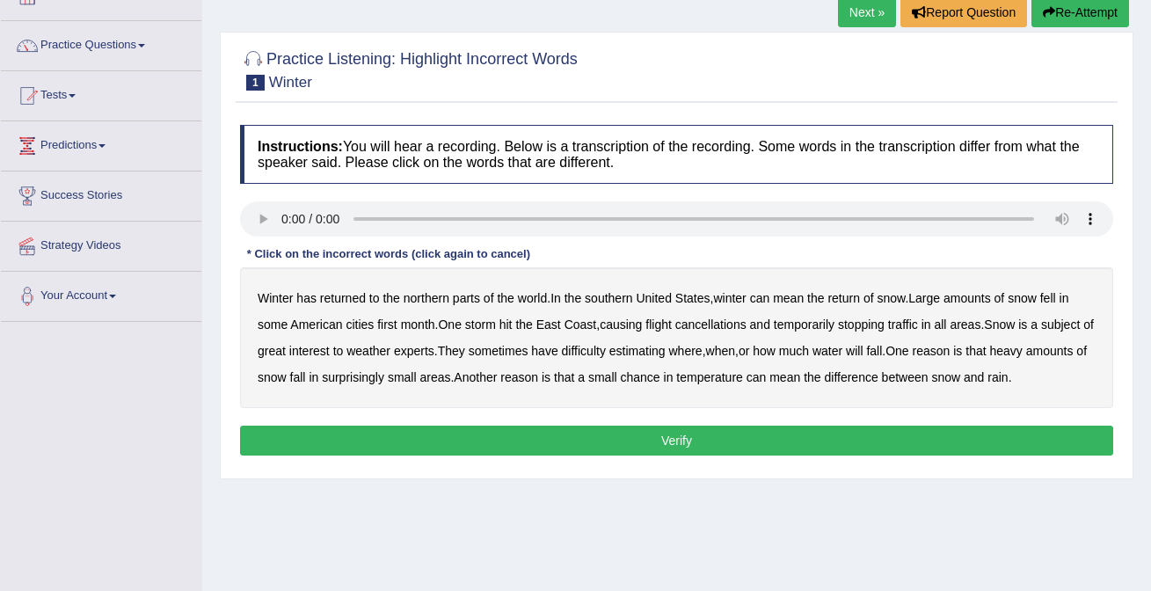
click at [624, 301] on b "southern" at bounding box center [607, 298] width 47 height 14
click at [395, 329] on b "first" at bounding box center [387, 324] width 20 height 14
click at [946, 326] on b "all" at bounding box center [939, 324] width 12 height 14
click at [842, 351] on b "water" at bounding box center [827, 351] width 30 height 14
click at [345, 455] on button "Verify" at bounding box center [676, 440] width 873 height 30
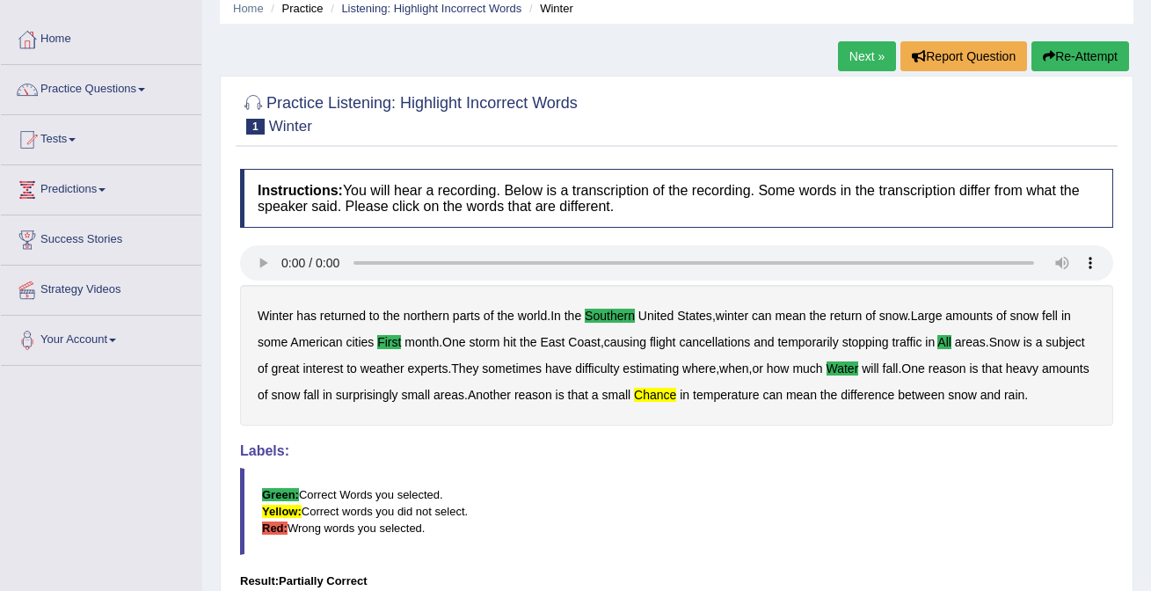
scroll to position [0, 0]
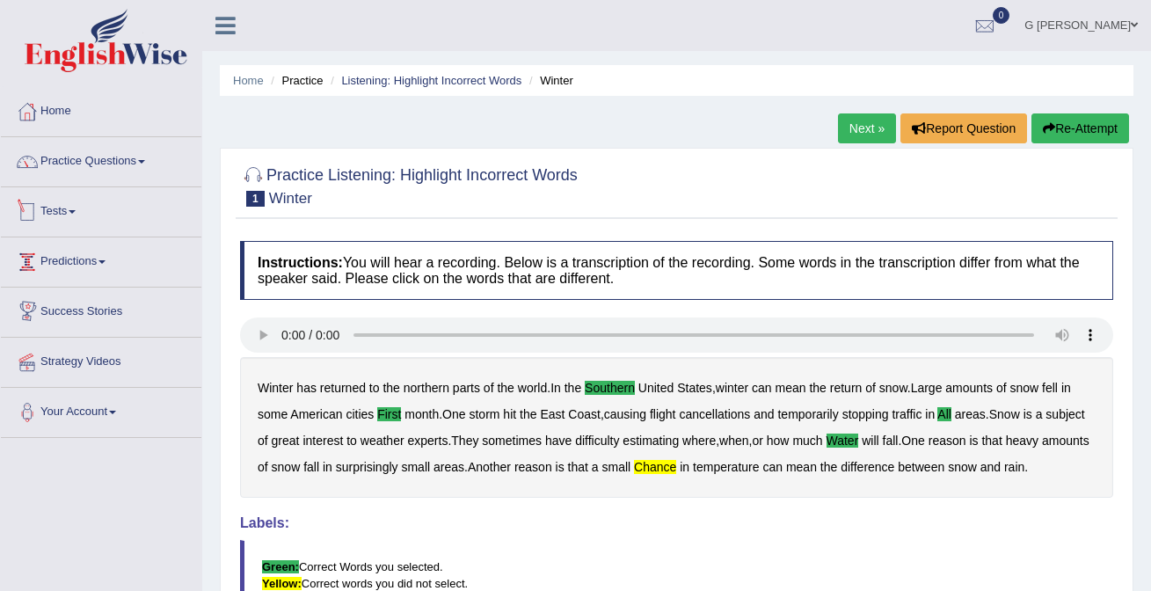
click at [86, 160] on link "Practice Questions" at bounding box center [101, 159] width 200 height 44
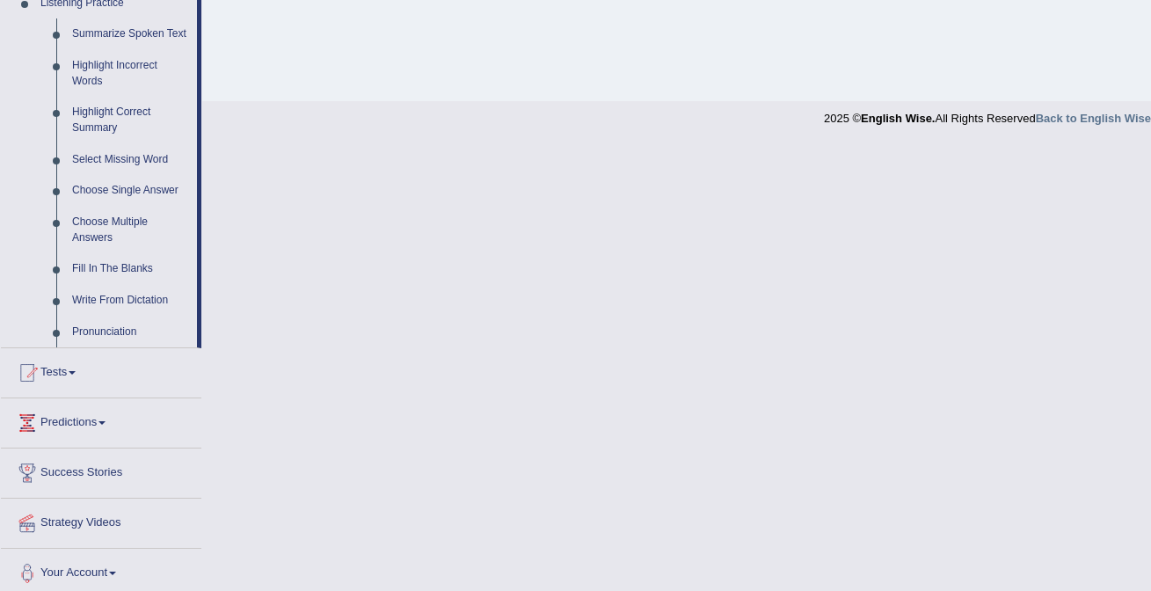
scroll to position [776, 0]
click at [103, 343] on link "Pronunciation" at bounding box center [130, 334] width 133 height 32
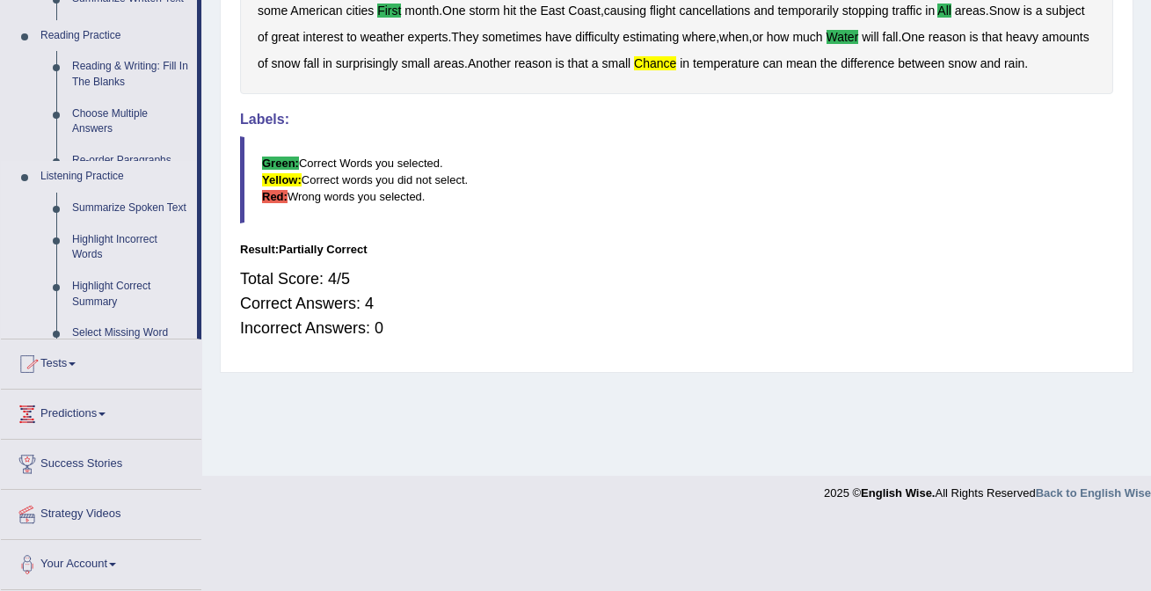
scroll to position [332, 0]
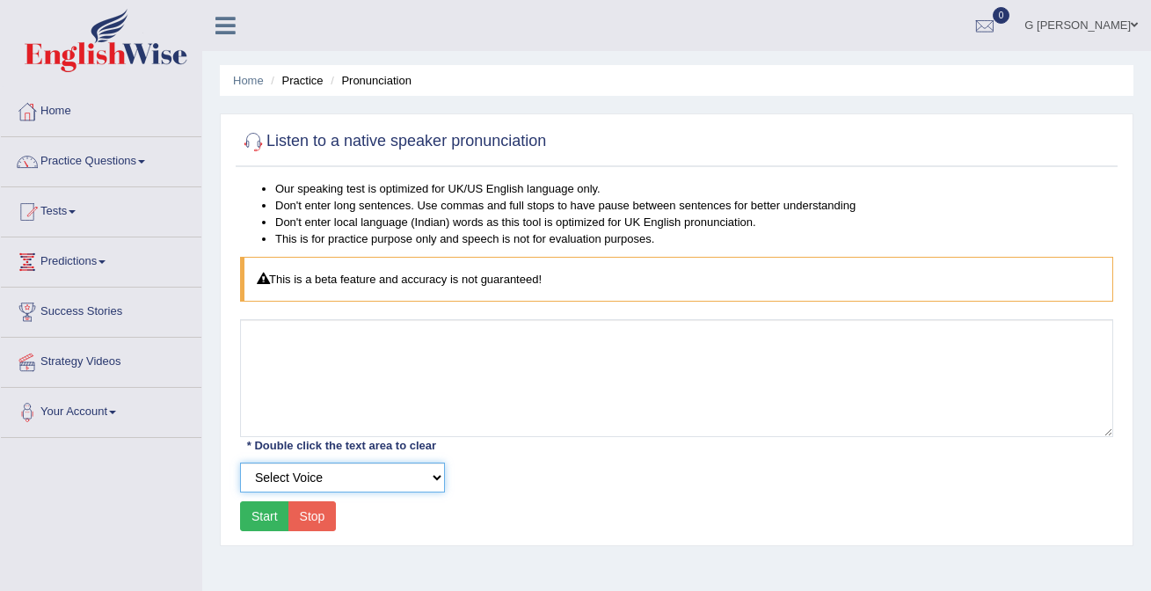
click at [398, 466] on select "Select Voice UK English [DEMOGRAPHIC_DATA] UK English [DEMOGRAPHIC_DATA]" at bounding box center [342, 477] width 205 height 30
click at [91, 175] on link "Practice Questions" at bounding box center [101, 159] width 200 height 44
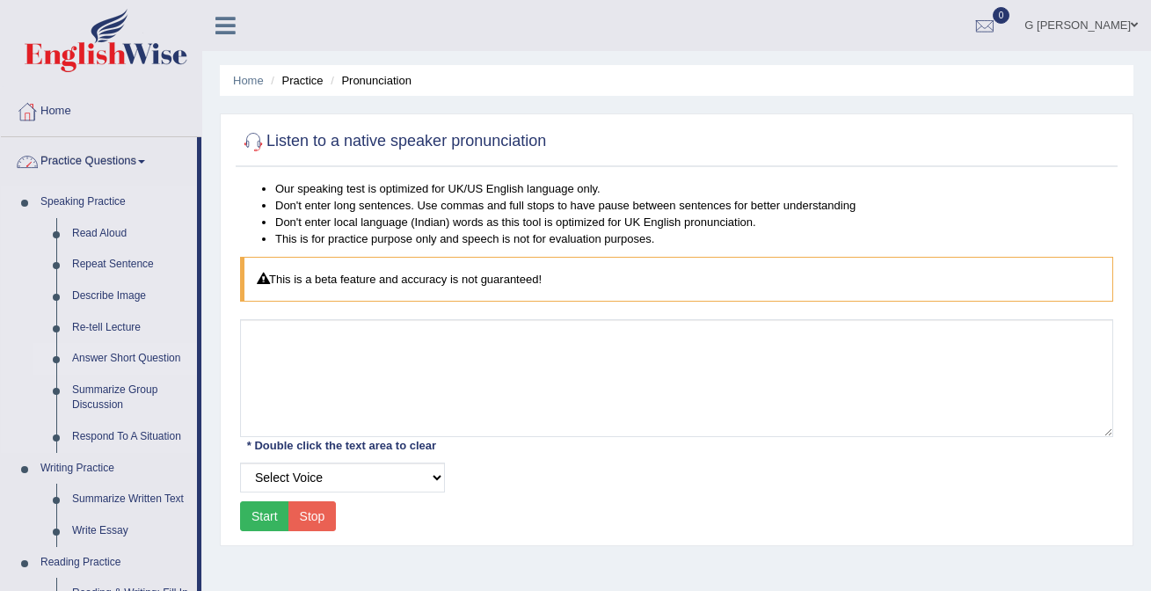
scroll to position [640, 0]
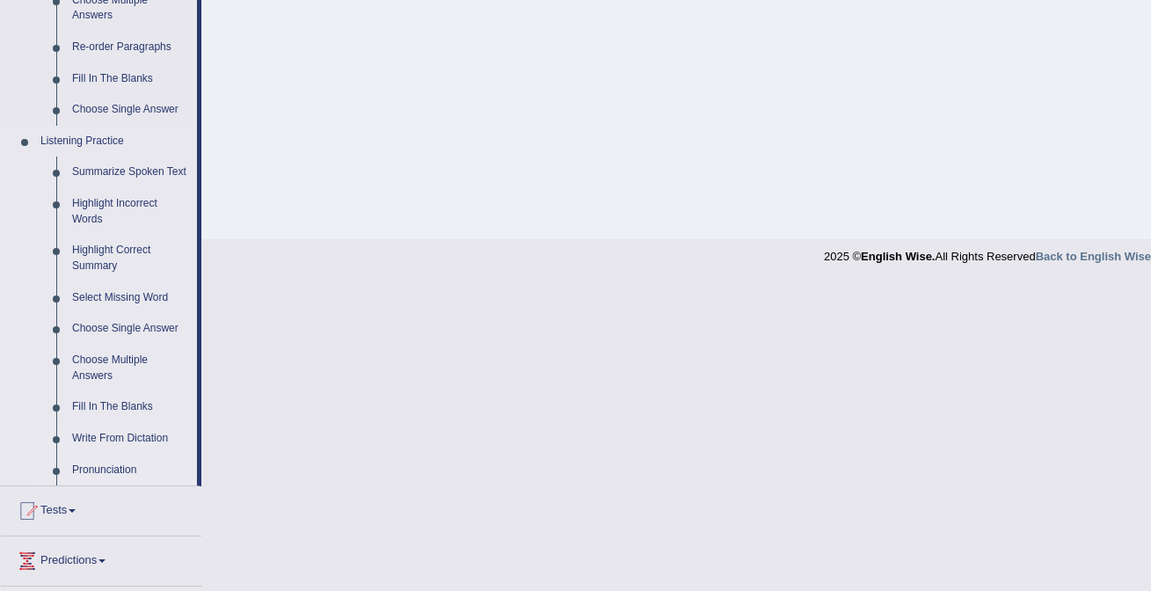
click at [134, 454] on link "Write From Dictation" at bounding box center [130, 439] width 133 height 32
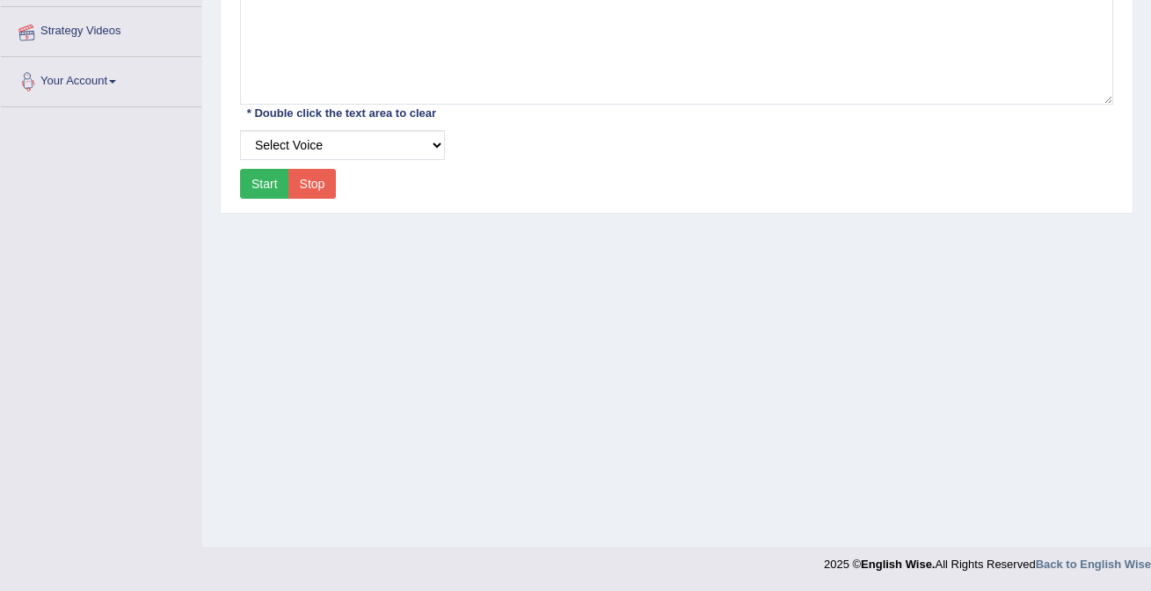
scroll to position [332, 0]
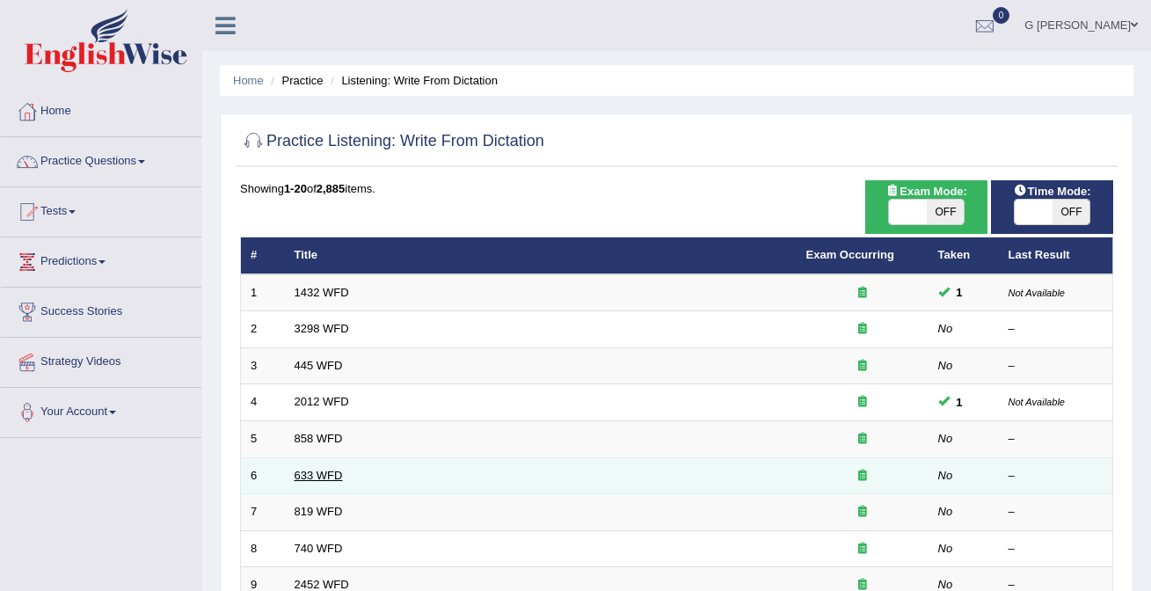
click at [328, 472] on link "633 WFD" at bounding box center [318, 474] width 48 height 13
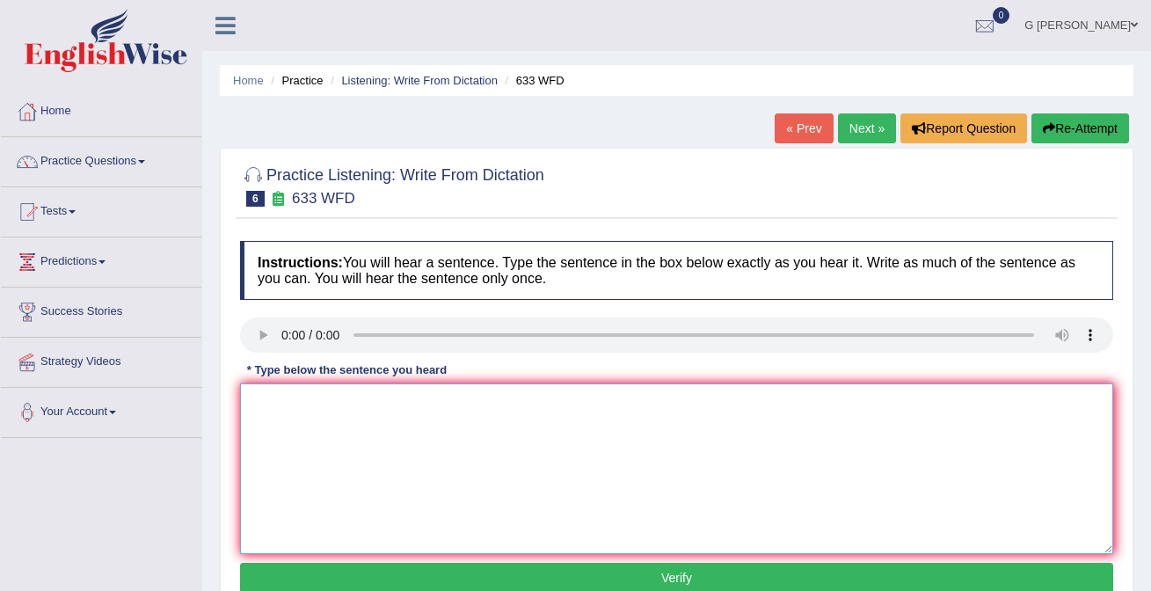
click at [319, 417] on textarea at bounding box center [676, 468] width 873 height 171
click at [351, 405] on textarea "research showes e makes us feel better" at bounding box center [676, 468] width 873 height 171
click at [514, 404] on textarea "research showes exasize makes us feel better" at bounding box center [676, 468] width 873 height 171
type textarea "research showes exasize makes us feel better"
click at [478, 569] on button "Verify" at bounding box center [676, 578] width 873 height 30
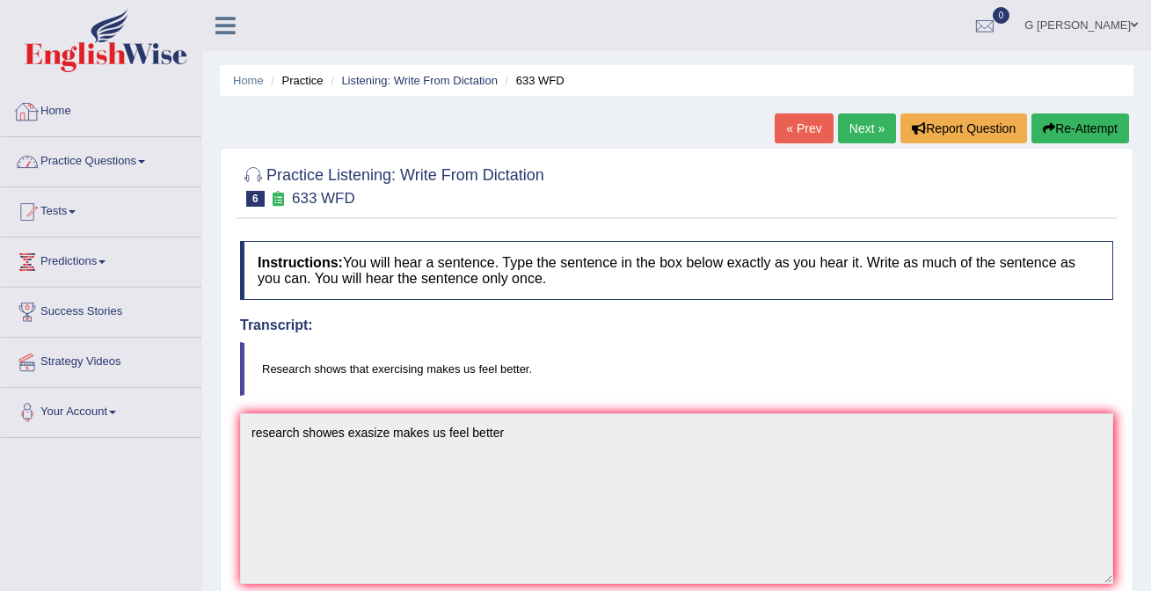
click at [145, 147] on link "Practice Questions" at bounding box center [101, 159] width 200 height 44
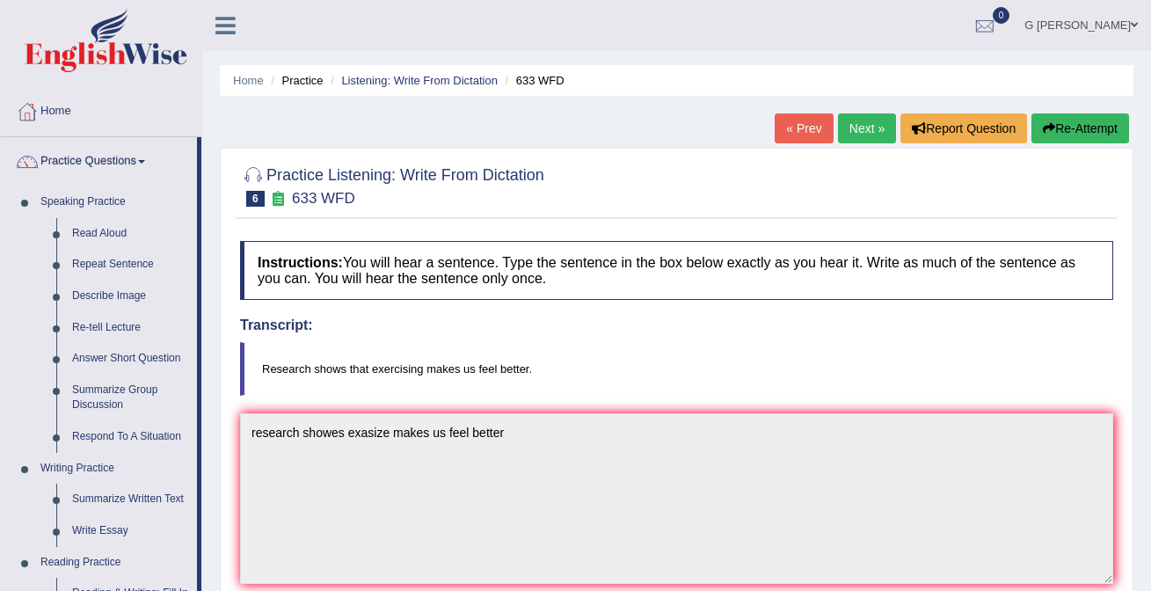
click at [858, 123] on link "Next »" at bounding box center [867, 128] width 58 height 30
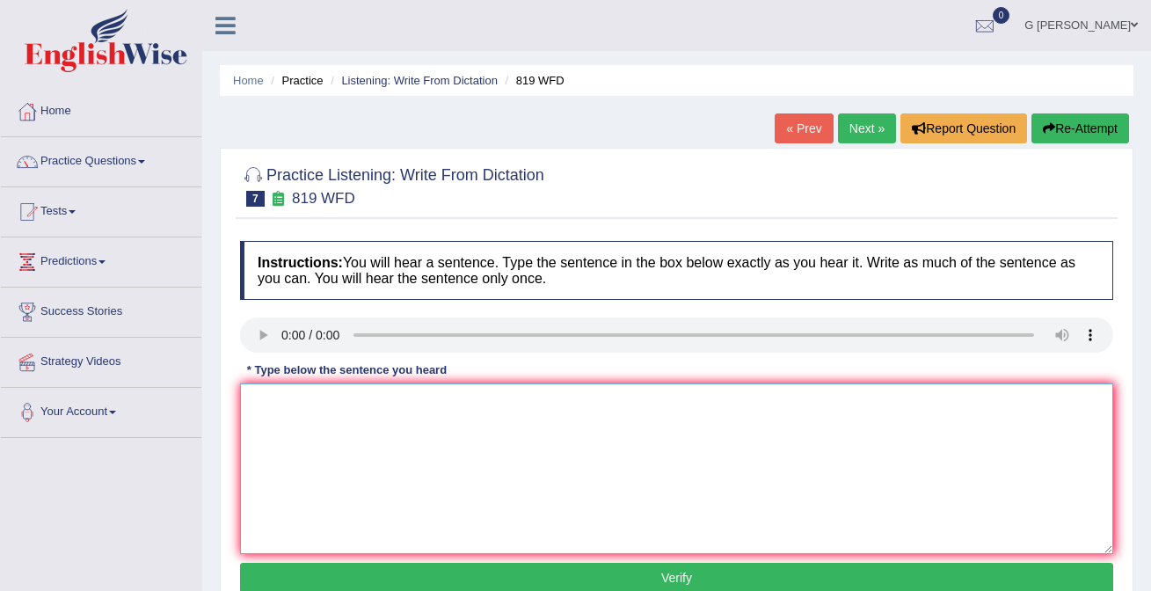
click at [304, 444] on textarea at bounding box center [676, 468] width 873 height 171
click at [407, 402] on textarea "plans are able to continusely growing throught their life" at bounding box center [676, 468] width 873 height 171
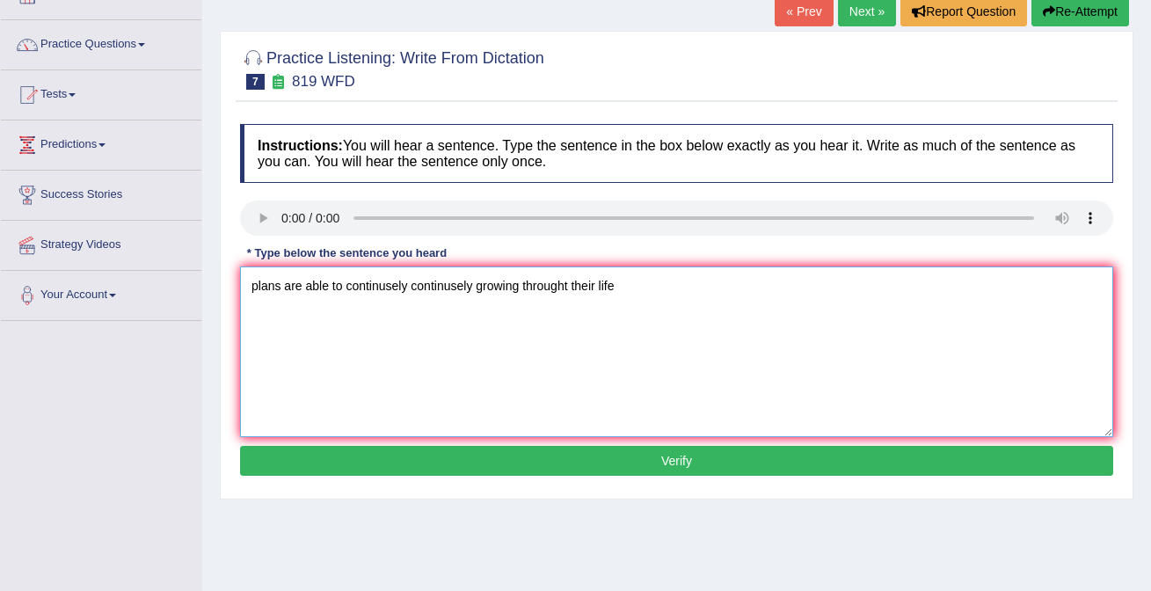
scroll to position [130, 0]
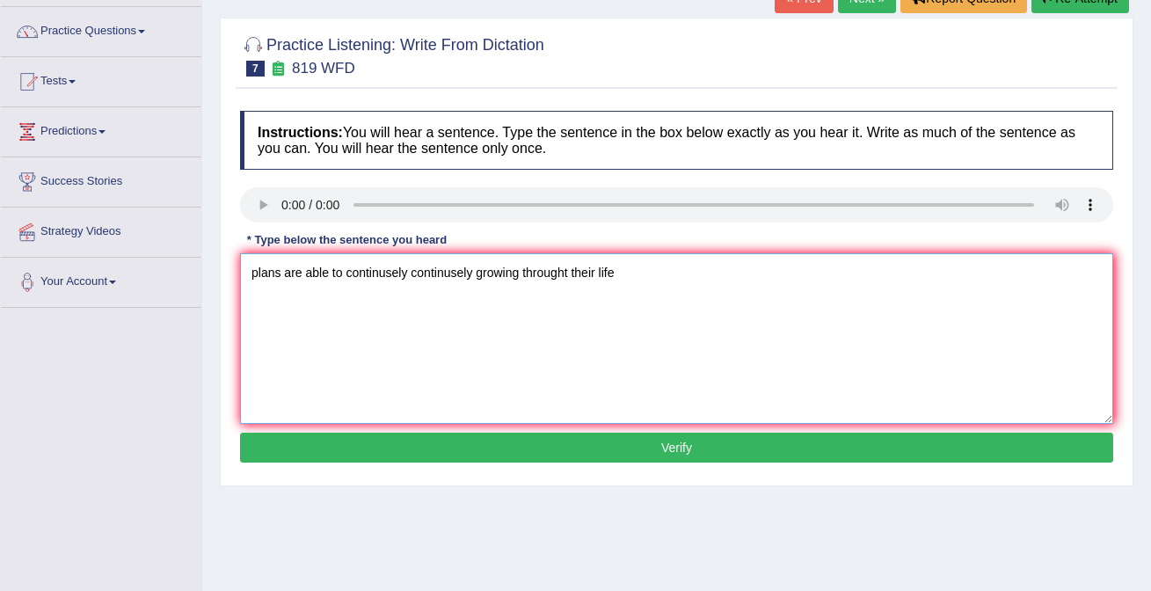
click at [643, 276] on textarea "plans are able to continusely continusely growing throught their life" at bounding box center [676, 338] width 873 height 171
click at [255, 276] on textarea "plans are able to continusely continusely growing throught their life." at bounding box center [676, 338] width 873 height 171
type textarea "Plans are able to continusely continusely growing throught their life."
click at [428, 448] on button "Verify" at bounding box center [676, 447] width 873 height 30
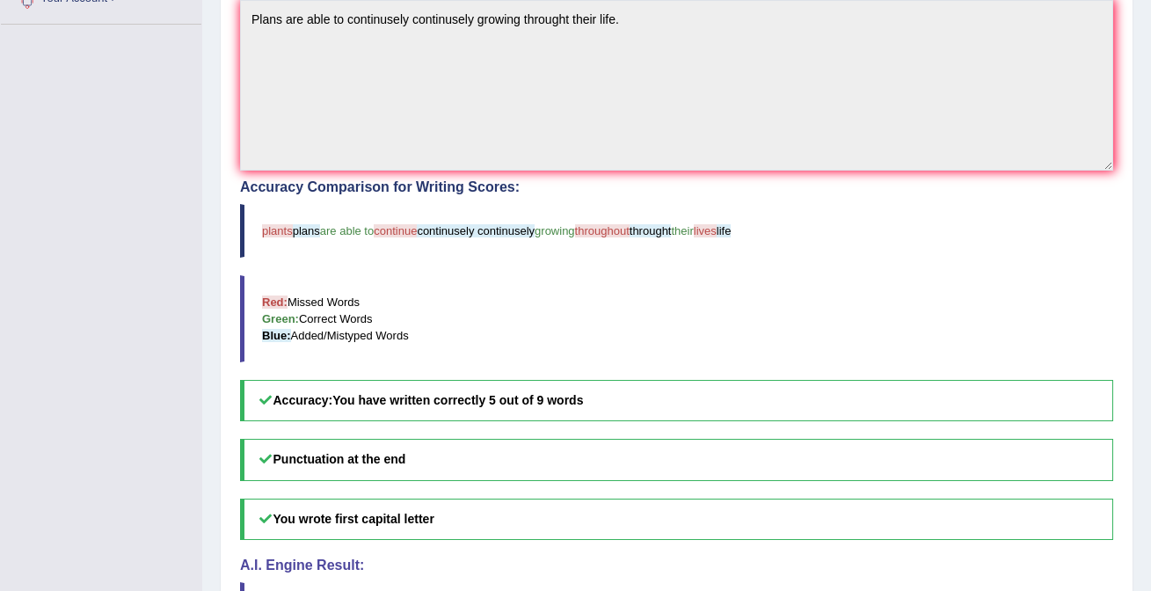
scroll to position [0, 0]
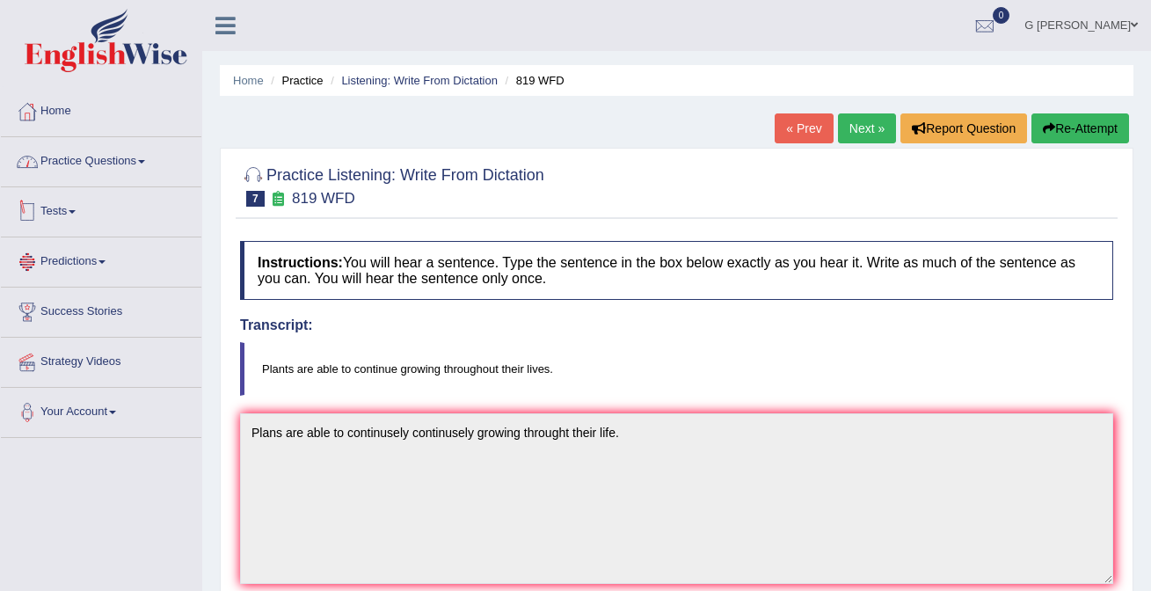
click at [107, 142] on link "Practice Questions" at bounding box center [101, 159] width 200 height 44
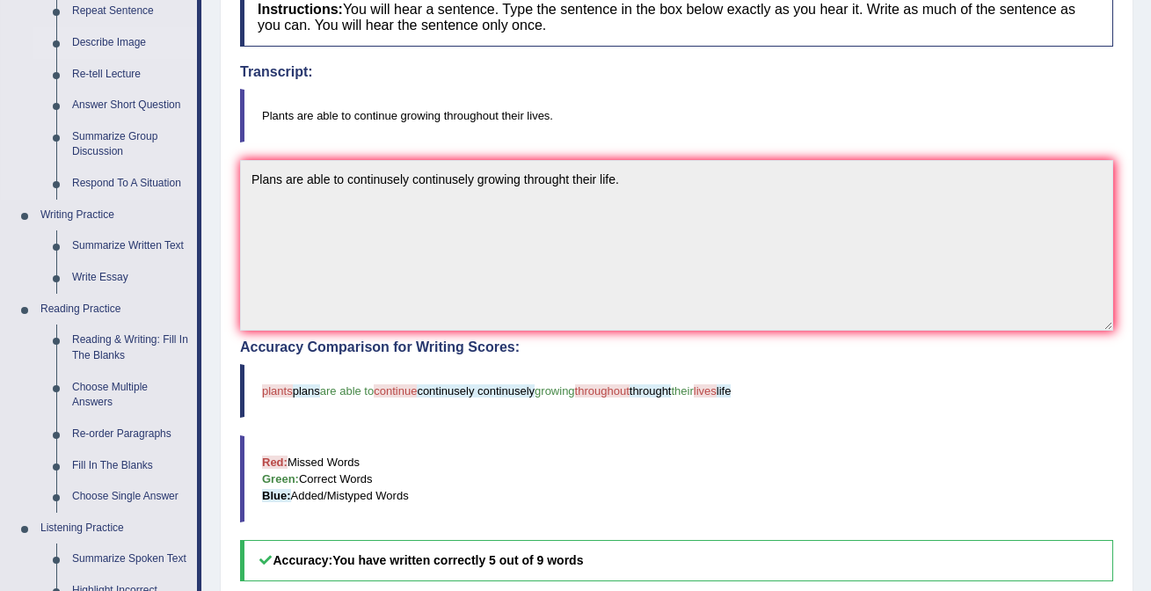
scroll to position [260, 0]
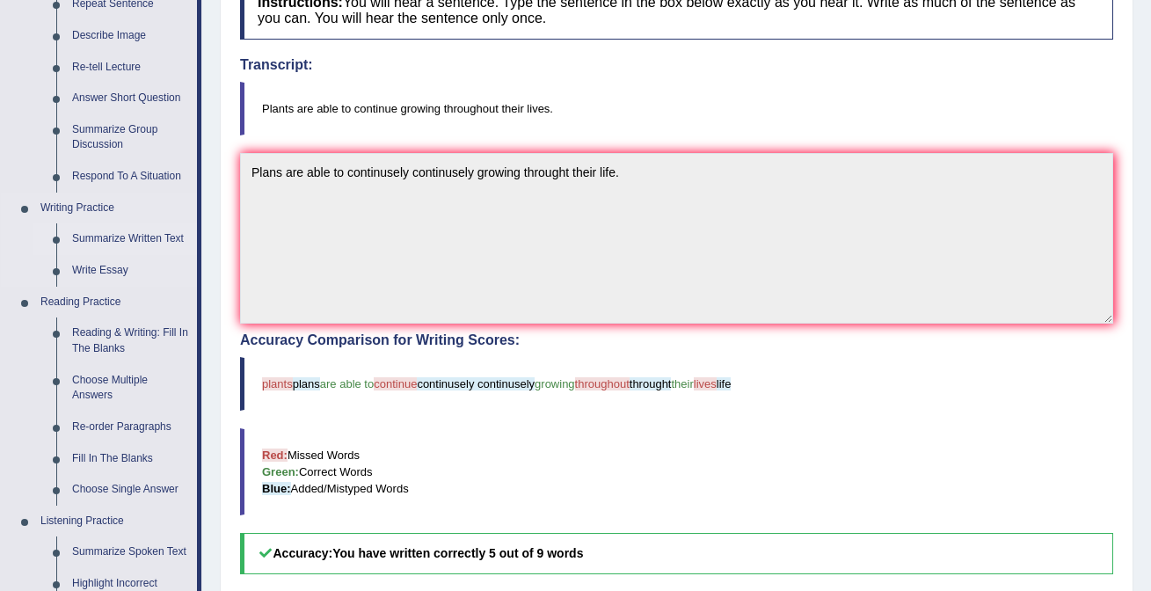
click at [102, 244] on link "Summarize Written Text" at bounding box center [130, 239] width 133 height 32
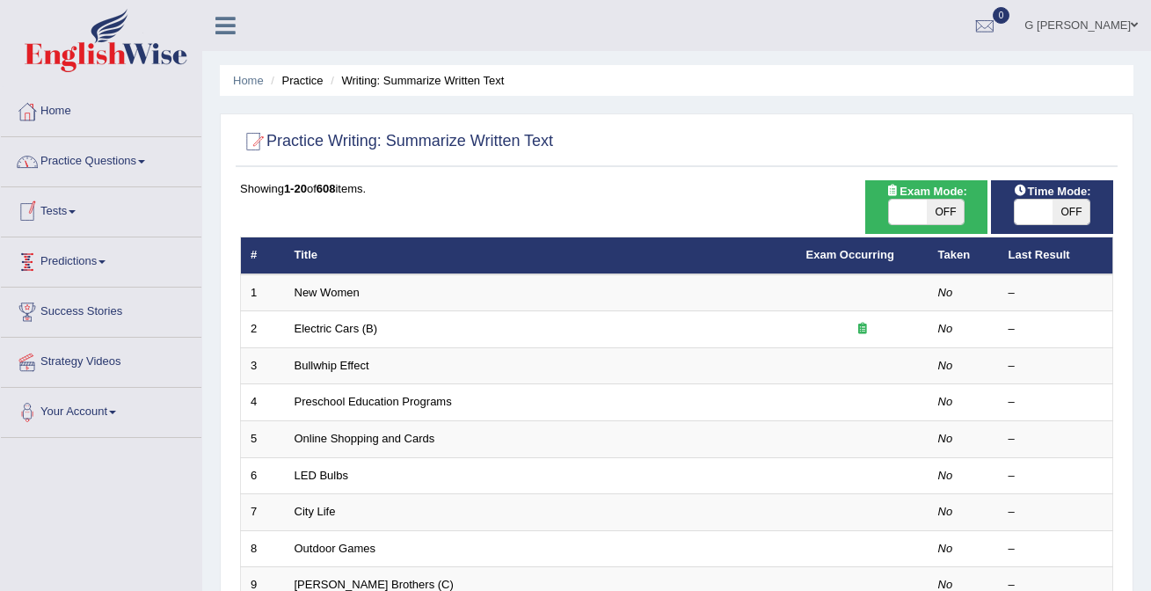
click at [97, 170] on link "Practice Questions" at bounding box center [101, 159] width 200 height 44
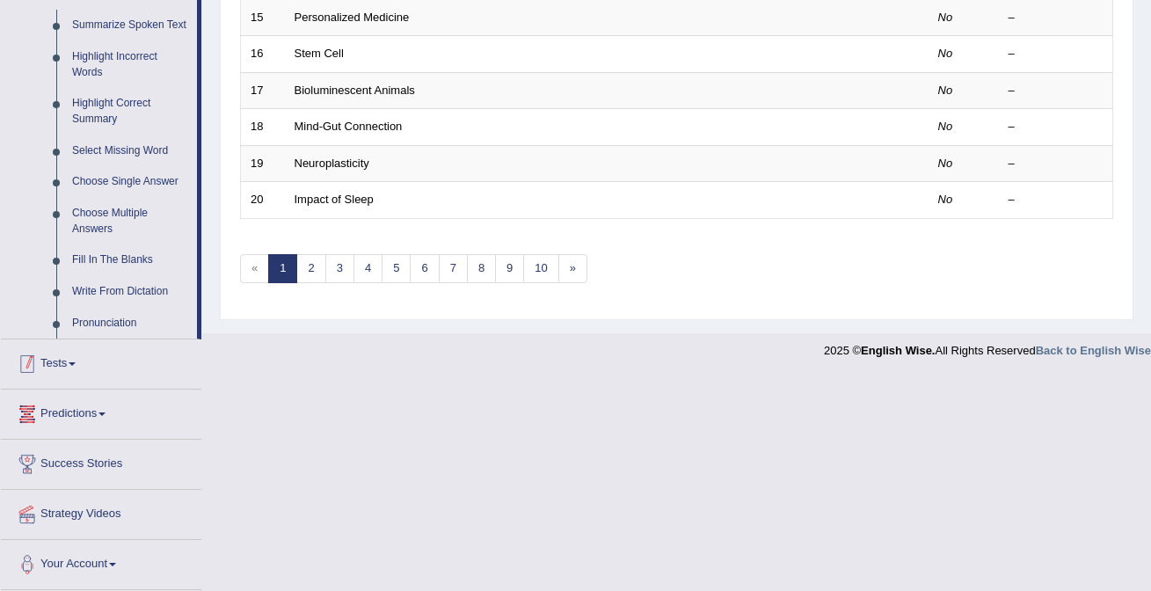
click at [82, 365] on link "Tests" at bounding box center [101, 361] width 200 height 44
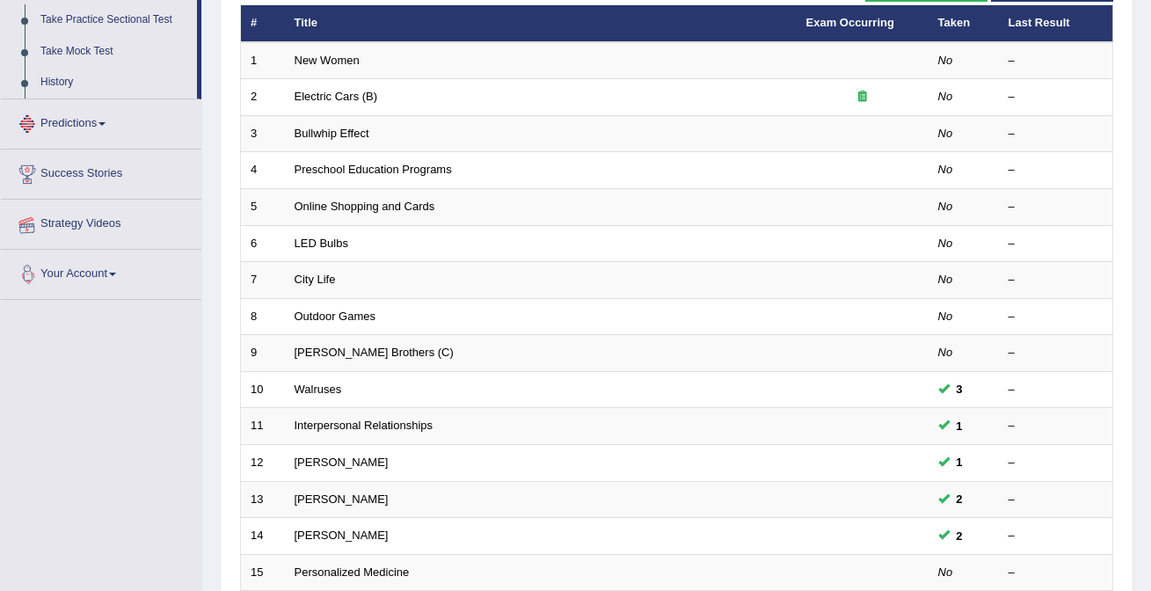
scroll to position [211, 0]
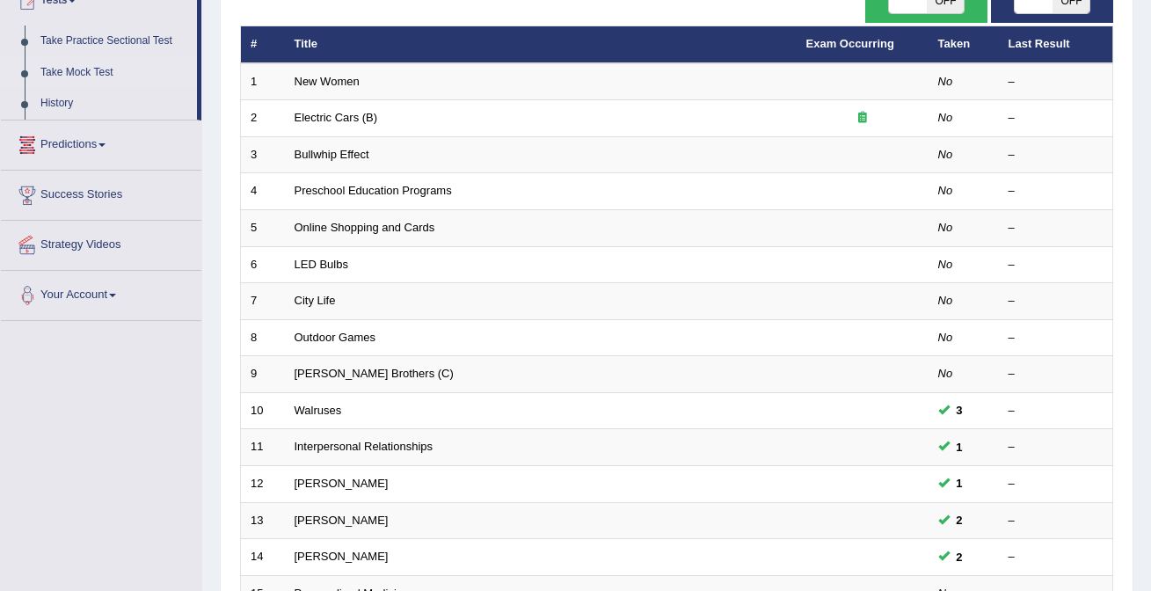
click at [76, 62] on link "Take Mock Test" at bounding box center [115, 73] width 164 height 32
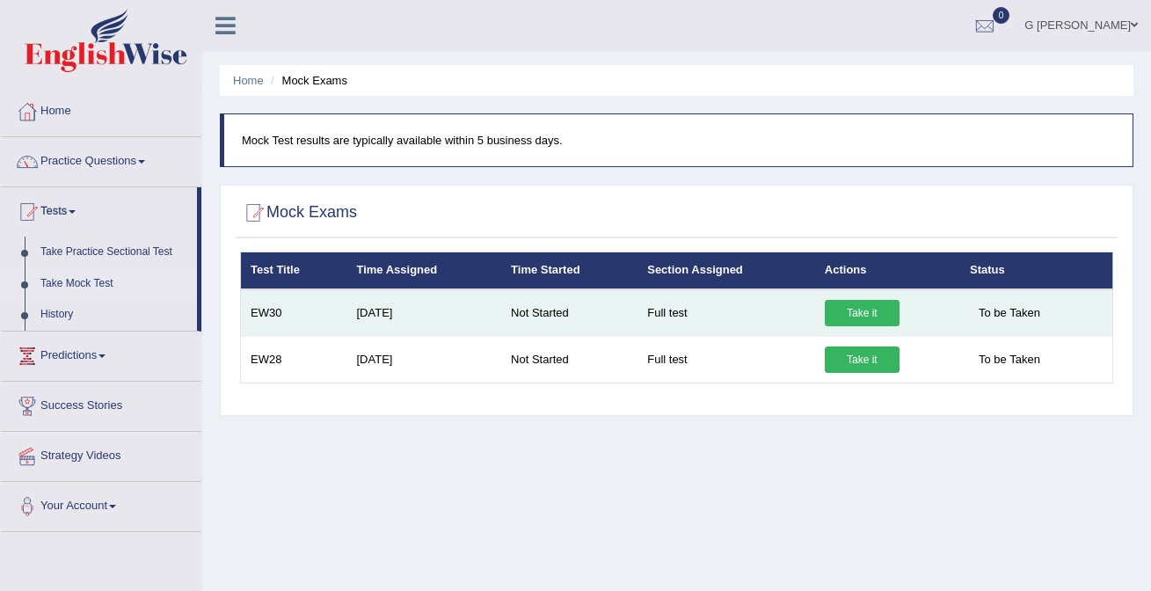
click at [841, 314] on link "Take it" at bounding box center [861, 313] width 75 height 26
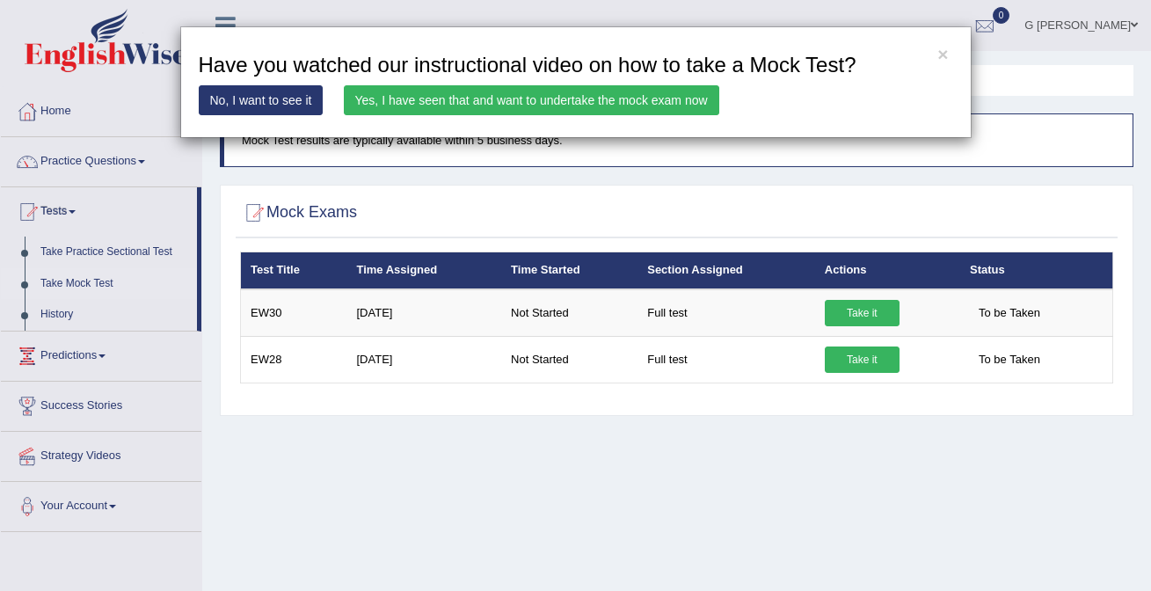
click at [464, 104] on link "Yes, I have seen that and want to undertake the mock exam now" at bounding box center [531, 100] width 375 height 30
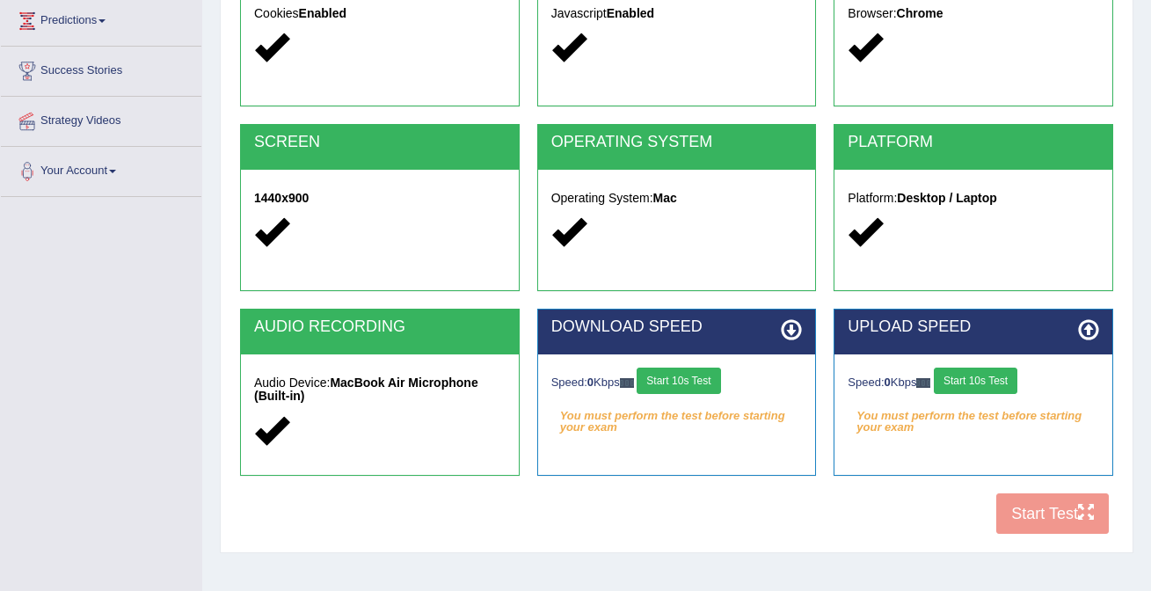
scroll to position [293, 0]
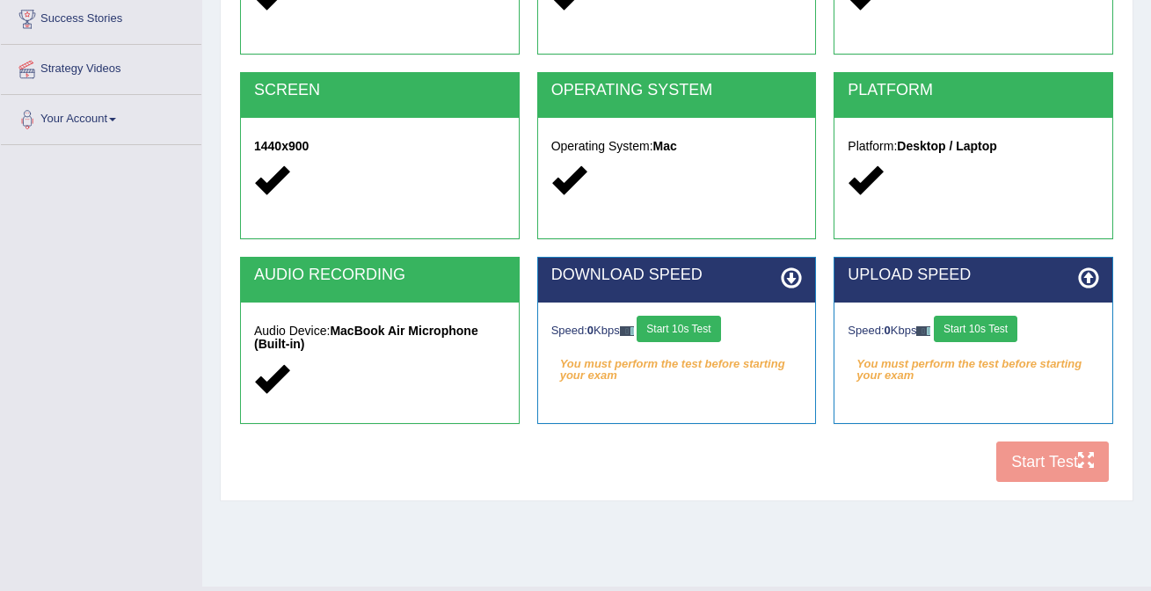
click at [697, 336] on button "Start 10s Test" at bounding box center [677, 329] width 83 height 26
click at [717, 330] on button "Start 10s Test" at bounding box center [697, 329] width 83 height 26
click at [999, 330] on button "Start 10s Test" at bounding box center [974, 329] width 83 height 26
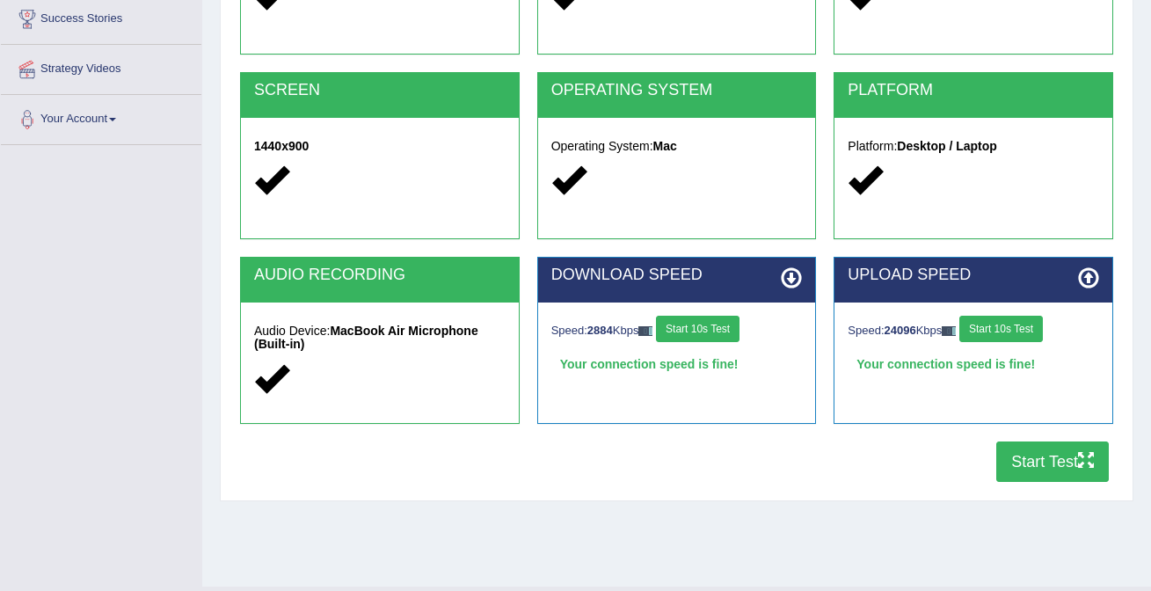
click at [1036, 453] on button "Start Test" at bounding box center [1052, 461] width 113 height 40
